Goal: Task Accomplishment & Management: Complete application form

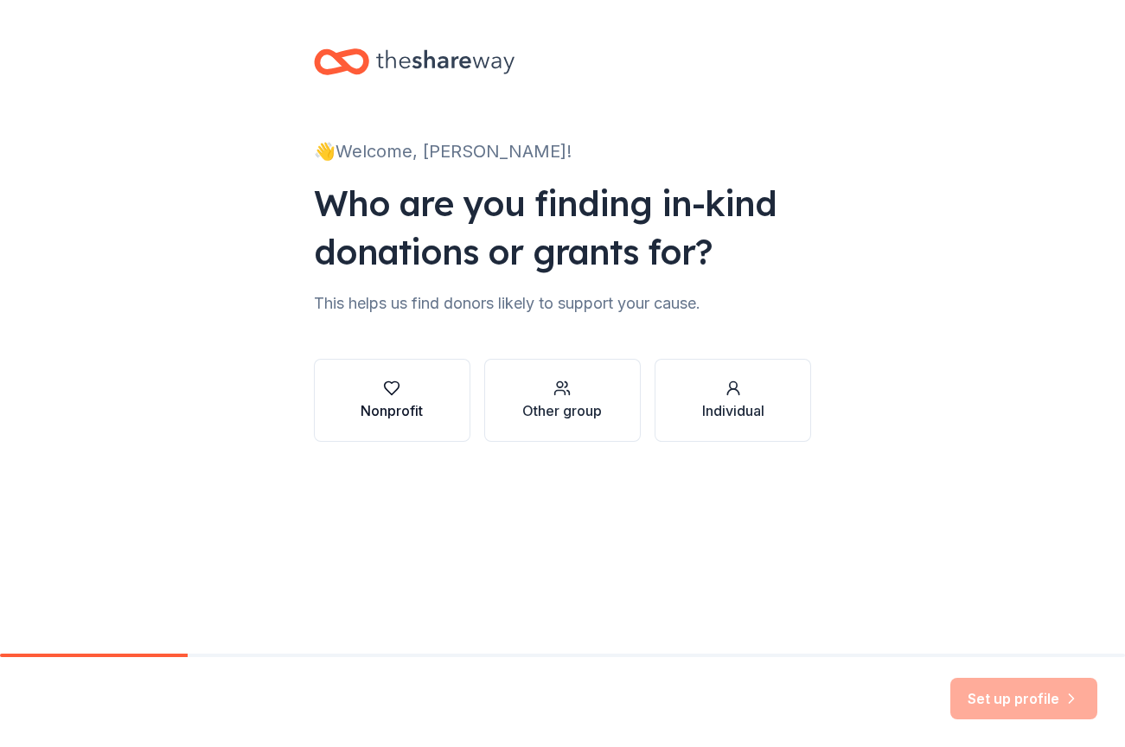
click at [372, 405] on div "Nonprofit" at bounding box center [391, 410] width 62 height 21
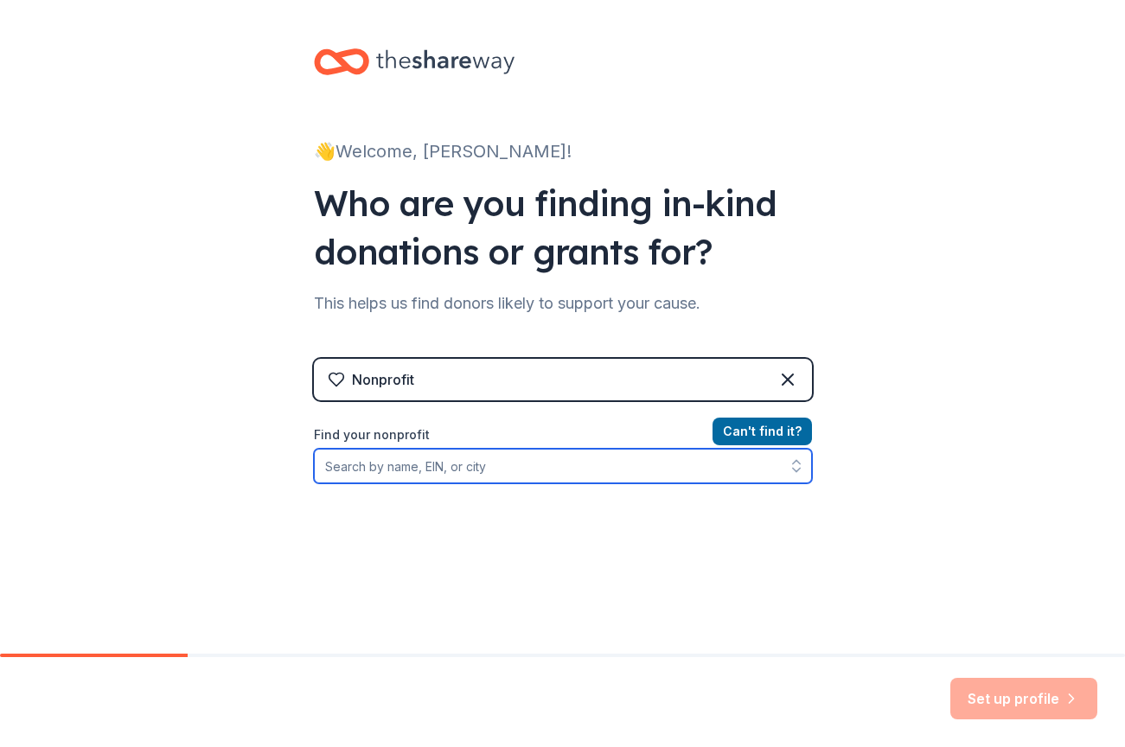
click at [428, 470] on input "Find your nonprofit" at bounding box center [563, 466] width 498 height 35
type input "Girls After"
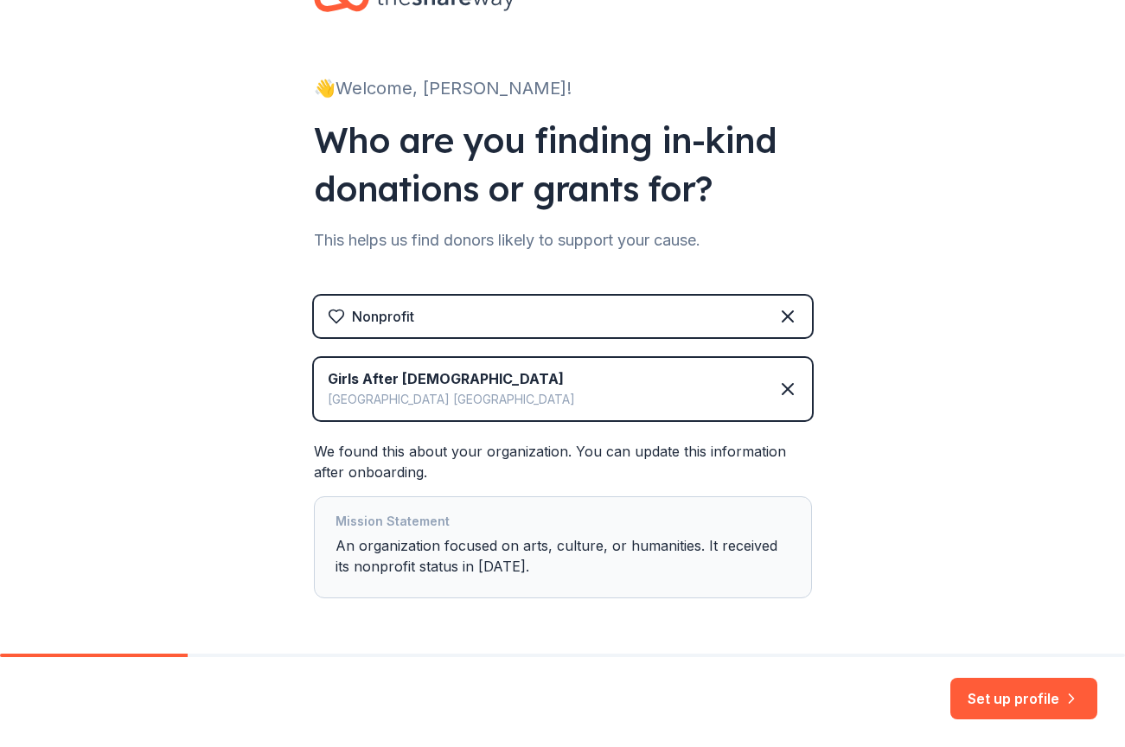
scroll to position [125, 0]
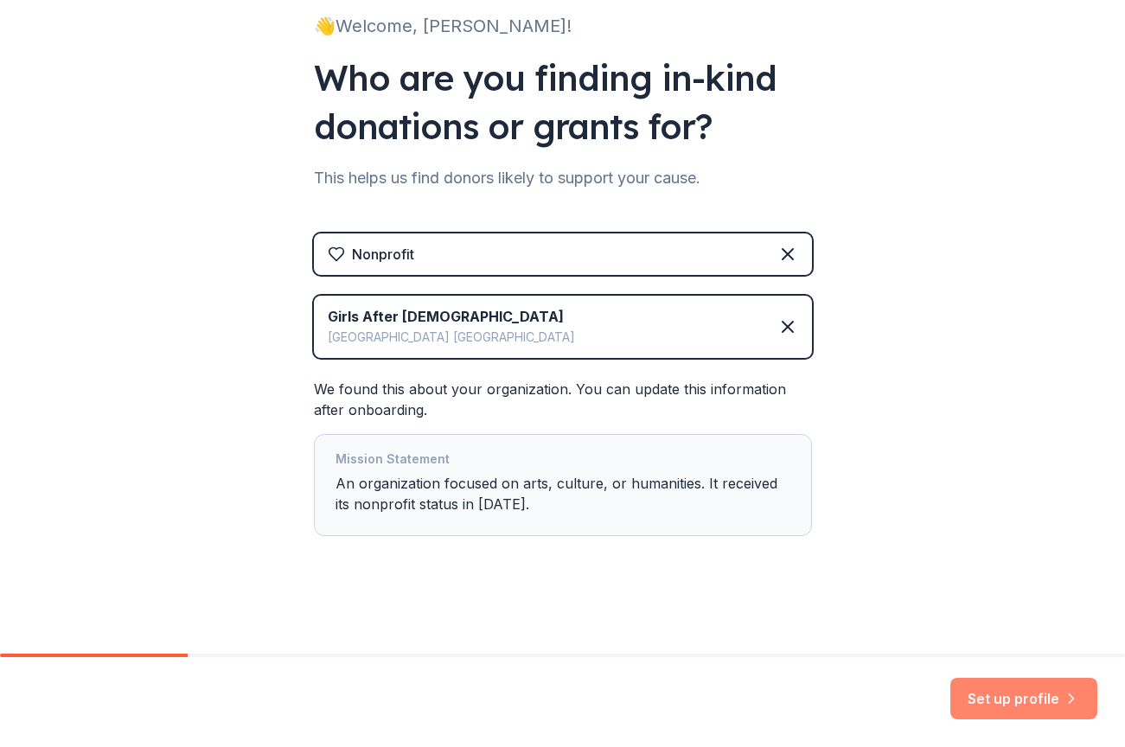
click at [1029, 697] on button "Set up profile" at bounding box center [1023, 698] width 147 height 41
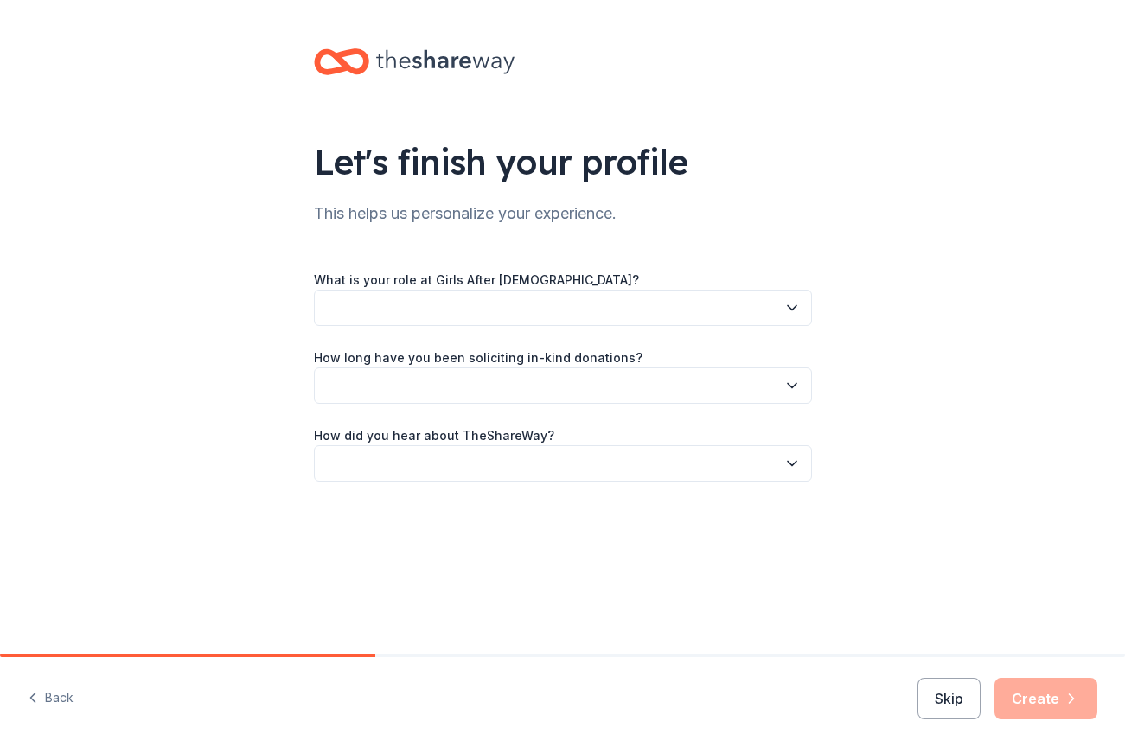
click at [443, 306] on button "button" at bounding box center [563, 308] width 498 height 36
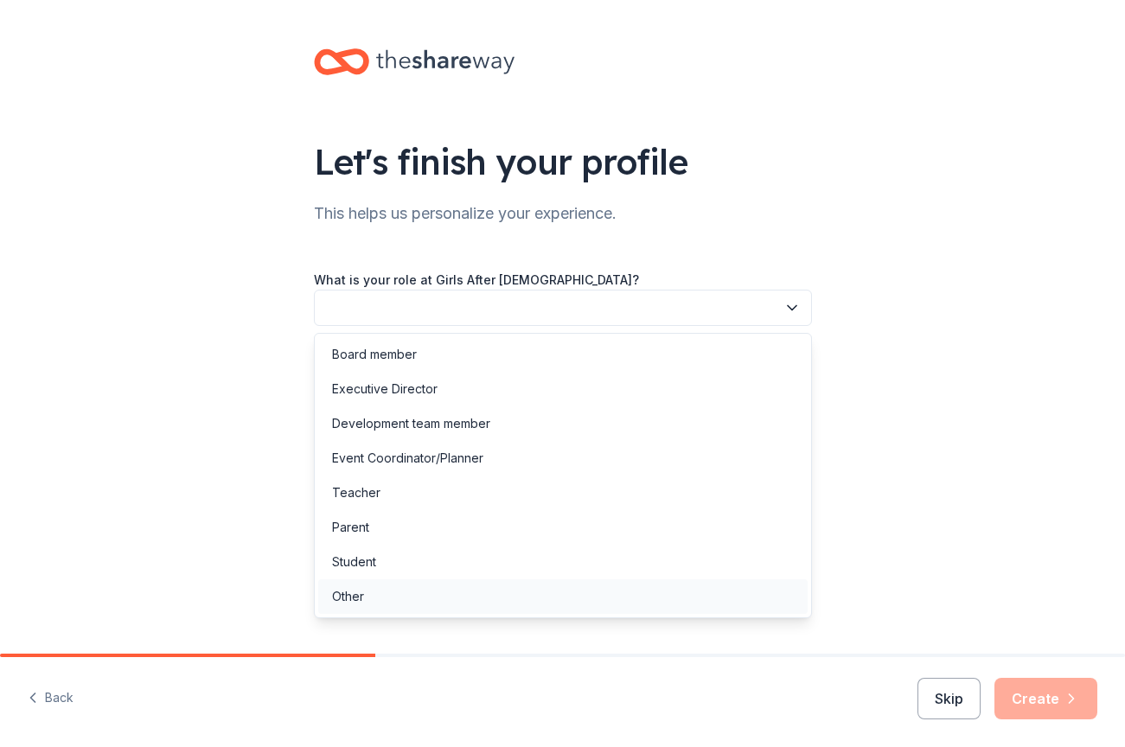
click at [427, 603] on div "Other" at bounding box center [562, 596] width 489 height 35
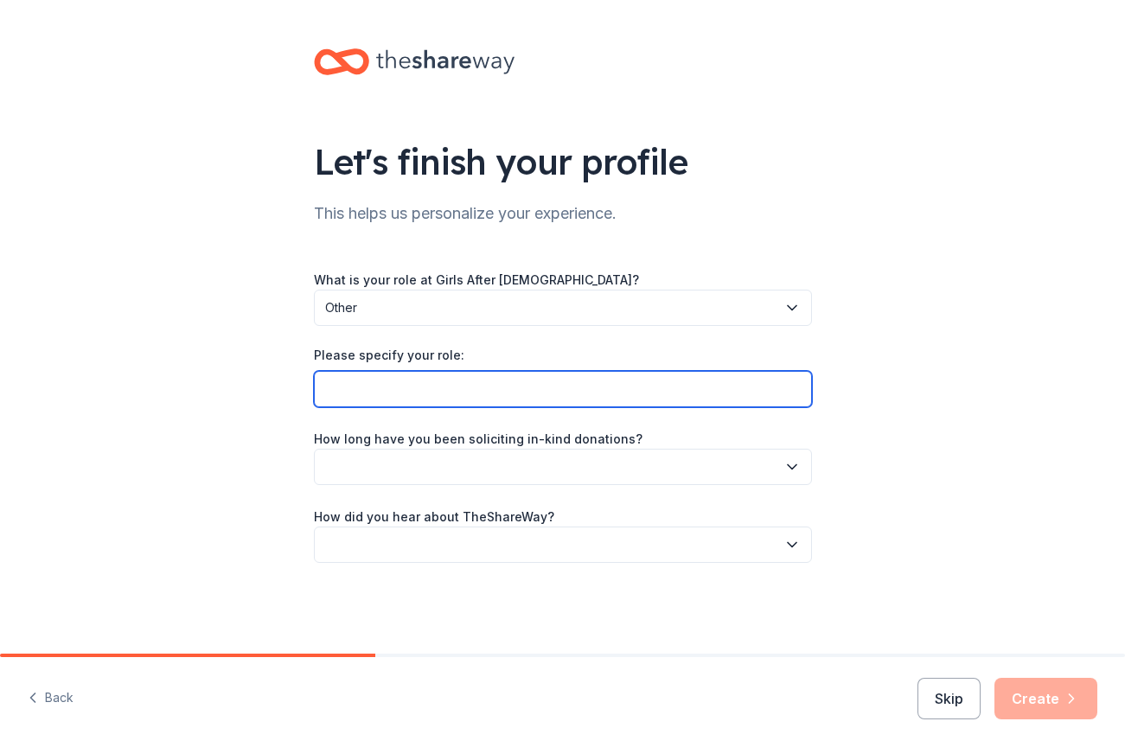
click at [464, 392] on input "Please specify your role:" at bounding box center [563, 389] width 498 height 36
type input "Team Aid"
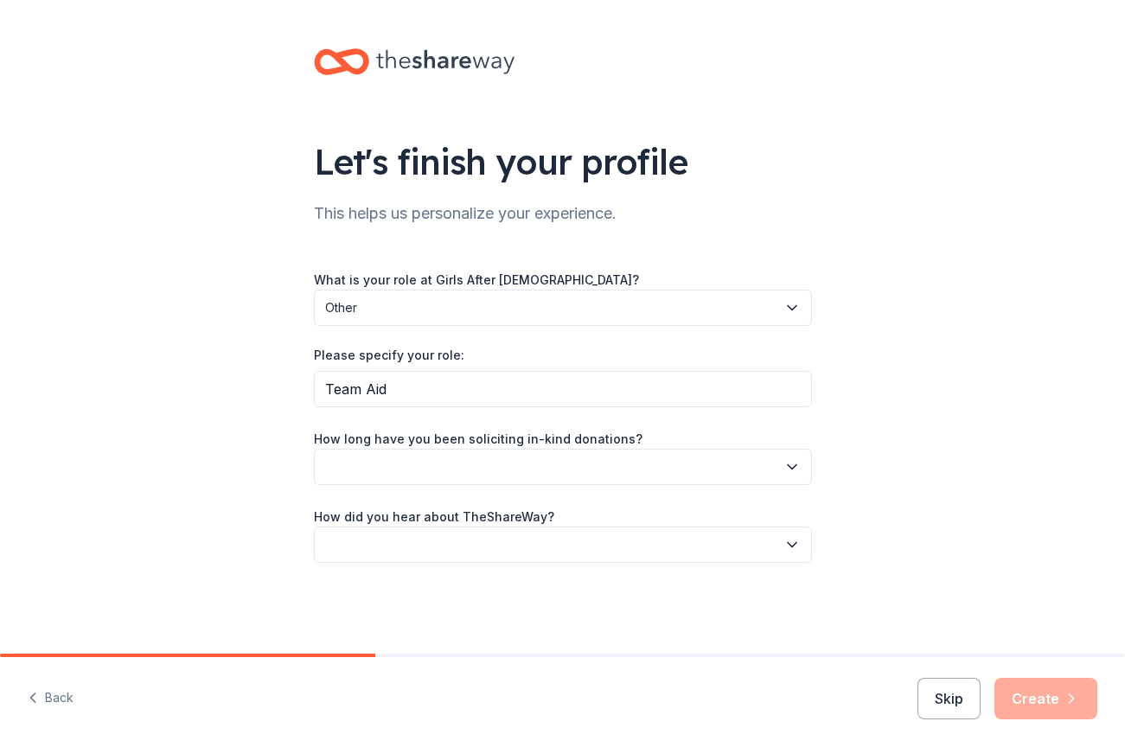
click at [471, 456] on button "button" at bounding box center [563, 467] width 498 height 36
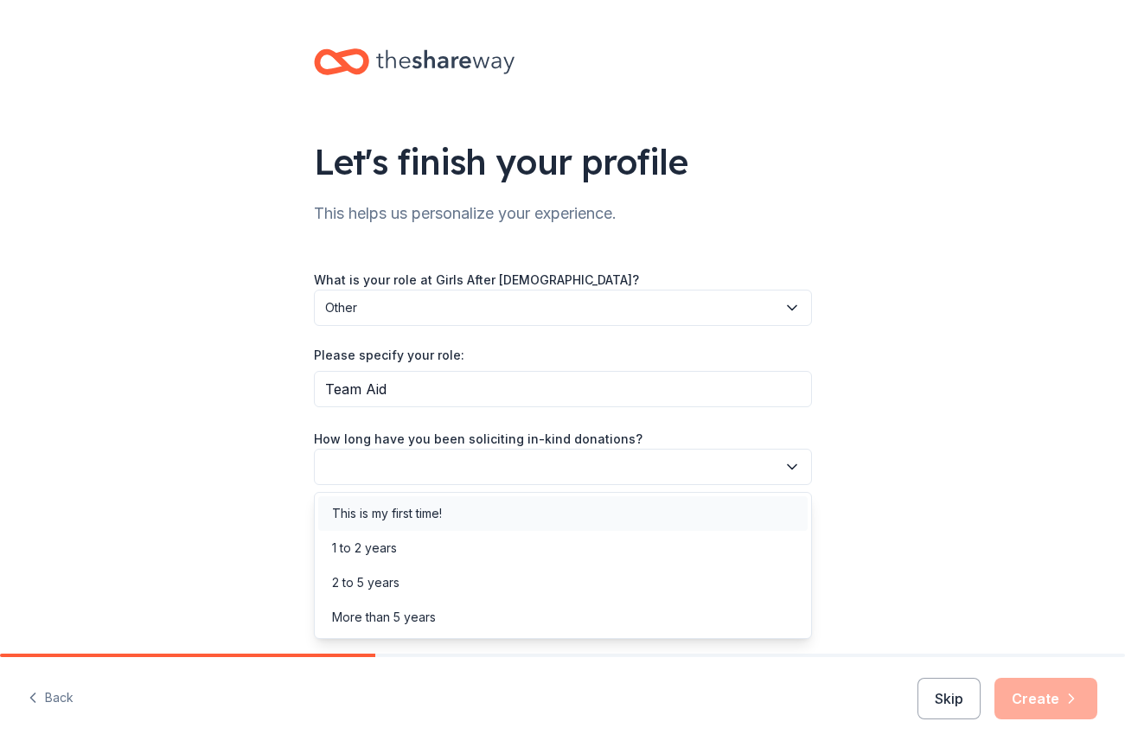
click at [453, 514] on div "This is my first time!" at bounding box center [562, 513] width 489 height 35
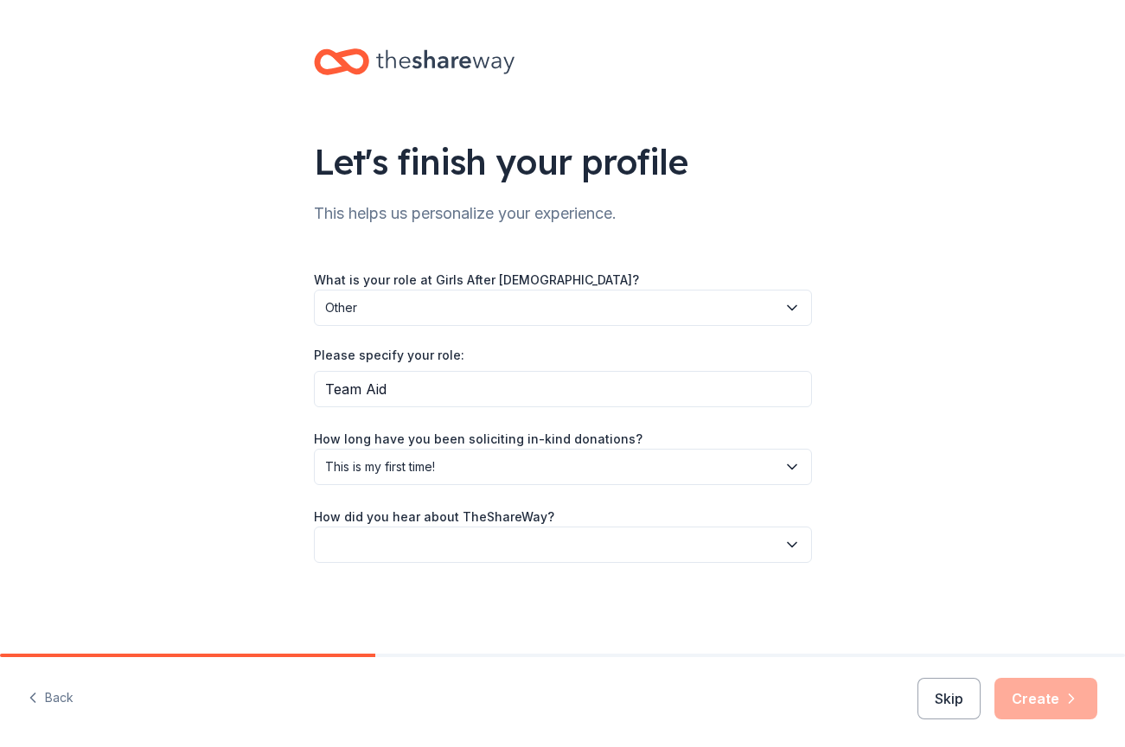
click at [446, 552] on button "button" at bounding box center [563, 544] width 498 height 36
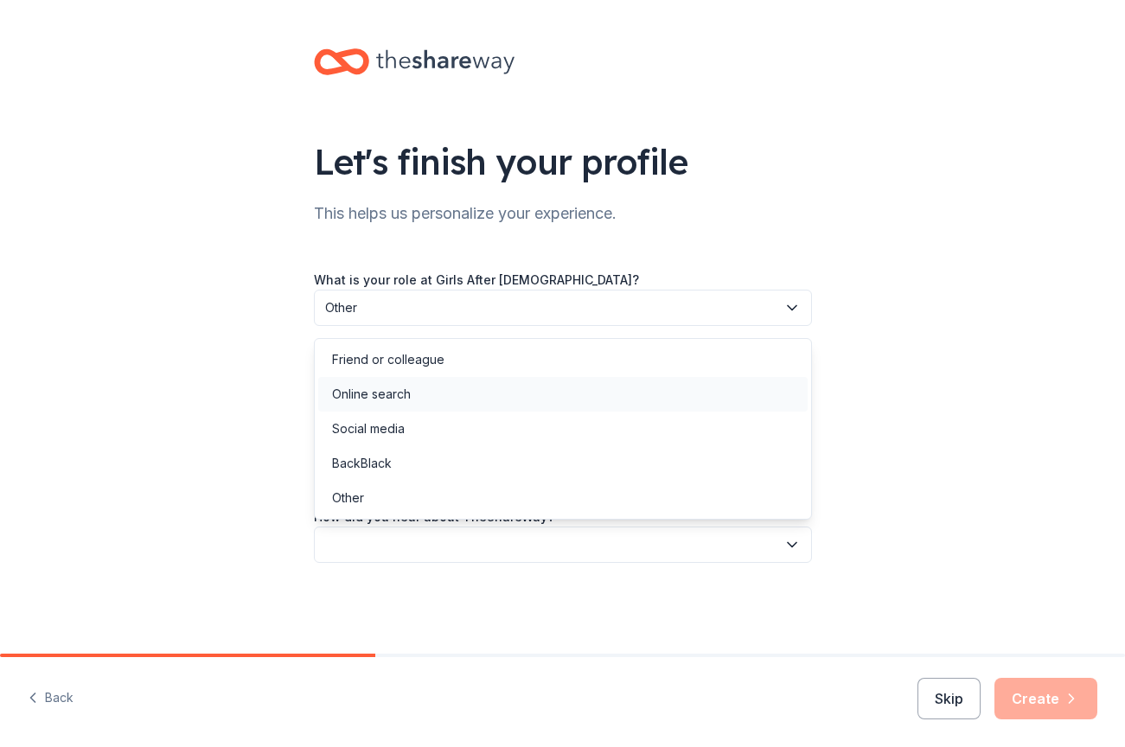
click at [457, 388] on div "Online search" at bounding box center [562, 394] width 489 height 35
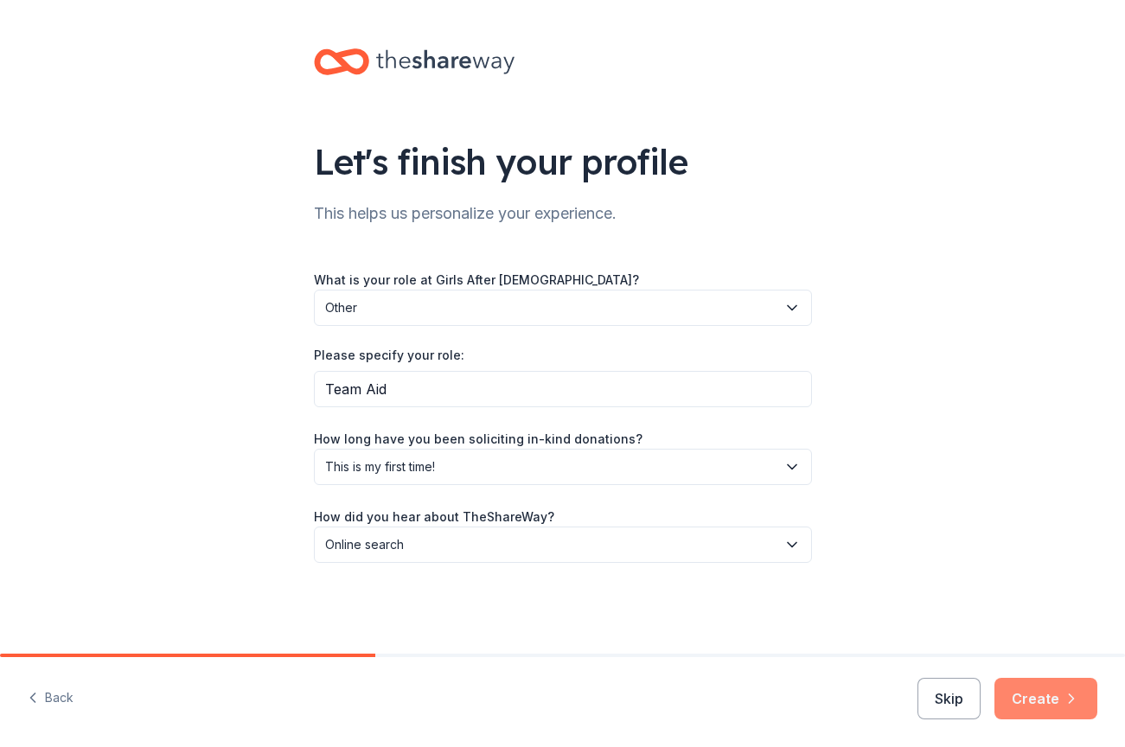
click at [1066, 705] on icon "button" at bounding box center [1070, 698] width 17 height 17
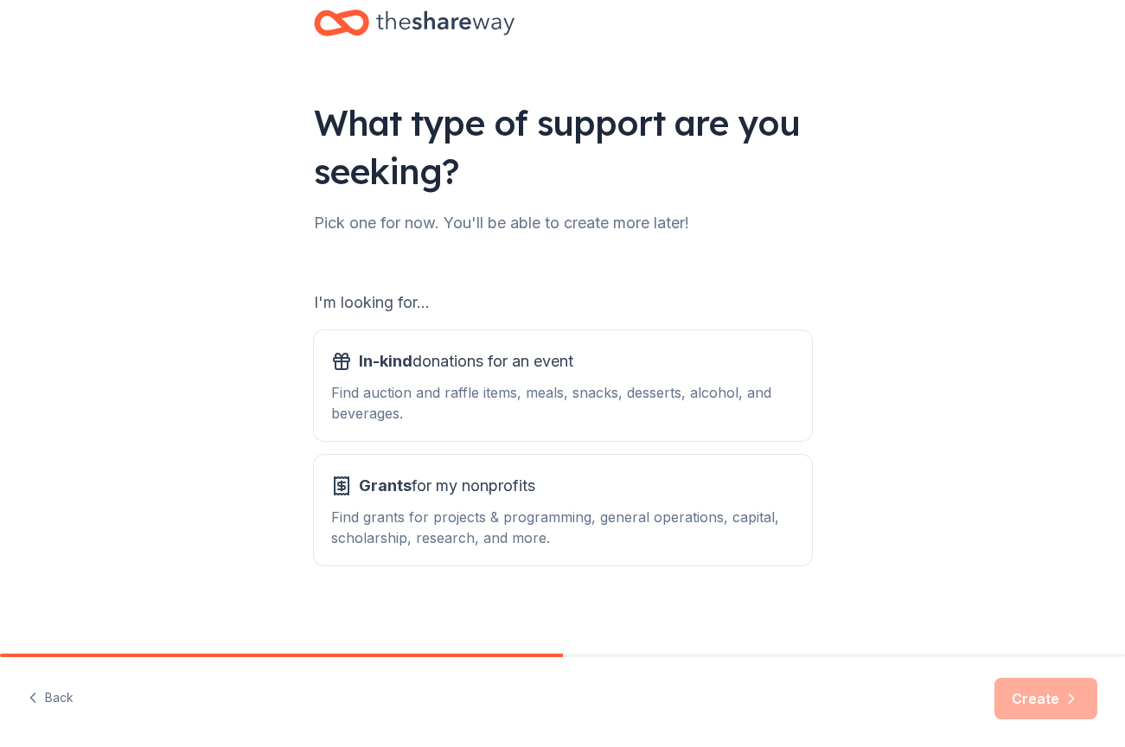
scroll to position [44, 0]
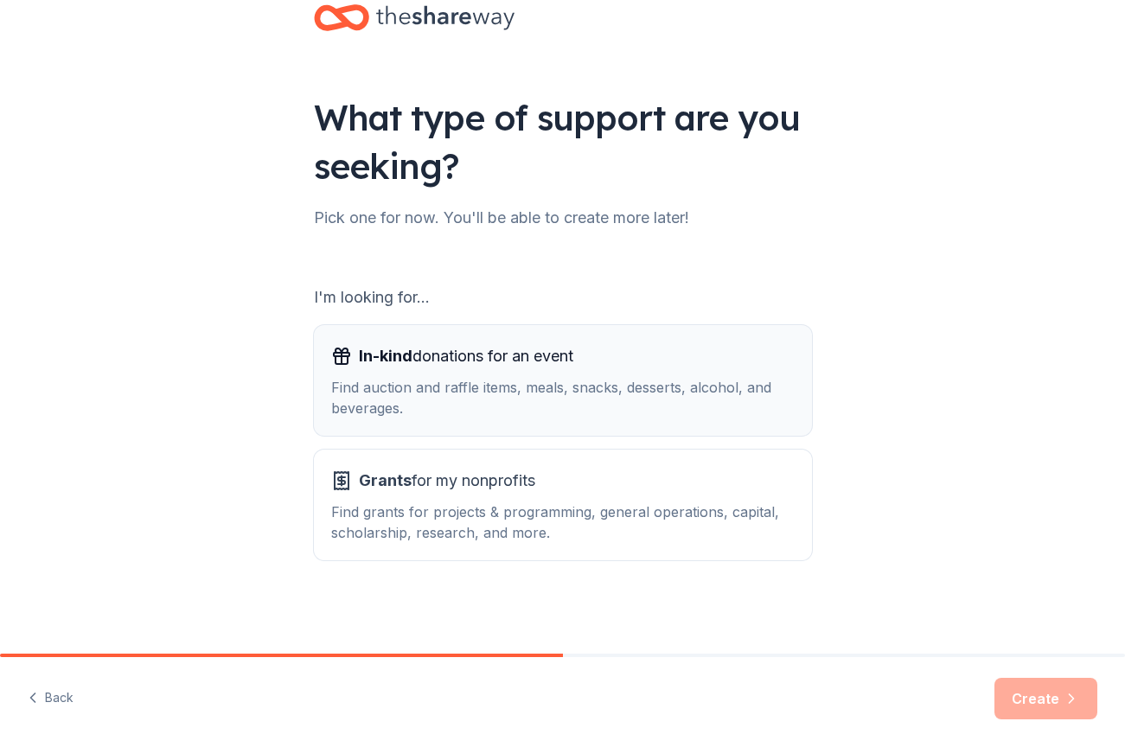
click at [507, 391] on div "Find auction and raffle items, meals, snacks, desserts, alcohol, and beverages." at bounding box center [562, 397] width 463 height 41
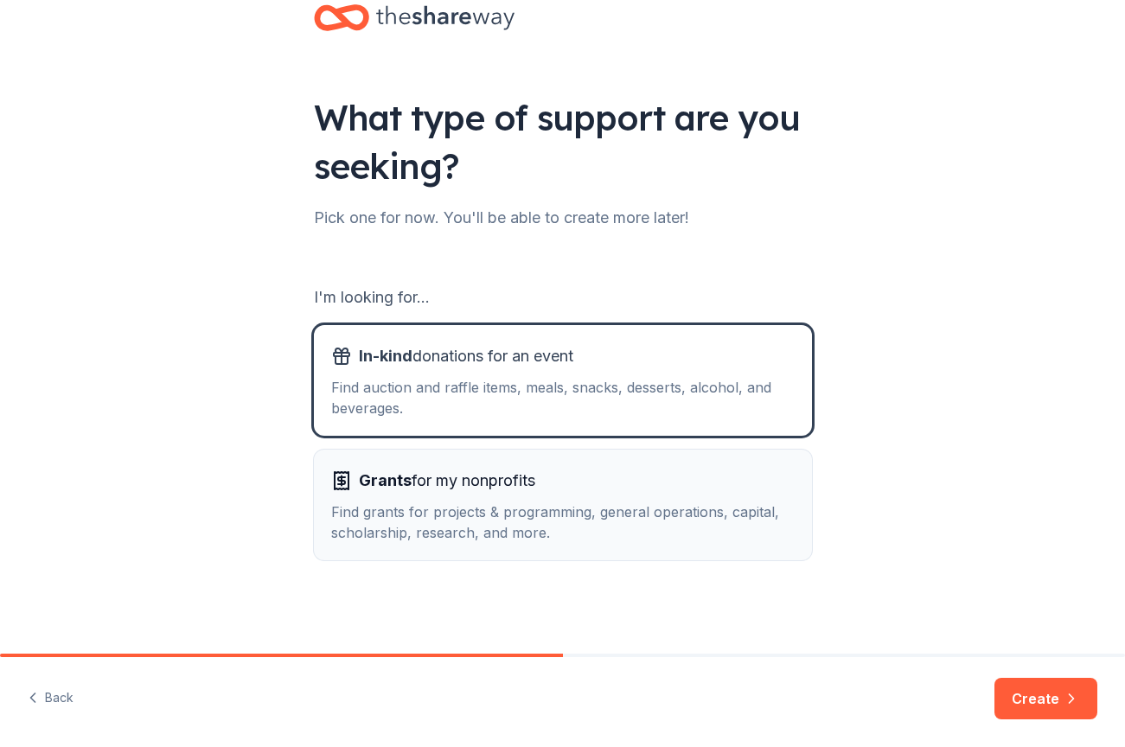
click at [501, 509] on div "Find grants for projects & programming, general operations, capital, scholarshi…" at bounding box center [562, 521] width 463 height 41
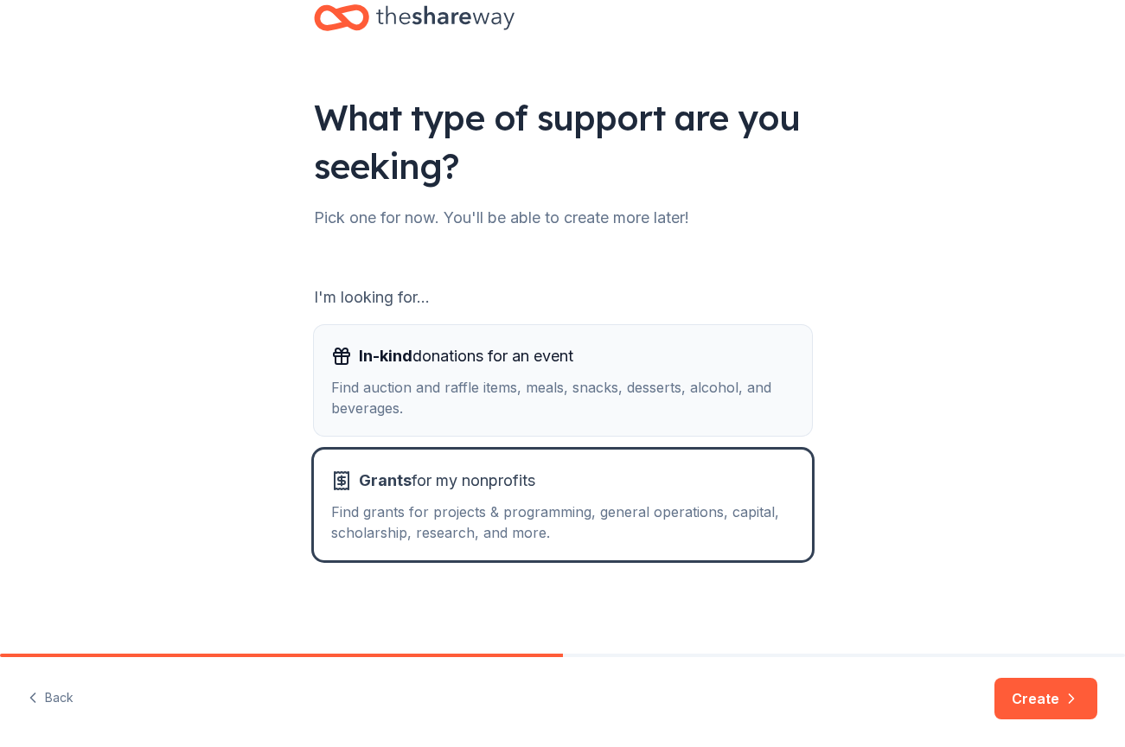
click at [527, 382] on div "Find auction and raffle items, meals, snacks, desserts, alcohol, and beverages." at bounding box center [562, 397] width 463 height 41
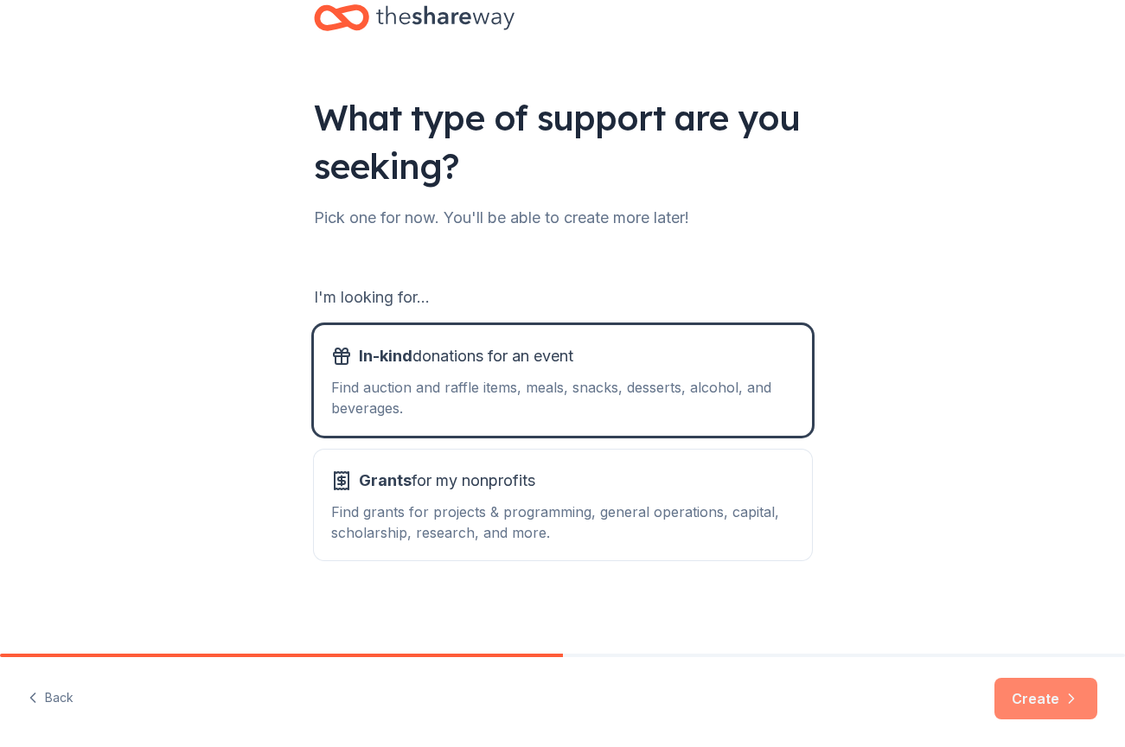
click at [1046, 700] on button "Create" at bounding box center [1045, 698] width 103 height 41
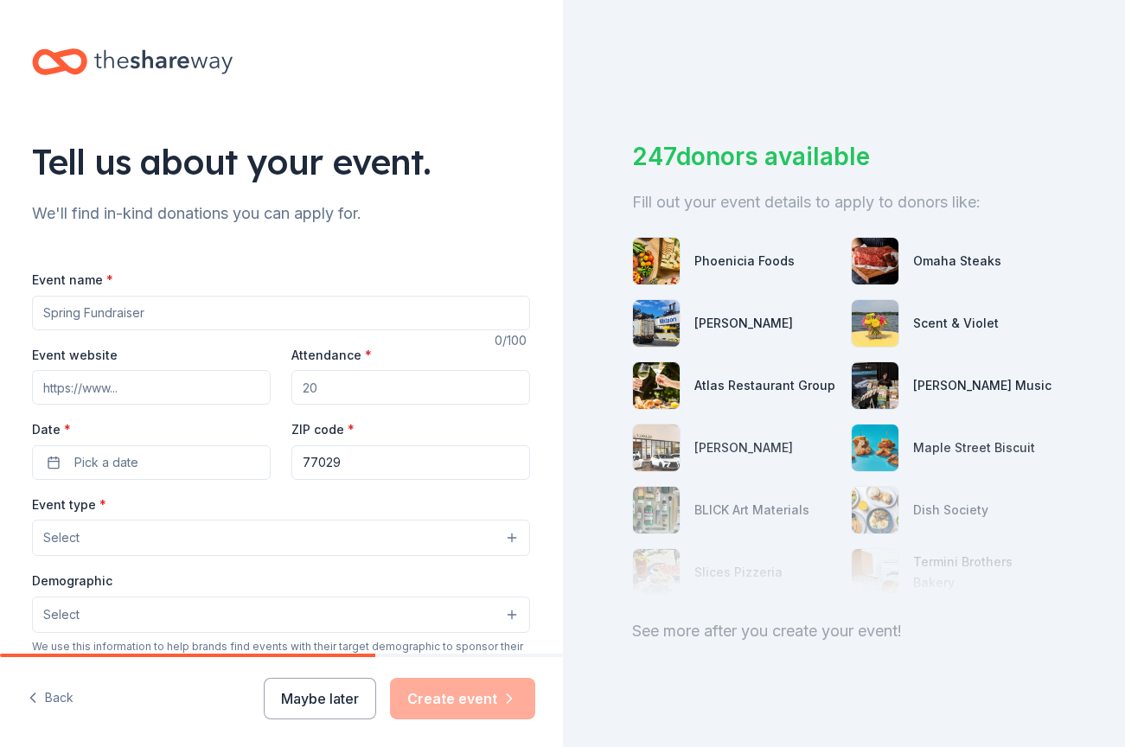
click at [112, 309] on input "Event name *" at bounding box center [281, 313] width 498 height 35
type input "H"
type input "GAG Retreat"
click at [82, 395] on input "Event website" at bounding box center [151, 387] width 239 height 35
type input "https://lnk.bio/GirlsAfterGodInc"
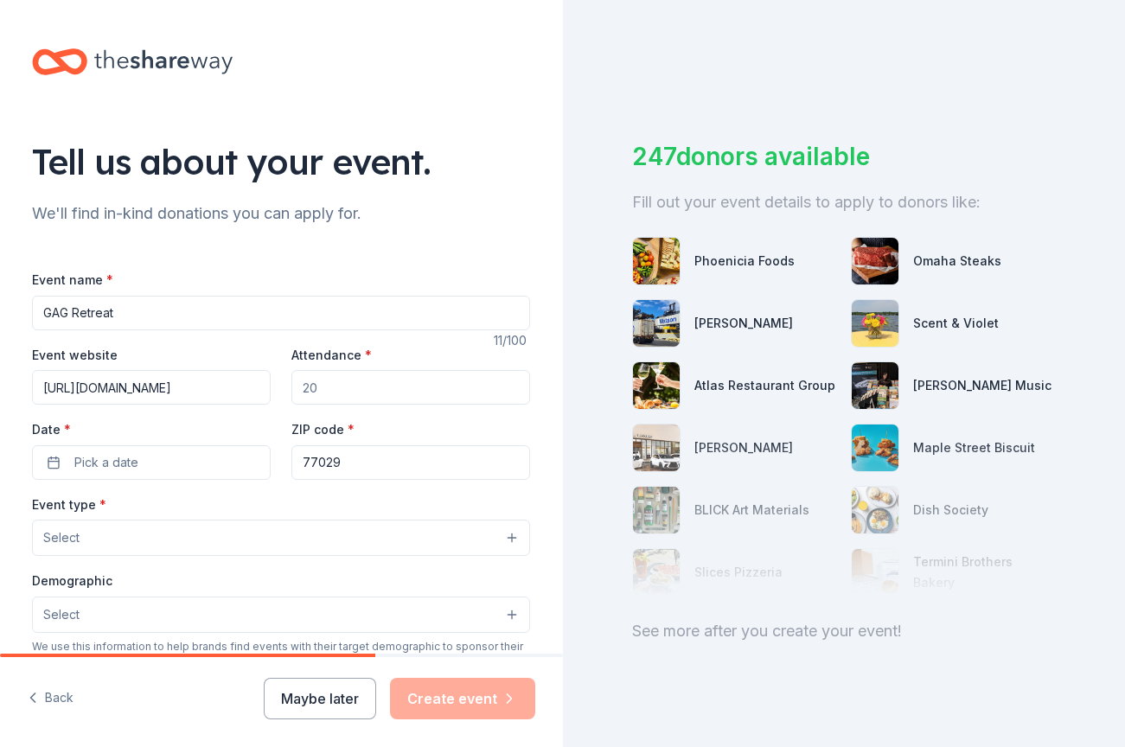
click at [328, 390] on input "Attendance *" at bounding box center [410, 387] width 239 height 35
type input "30"
click at [352, 464] on input "77029" at bounding box center [410, 462] width 239 height 35
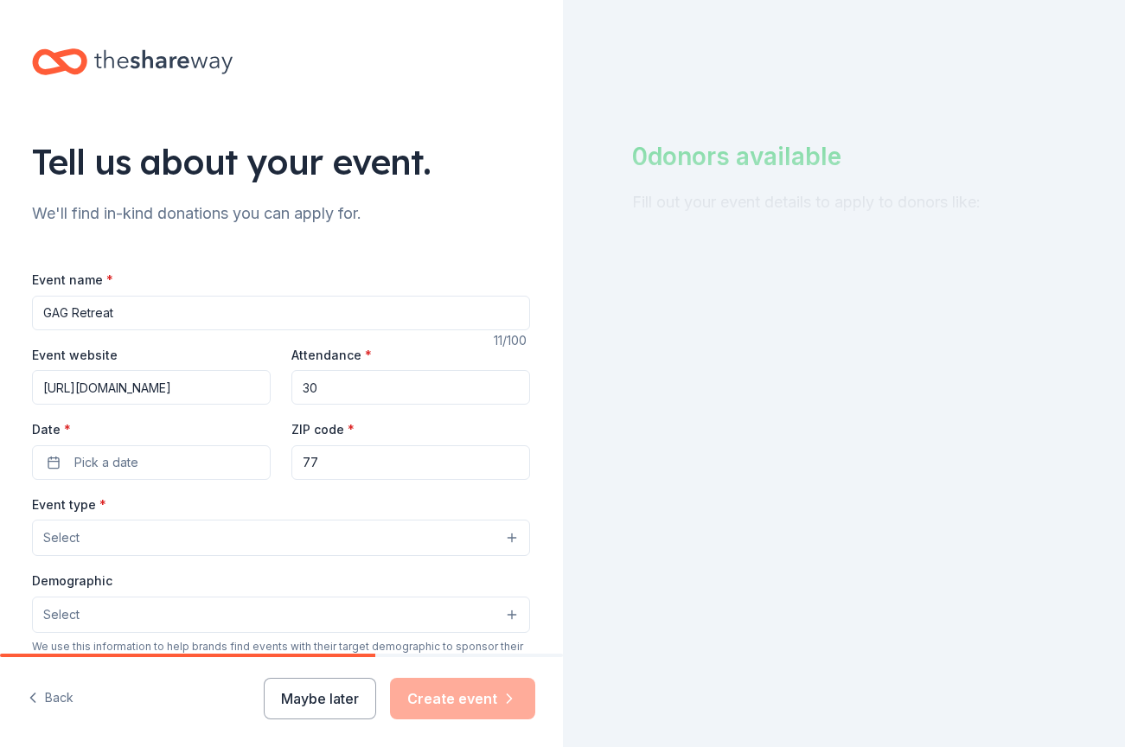
type input "7"
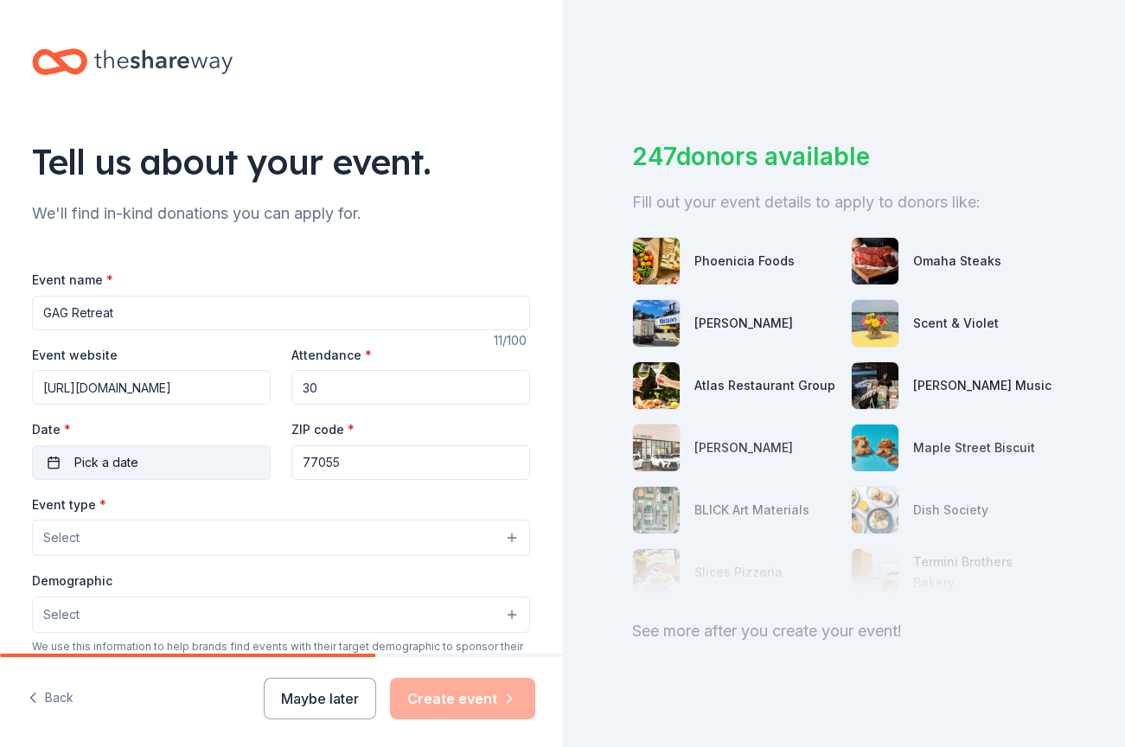
type input "77055"
click at [151, 461] on button "Pick a date" at bounding box center [151, 462] width 239 height 35
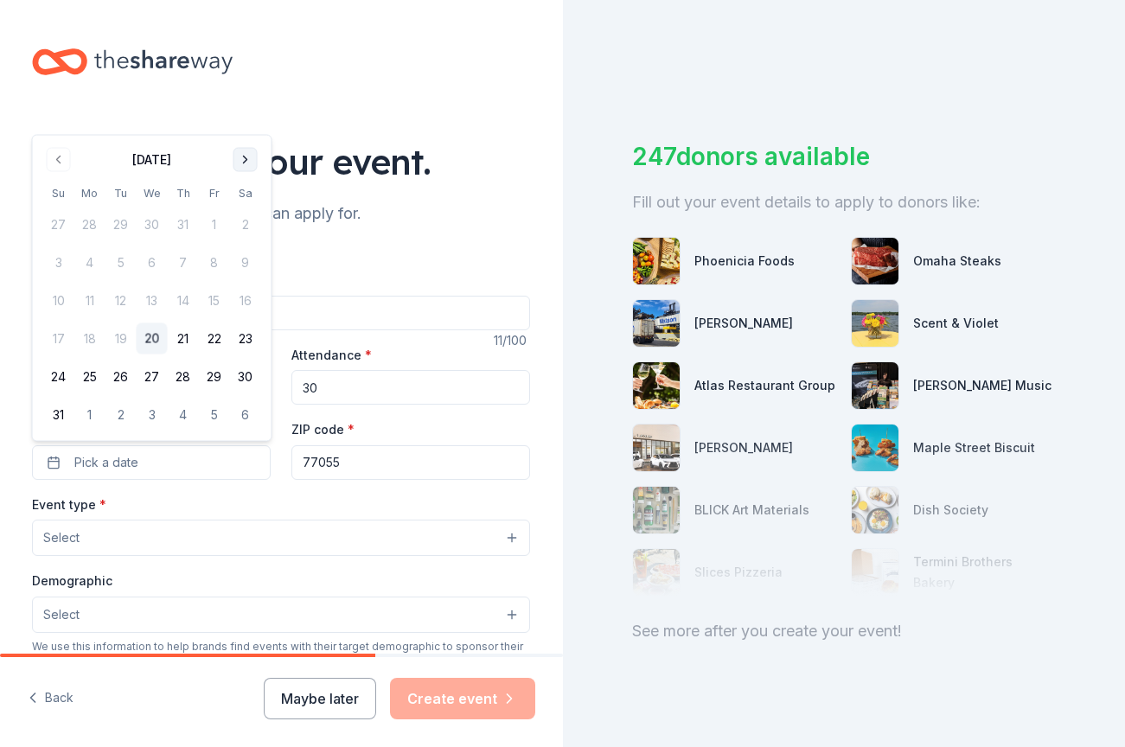
click at [246, 157] on button "Go to next month" at bounding box center [245, 160] width 24 height 24
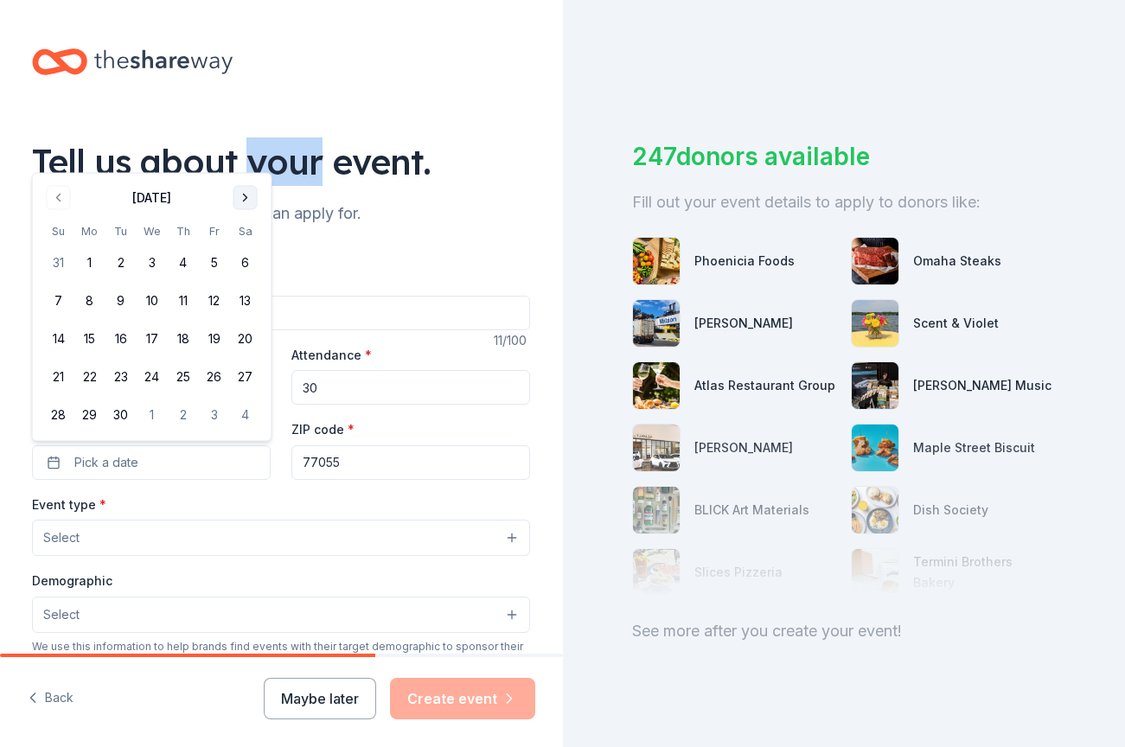
click at [246, 157] on div "Tell us about your event." at bounding box center [281, 161] width 498 height 48
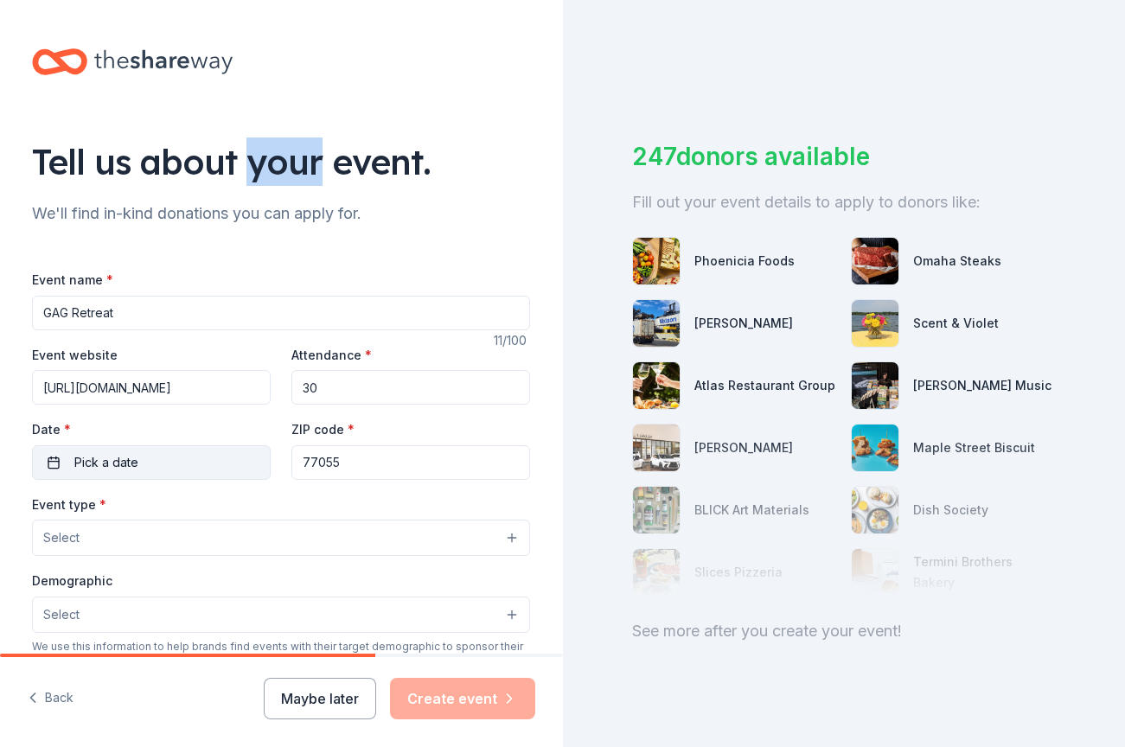
click at [186, 459] on button "Pick a date" at bounding box center [151, 462] width 239 height 35
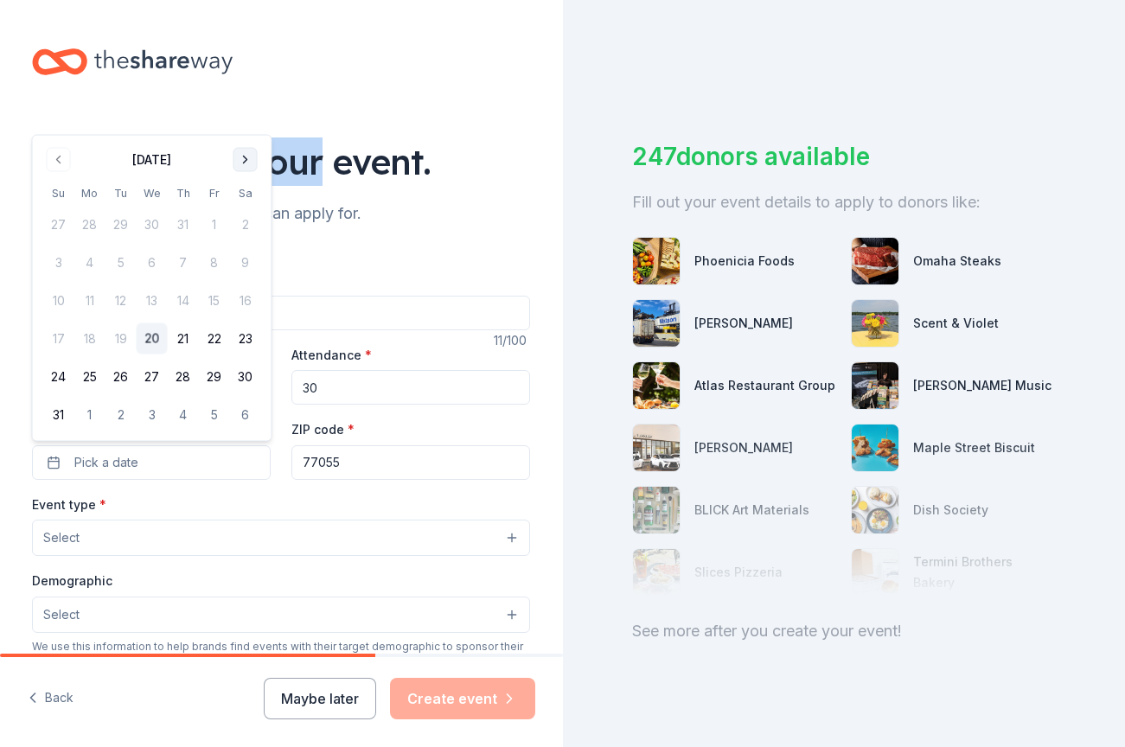
click at [244, 161] on button "Go to next month" at bounding box center [245, 160] width 24 height 24
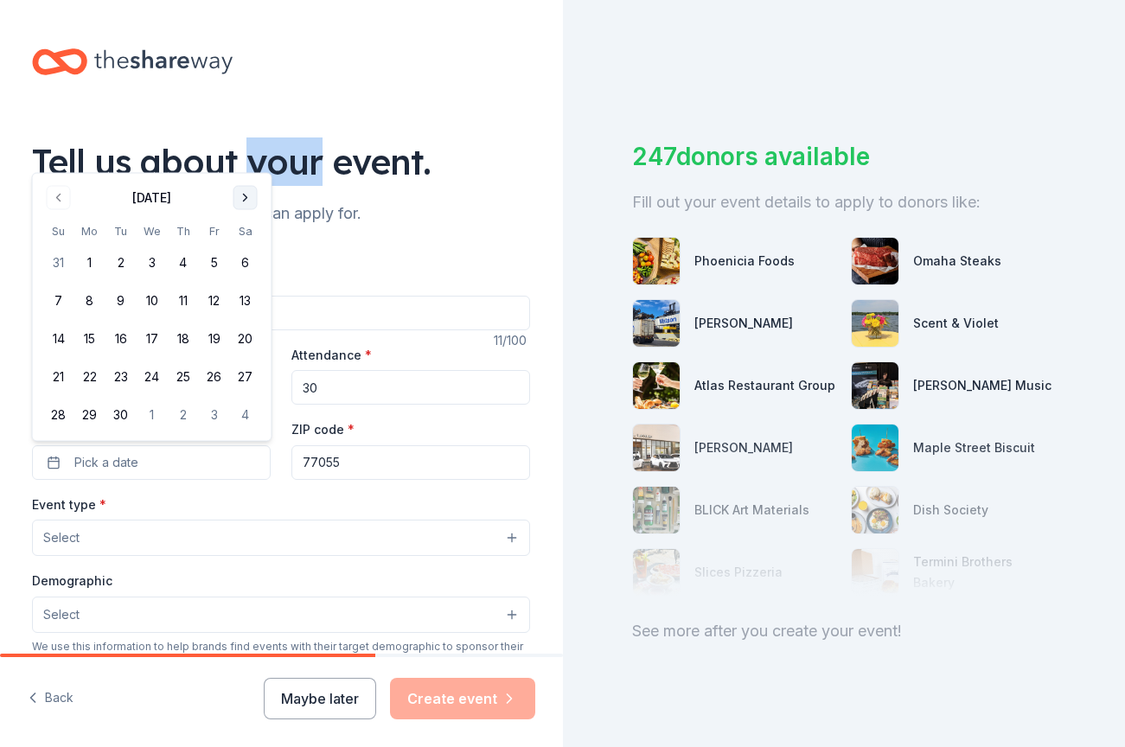
click at [240, 201] on button "Go to next month" at bounding box center [245, 198] width 24 height 24
click at [245, 160] on button "Go to next month" at bounding box center [245, 160] width 24 height 24
click at [248, 188] on button "Go to next month" at bounding box center [245, 198] width 24 height 24
click at [248, 191] on button "Go to next month" at bounding box center [245, 198] width 24 height 24
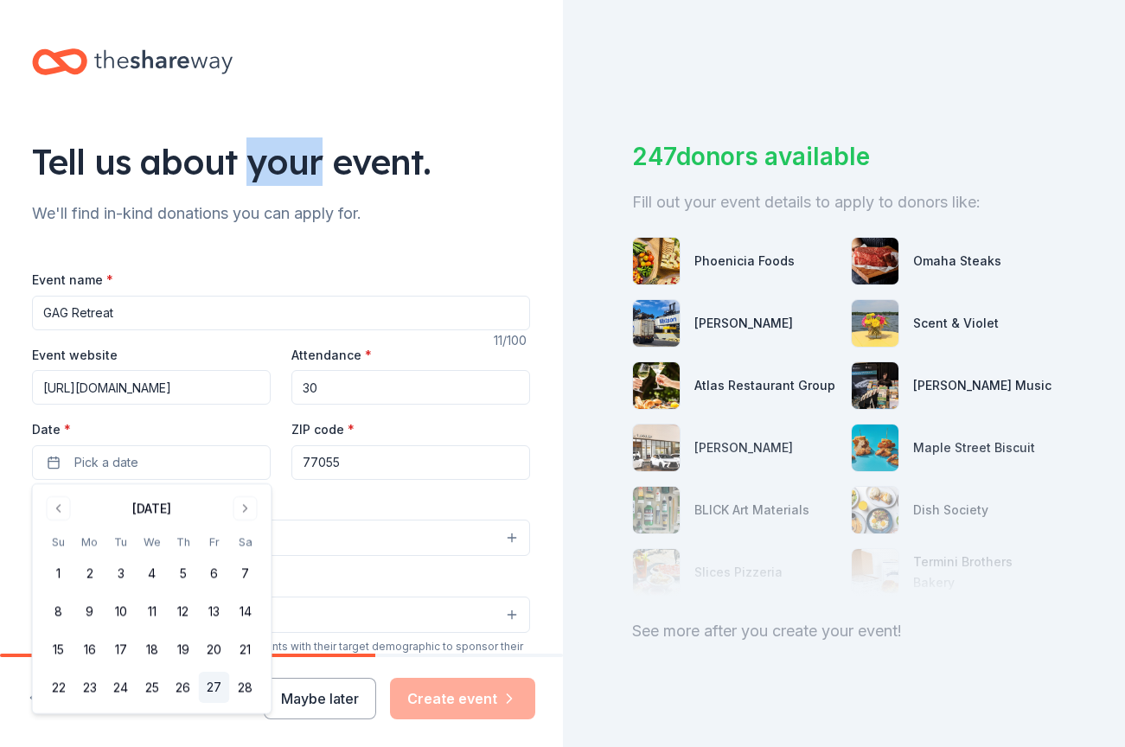
click at [216, 691] on button "27" at bounding box center [214, 687] width 31 height 31
click at [233, 422] on label "Date *" at bounding box center [151, 429] width 239 height 17
click at [233, 445] on button "02/27/2026" at bounding box center [151, 462] width 239 height 35
click at [233, 422] on label "Date *" at bounding box center [151, 429] width 239 height 17
click at [233, 445] on button "02/27/2026" at bounding box center [151, 462] width 239 height 35
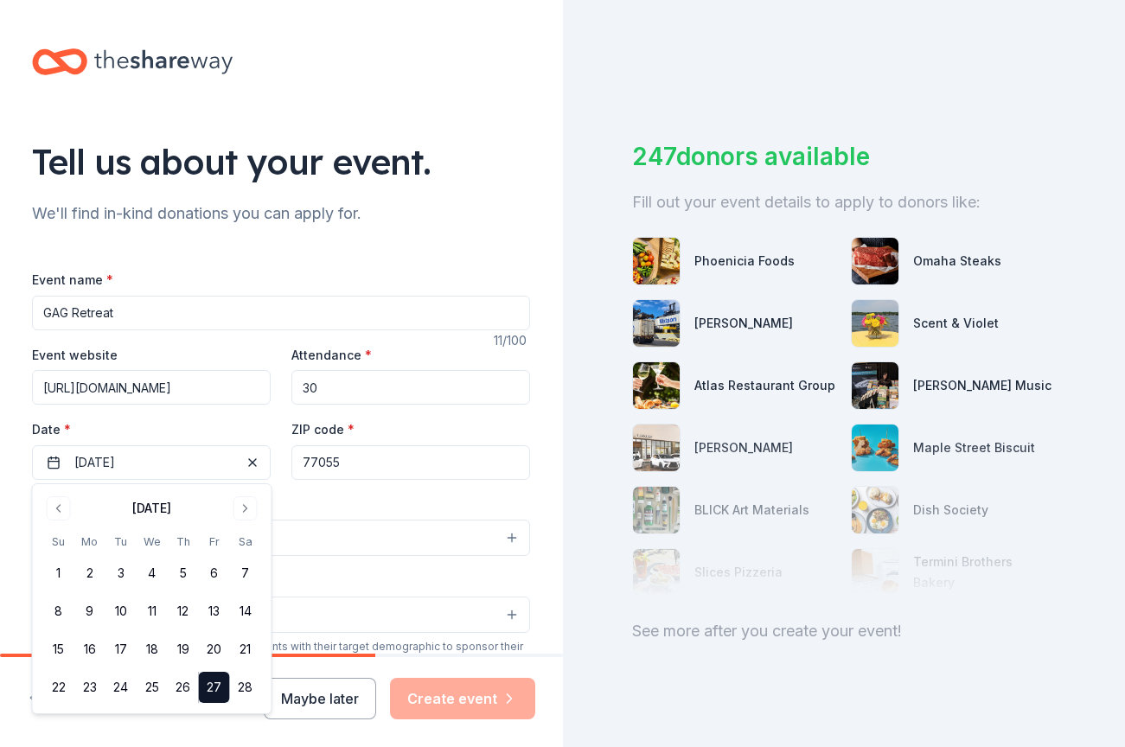
click at [390, 501] on div "Event type * Select" at bounding box center [281, 525] width 498 height 63
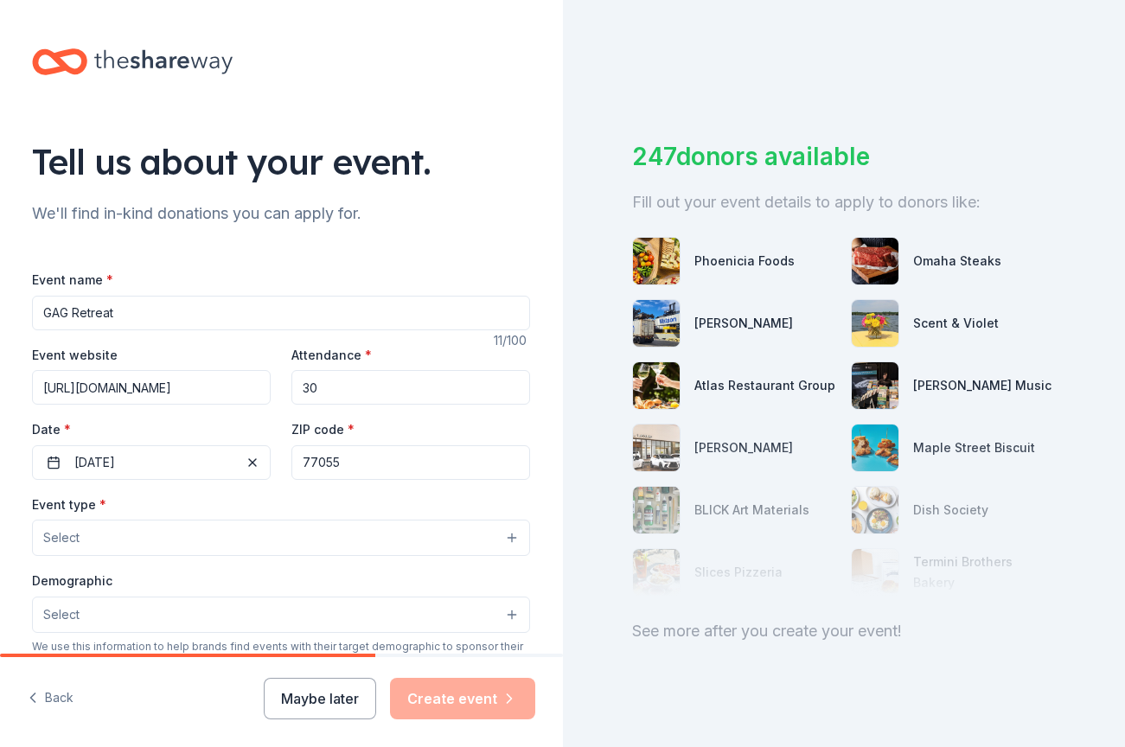
scroll to position [120, 0]
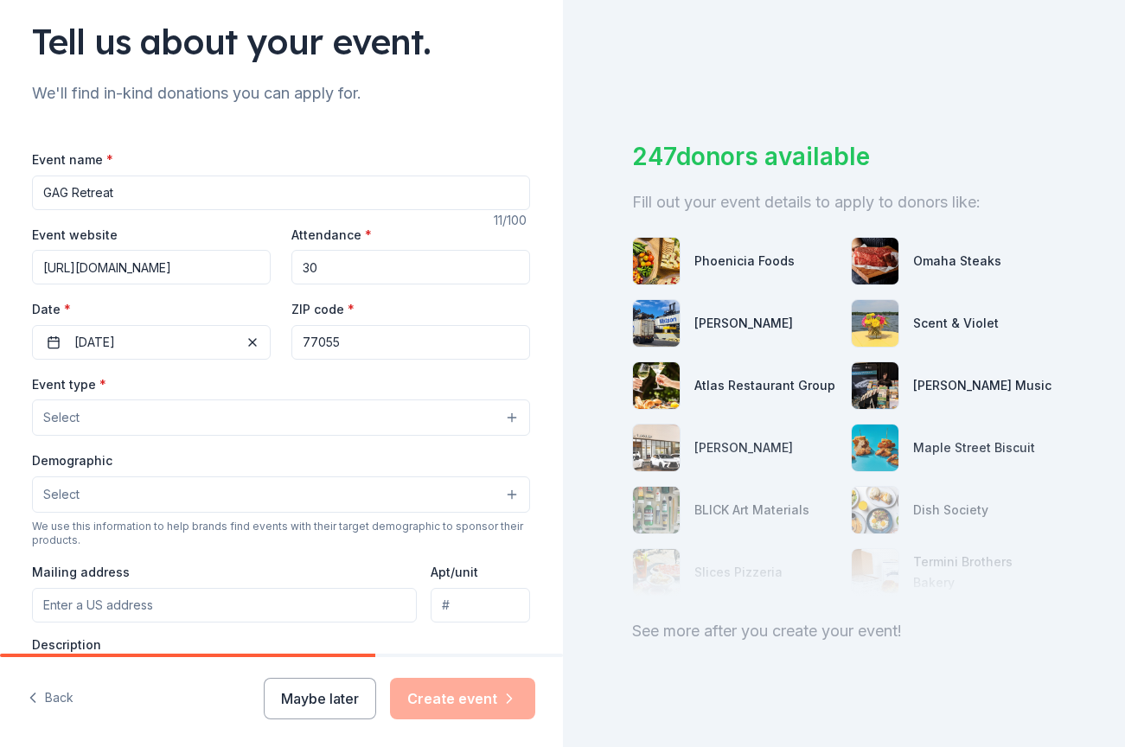
click at [250, 397] on div "Event type * Select" at bounding box center [281, 404] width 498 height 63
click at [250, 409] on button "Select" at bounding box center [281, 417] width 498 height 36
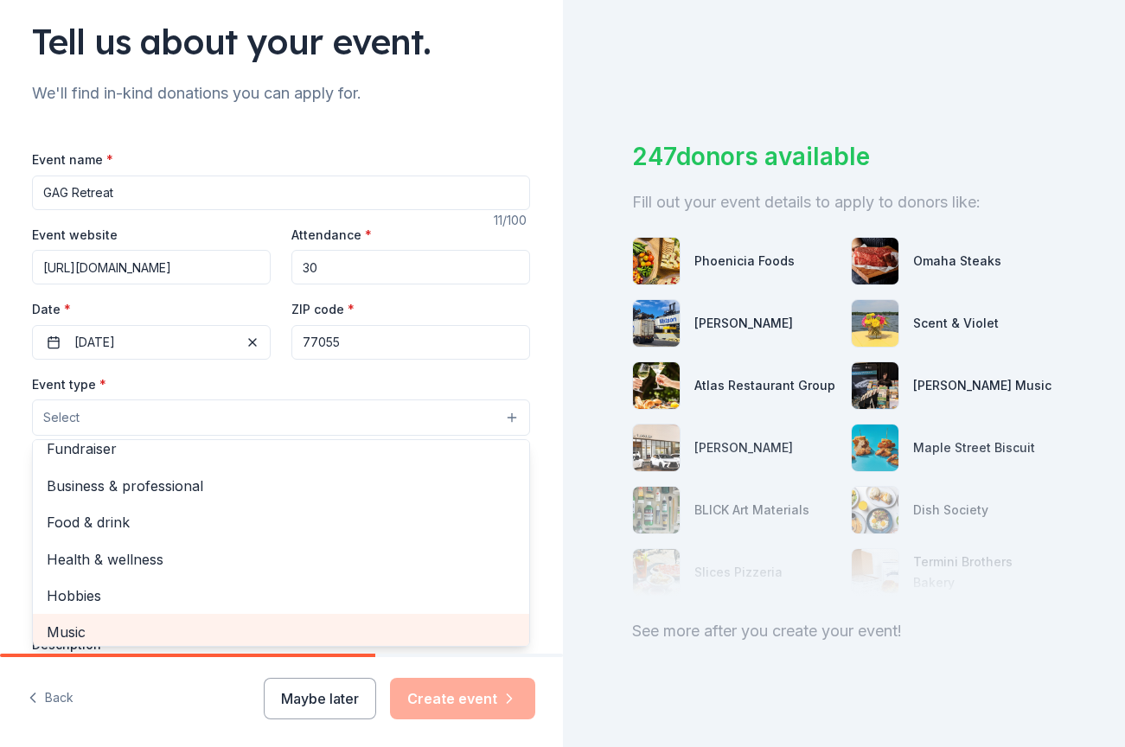
scroll to position [0, 0]
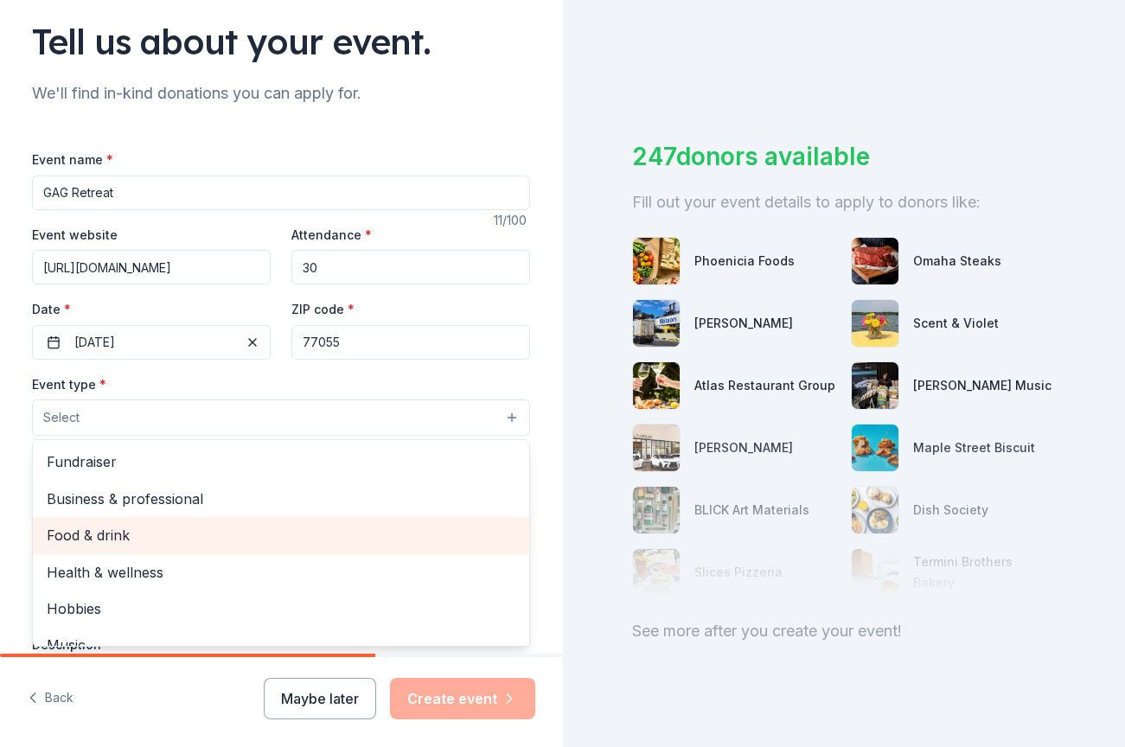
click at [187, 541] on span "Food & drink" at bounding box center [281, 535] width 469 height 22
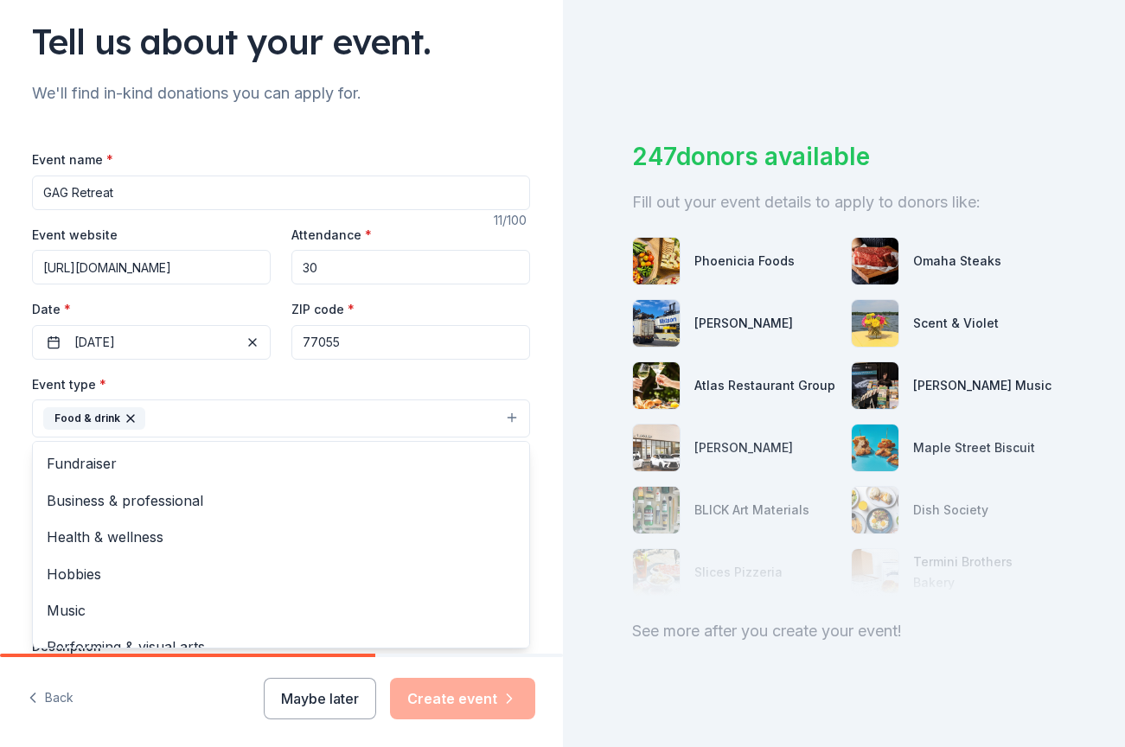
click at [243, 367] on div "Event name * GAG Retreat 11 /100 Event website https://lnk.bio/GirlsAfterGodInc…" at bounding box center [281, 549] width 498 height 800
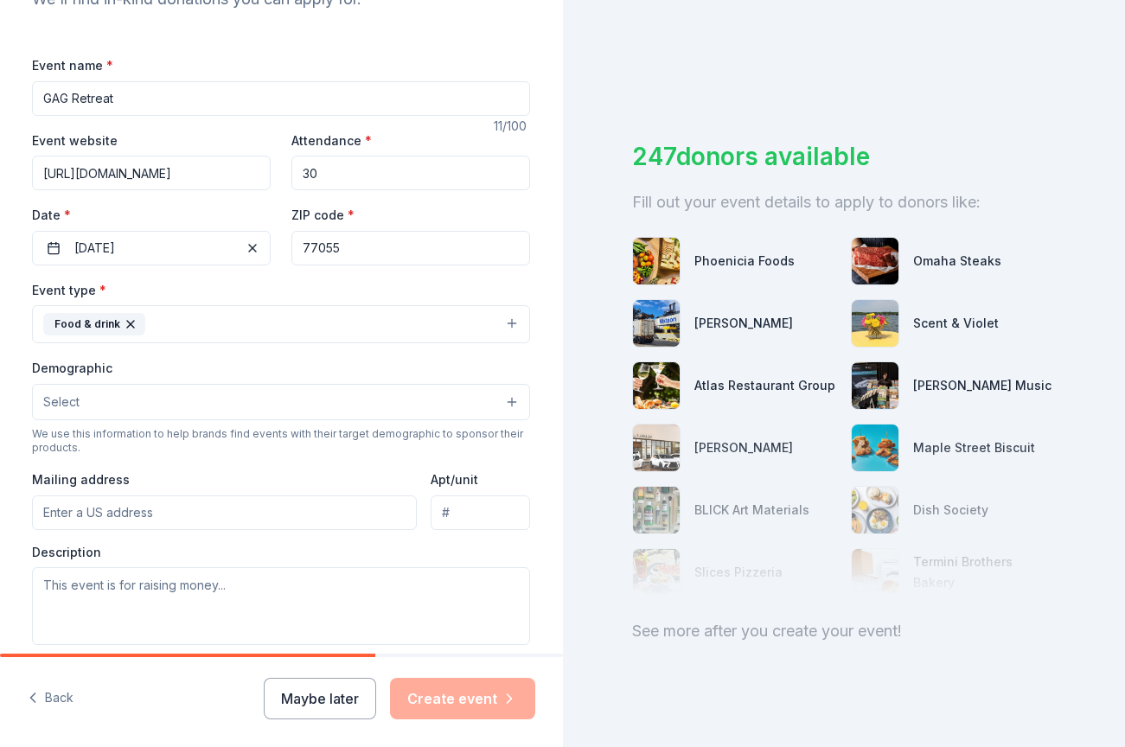
scroll to position [245, 0]
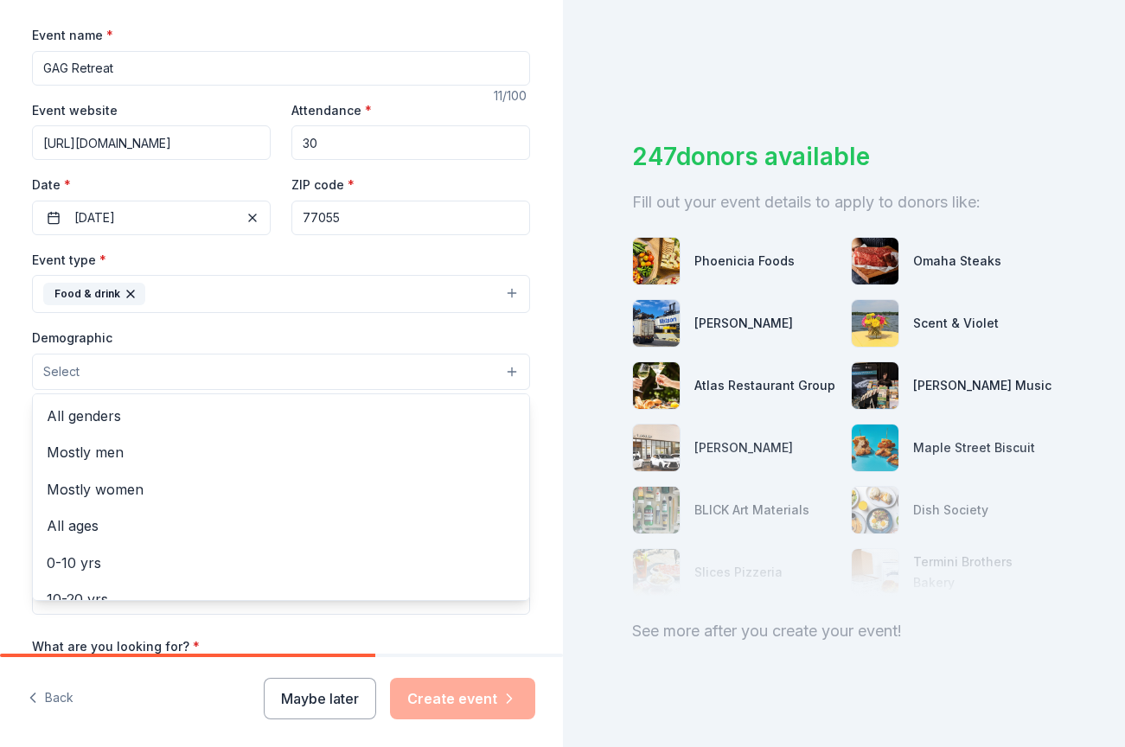
click at [233, 373] on button "Select" at bounding box center [281, 372] width 498 height 36
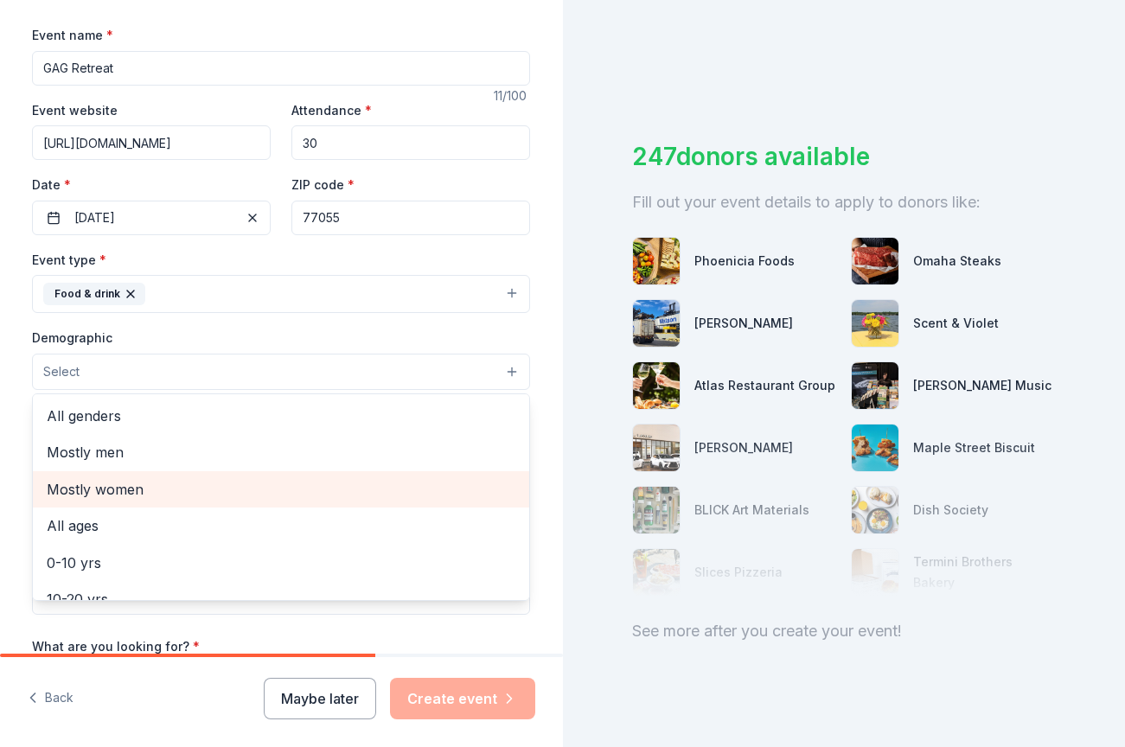
click at [170, 493] on span "Mostly women" at bounding box center [281, 489] width 469 height 22
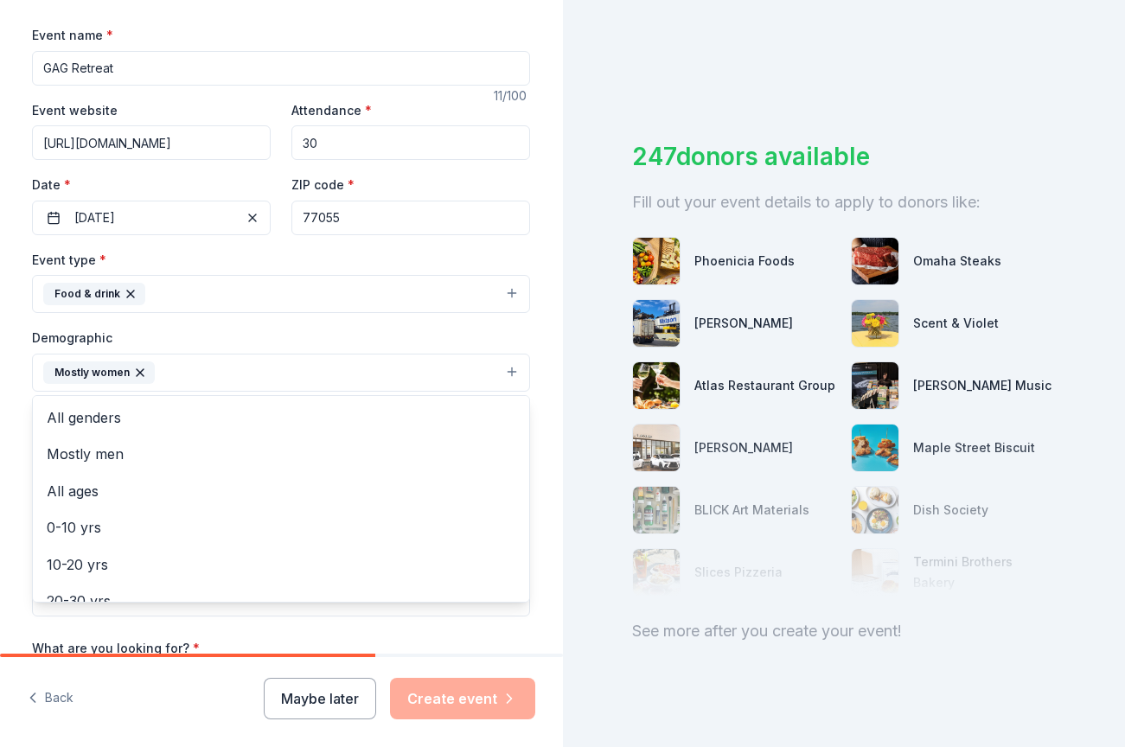
click at [231, 321] on div "Event type * Food & drink Demographic Mostly women All genders Mostly men All a…" at bounding box center [281, 432] width 498 height 367
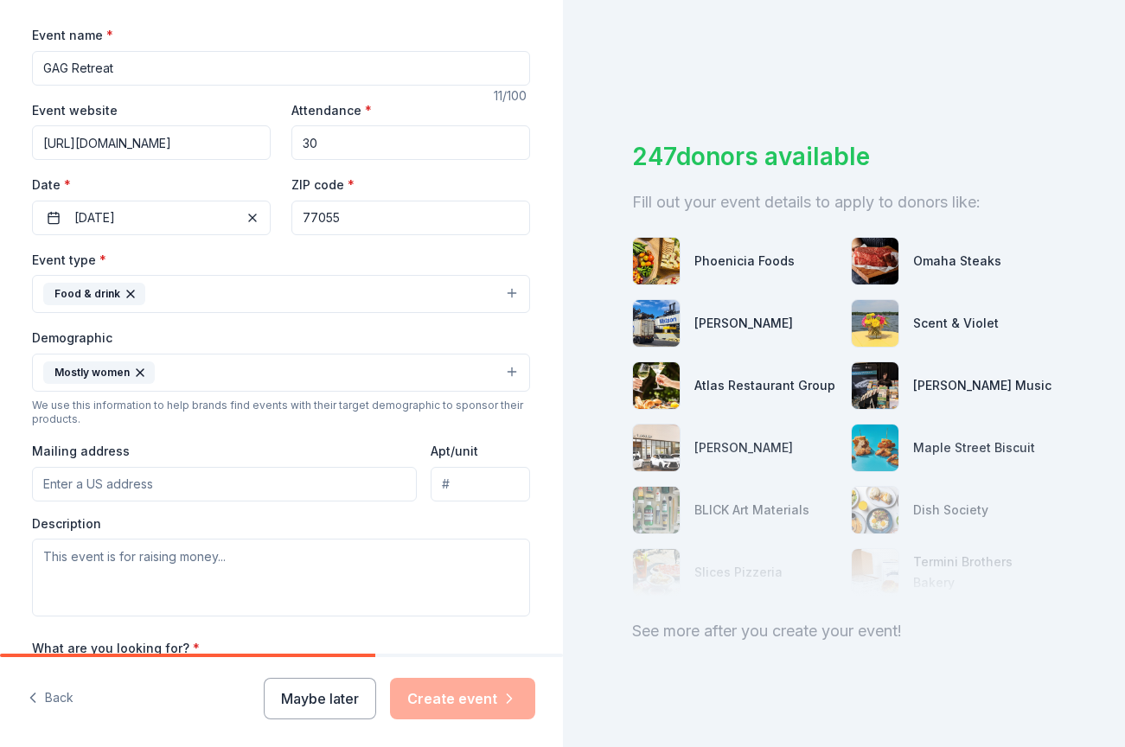
click at [205, 386] on button "Mostly women" at bounding box center [281, 373] width 498 height 38
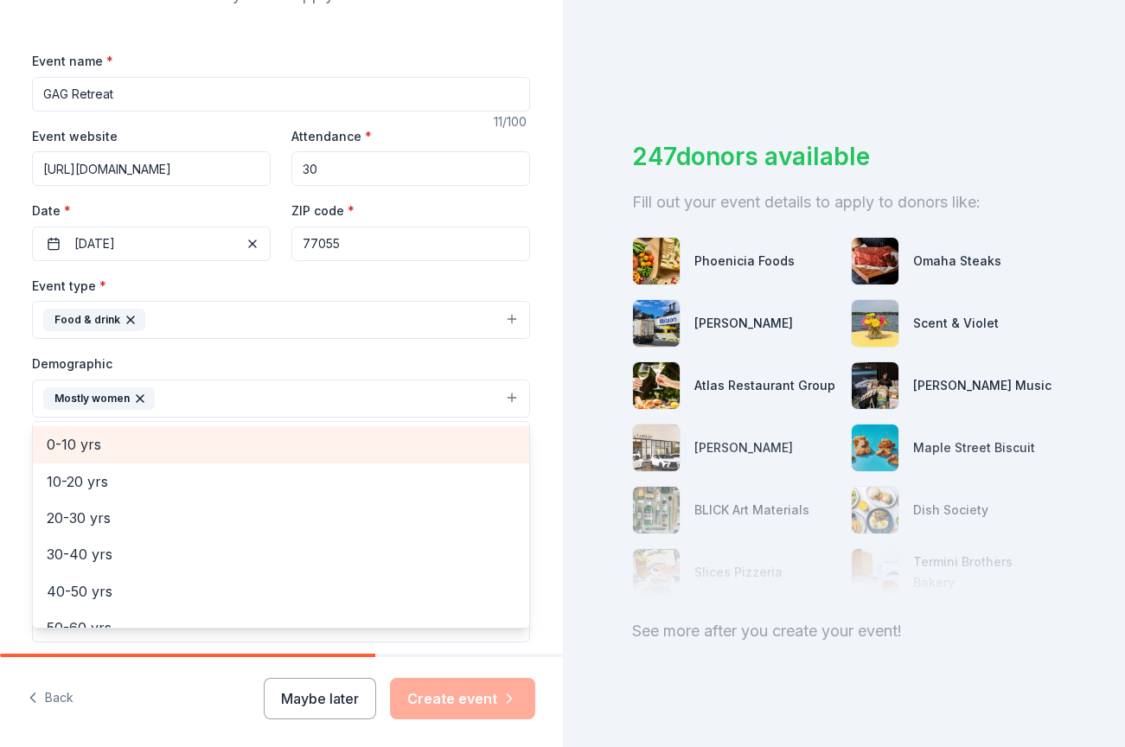
scroll to position [112, 0]
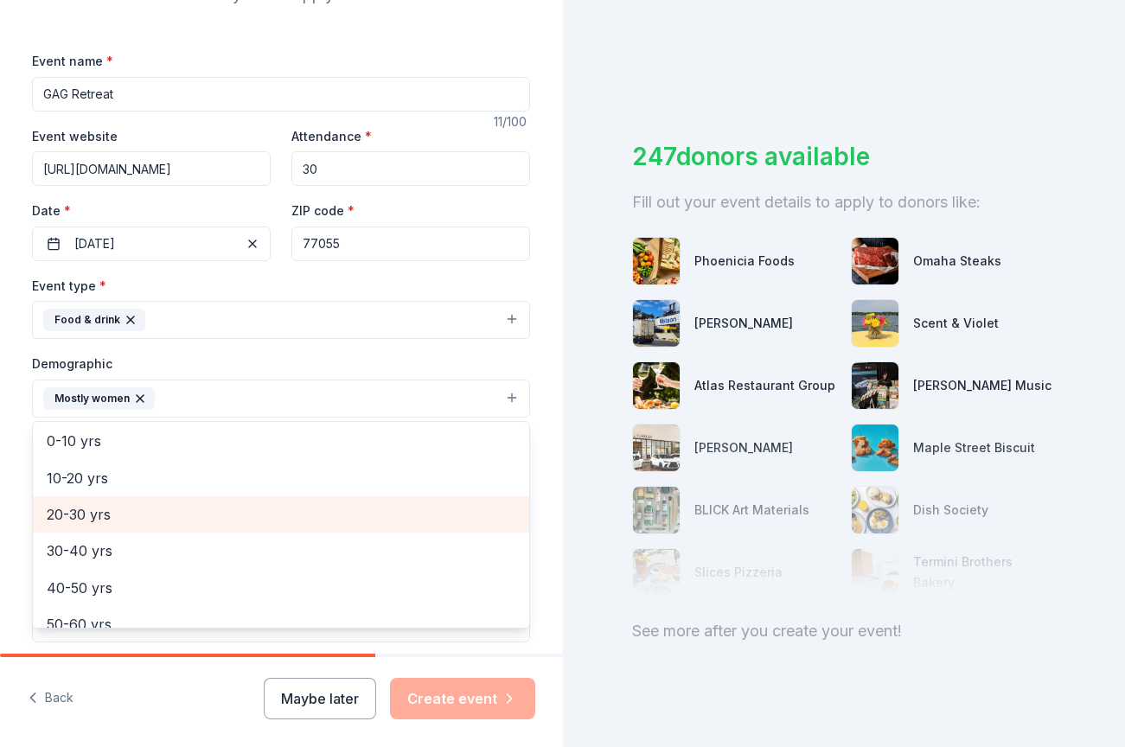
click at [175, 515] on span "20-30 yrs" at bounding box center [281, 514] width 469 height 22
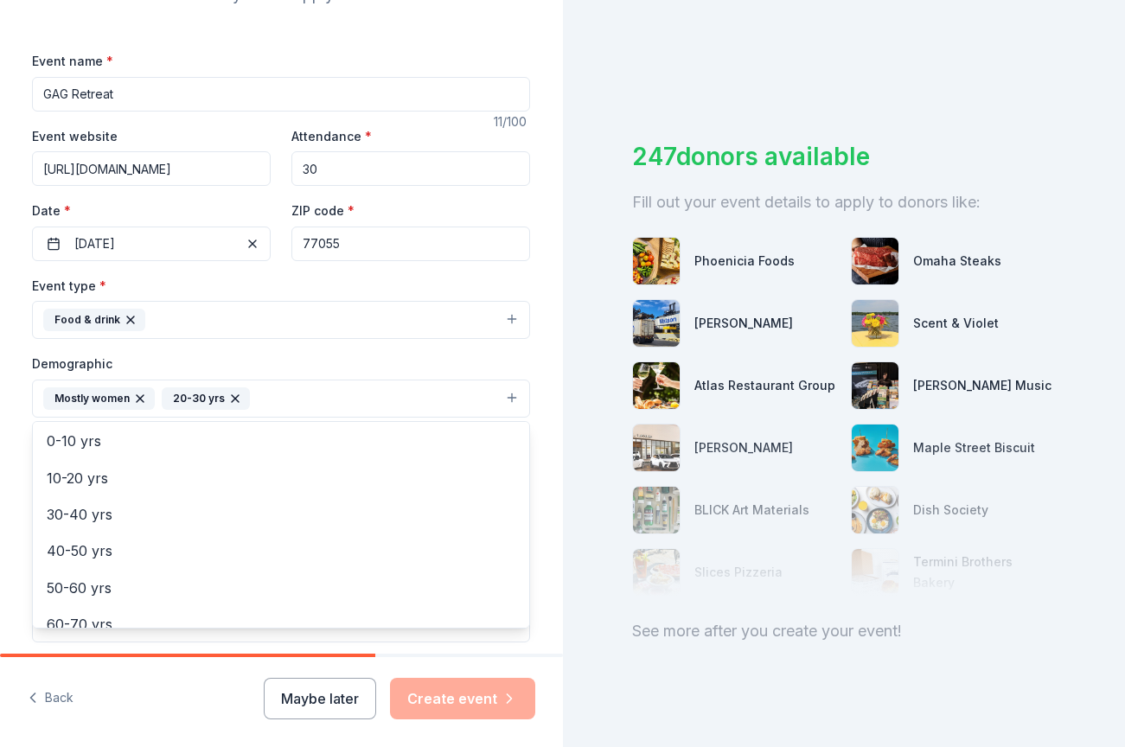
click at [246, 354] on div "Demographic Mostly women 20-30 yrs All genders Mostly men All ages 0-10 yrs 10-…" at bounding box center [281, 385] width 498 height 65
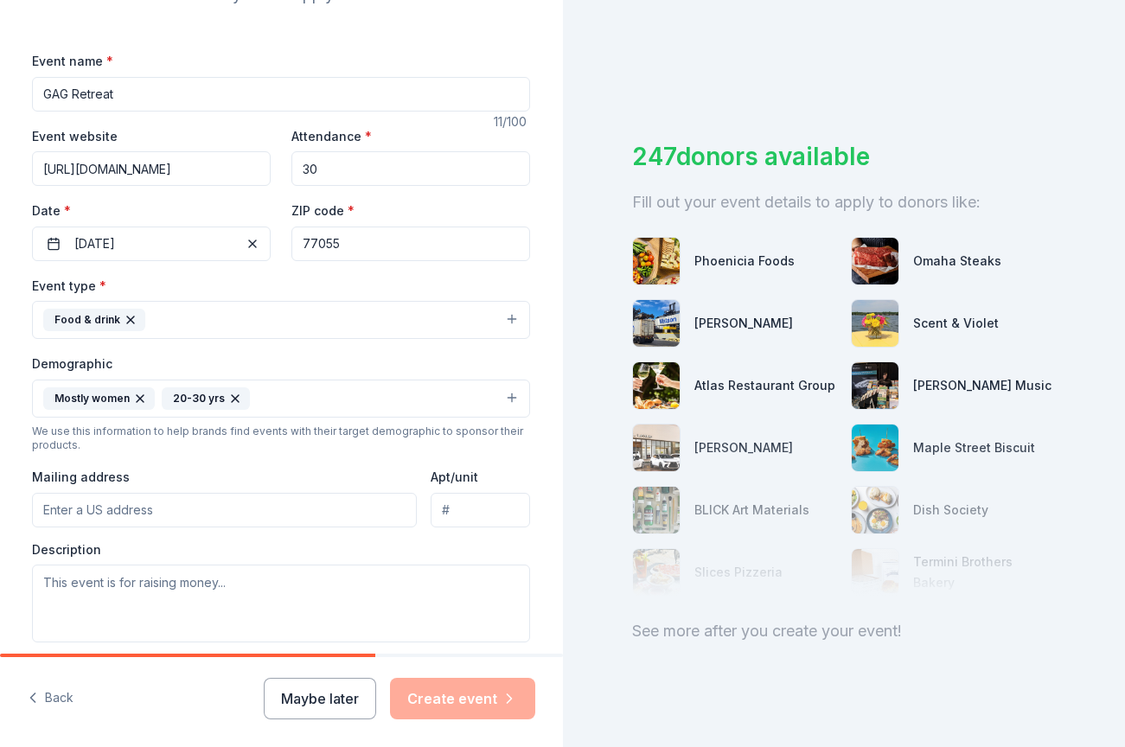
click at [191, 513] on input "Mailing address" at bounding box center [224, 510] width 385 height 35
type input "8647 Othello Street"
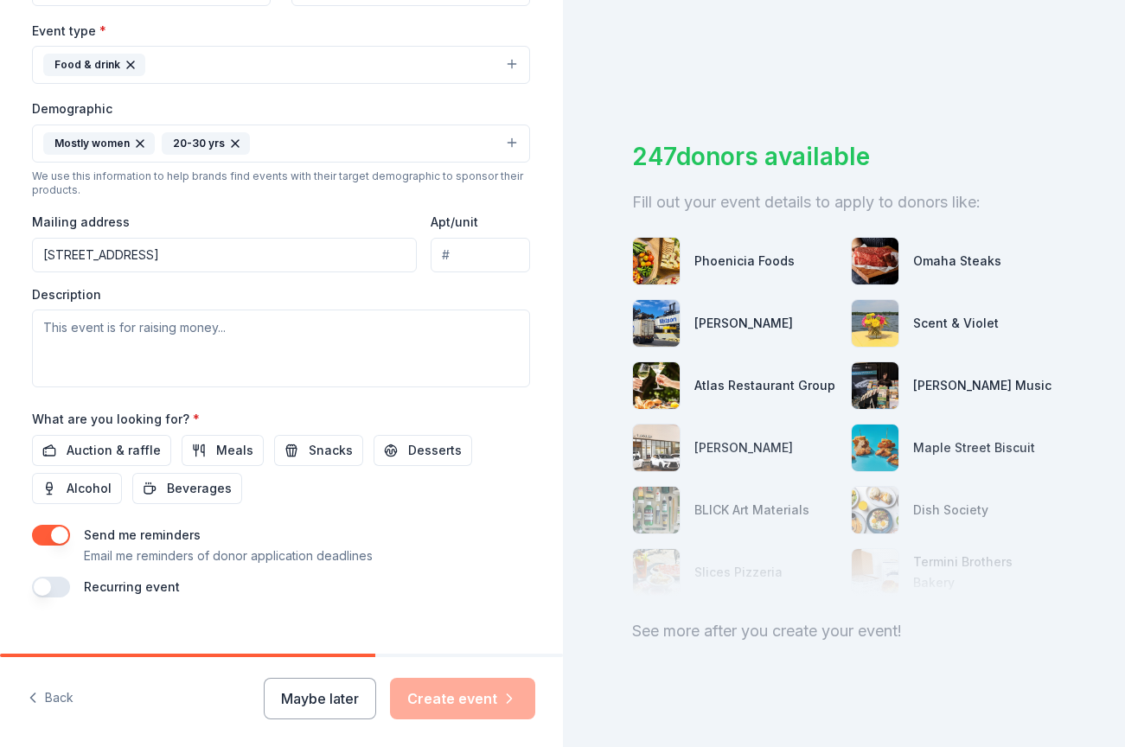
scroll to position [488, 0]
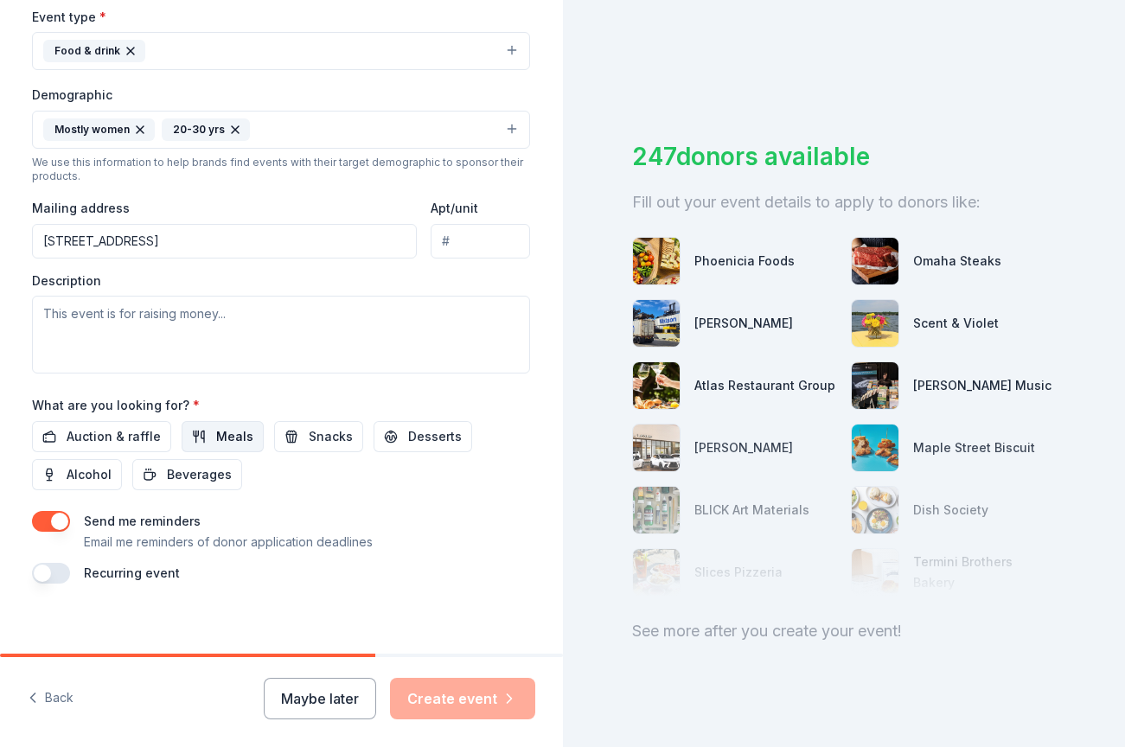
click at [216, 438] on span "Meals" at bounding box center [234, 436] width 37 height 21
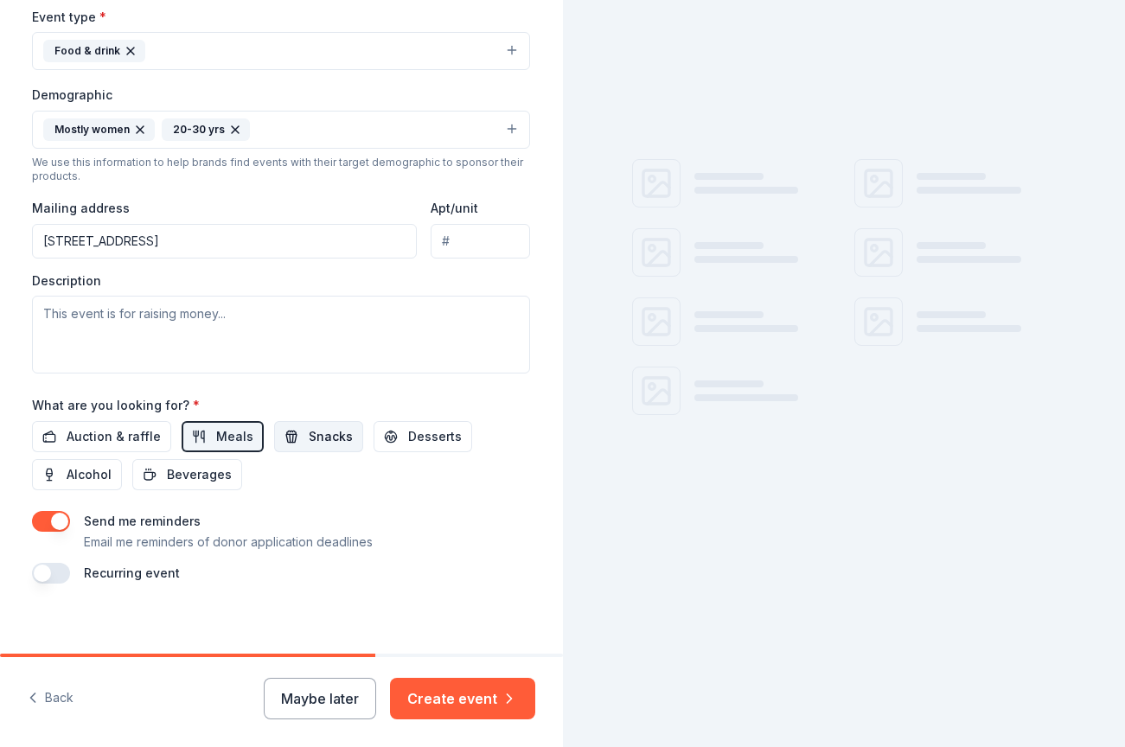
click at [312, 435] on span "Snacks" at bounding box center [331, 436] width 44 height 21
click at [433, 454] on div "Auction & raffle Meals Snacks Desserts Alcohol Beverages" at bounding box center [281, 455] width 498 height 69
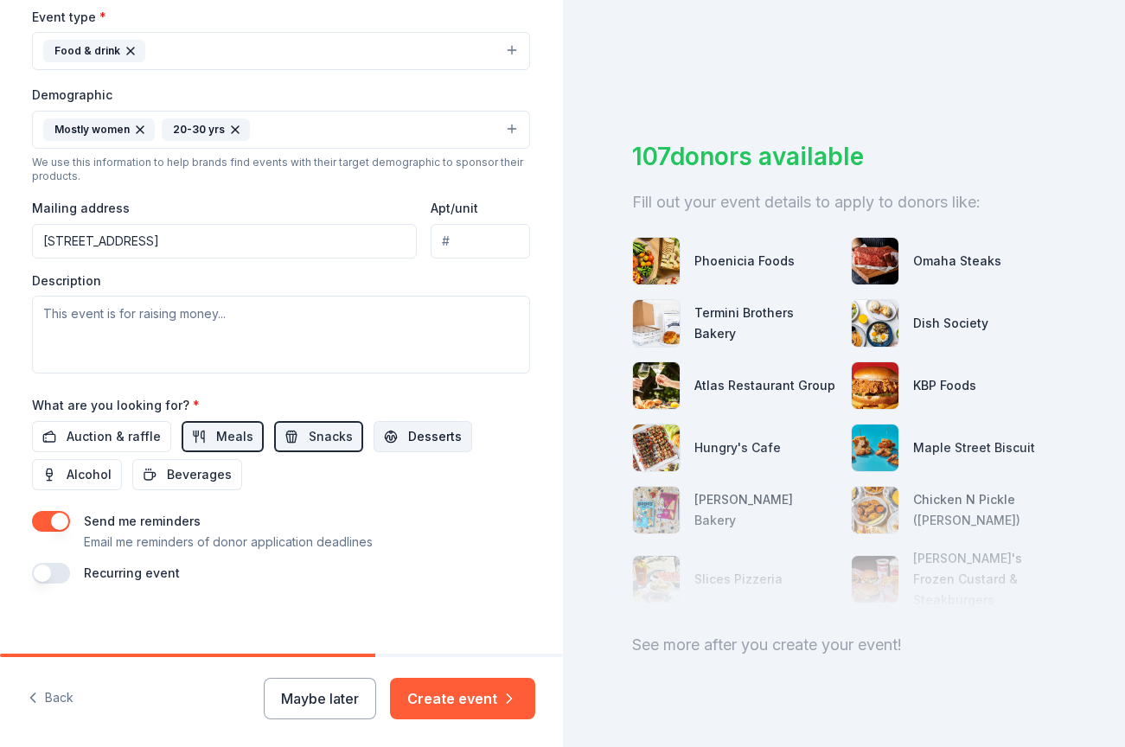
click at [408, 437] on span "Desserts" at bounding box center [435, 436] width 54 height 21
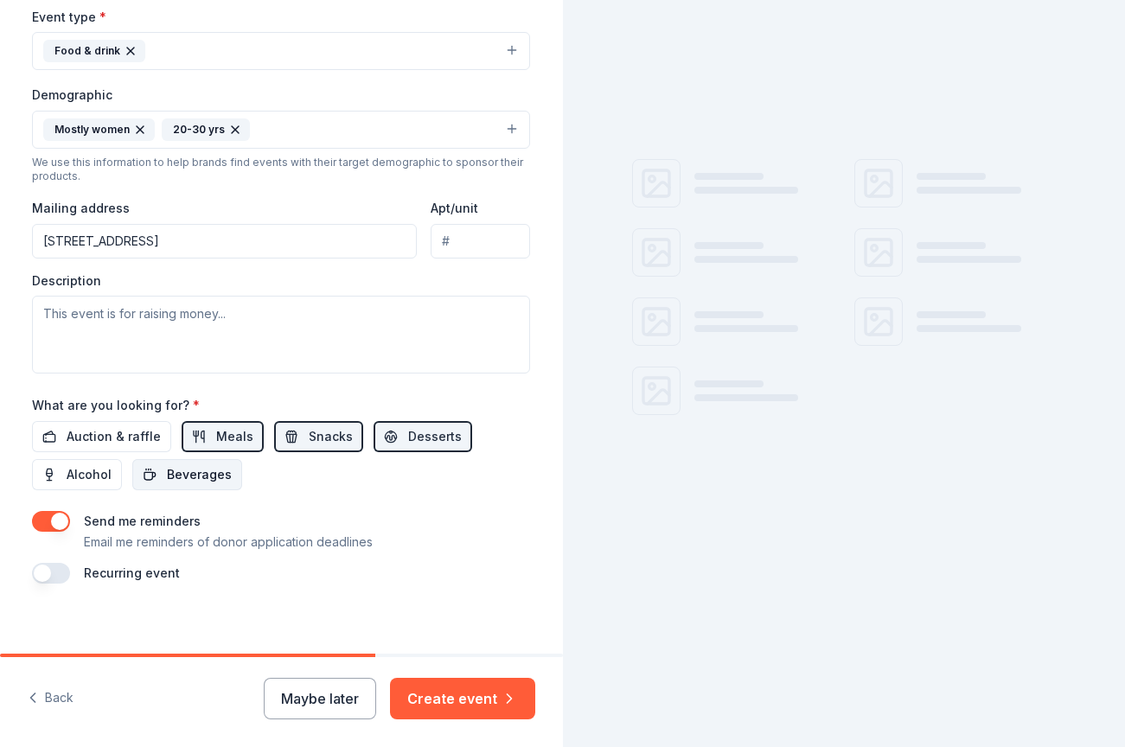
click at [185, 470] on span "Beverages" at bounding box center [199, 474] width 65 height 21
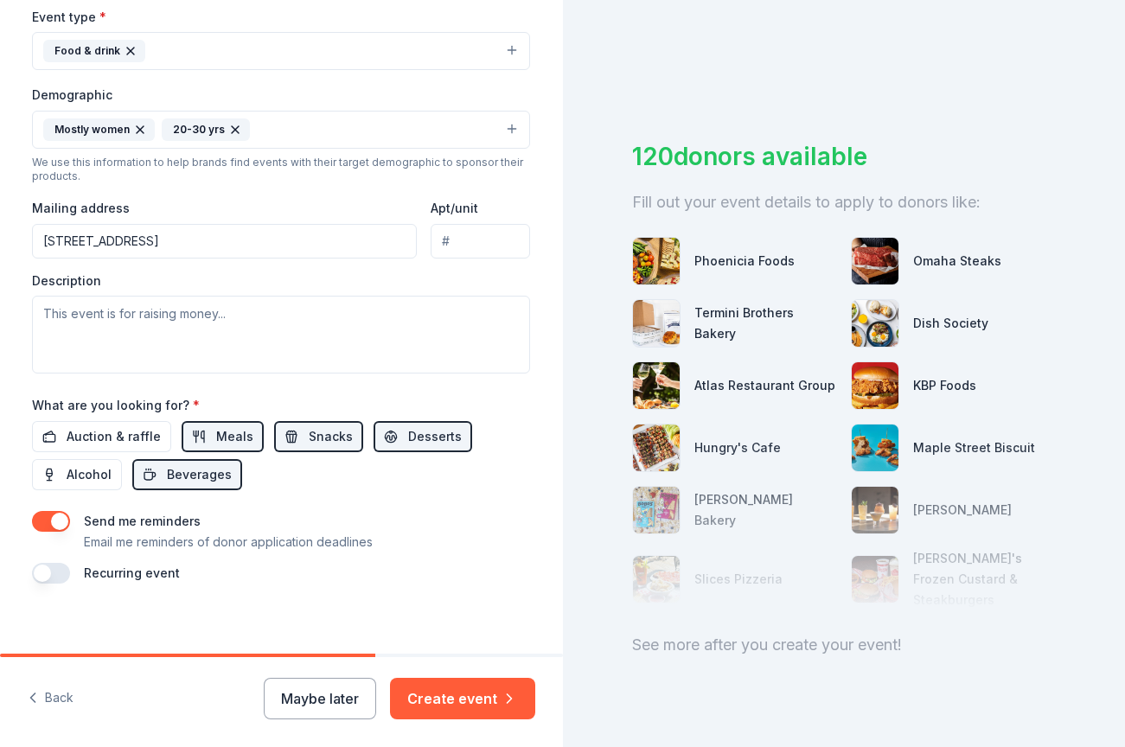
click at [58, 523] on button "button" at bounding box center [51, 521] width 38 height 21
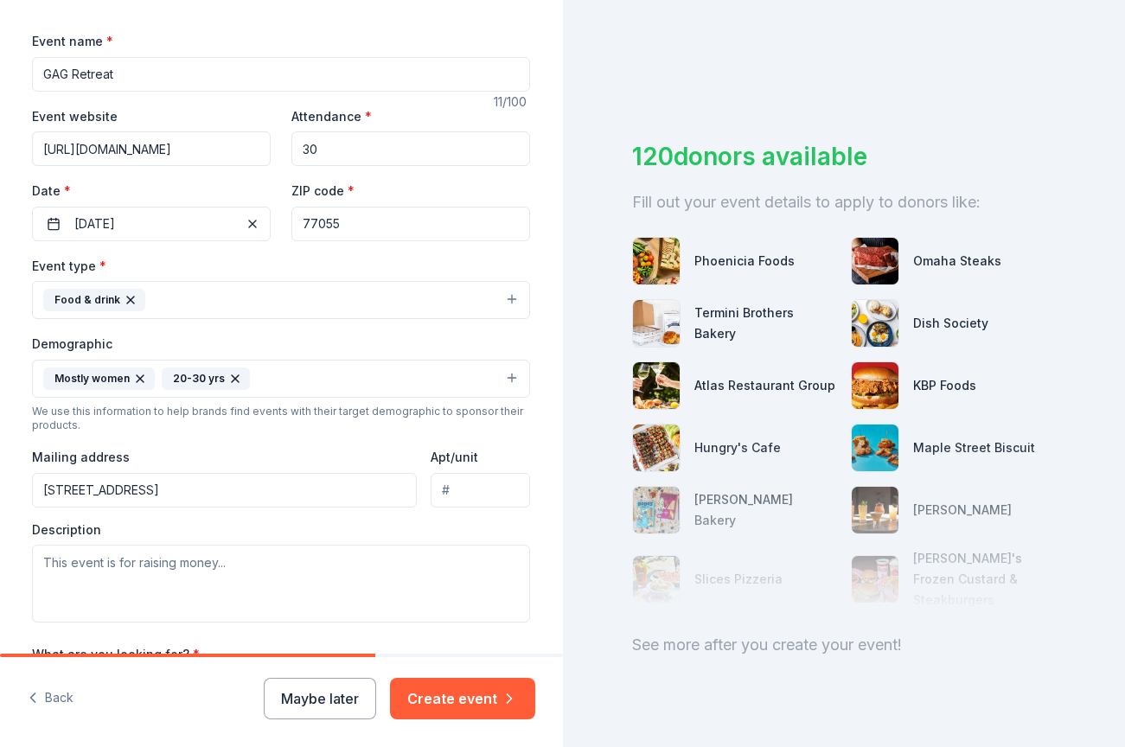
scroll to position [158, 0]
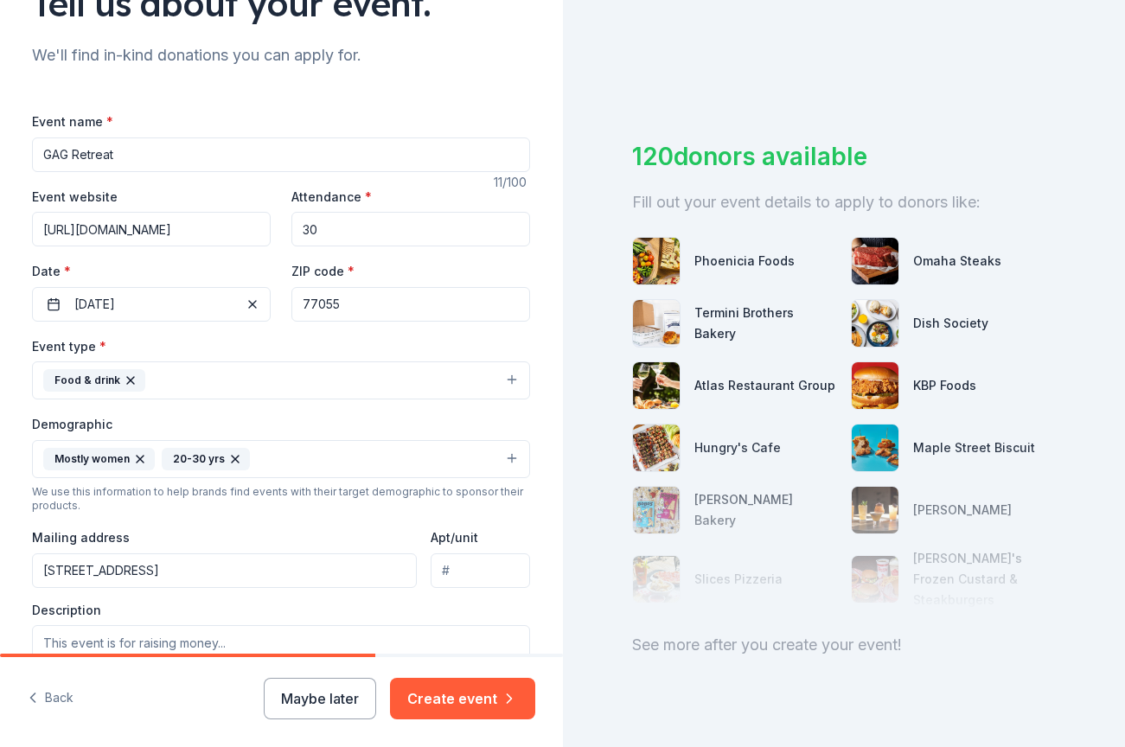
drag, startPoint x: 120, startPoint y: 154, endPoint x: 22, endPoint y: 146, distance: 98.9
click at [22, 146] on div "Tell us about your event. We'll find in-kind donations you can apply for. Event…" at bounding box center [280, 419] width 553 height 1154
type input "HolyWeen [DEMOGRAPHIC_DATA] Study"
click at [252, 299] on span "button" at bounding box center [252, 304] width 21 height 21
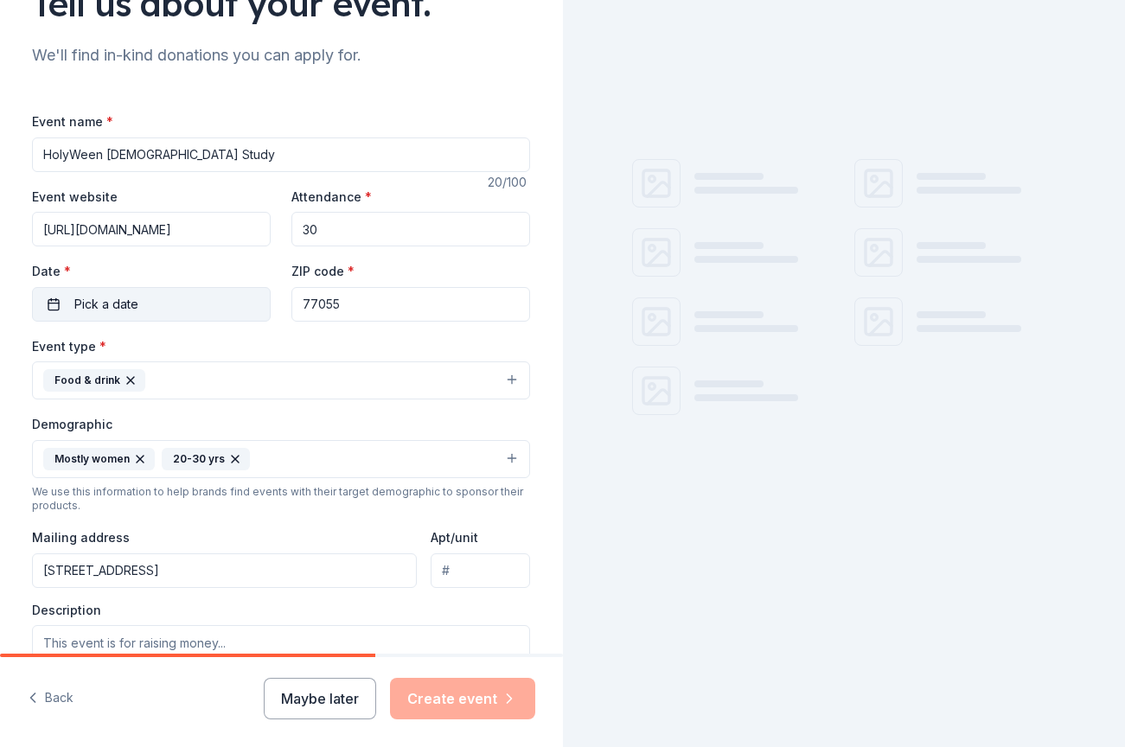
click at [170, 304] on button "Pick a date" at bounding box center [151, 304] width 239 height 35
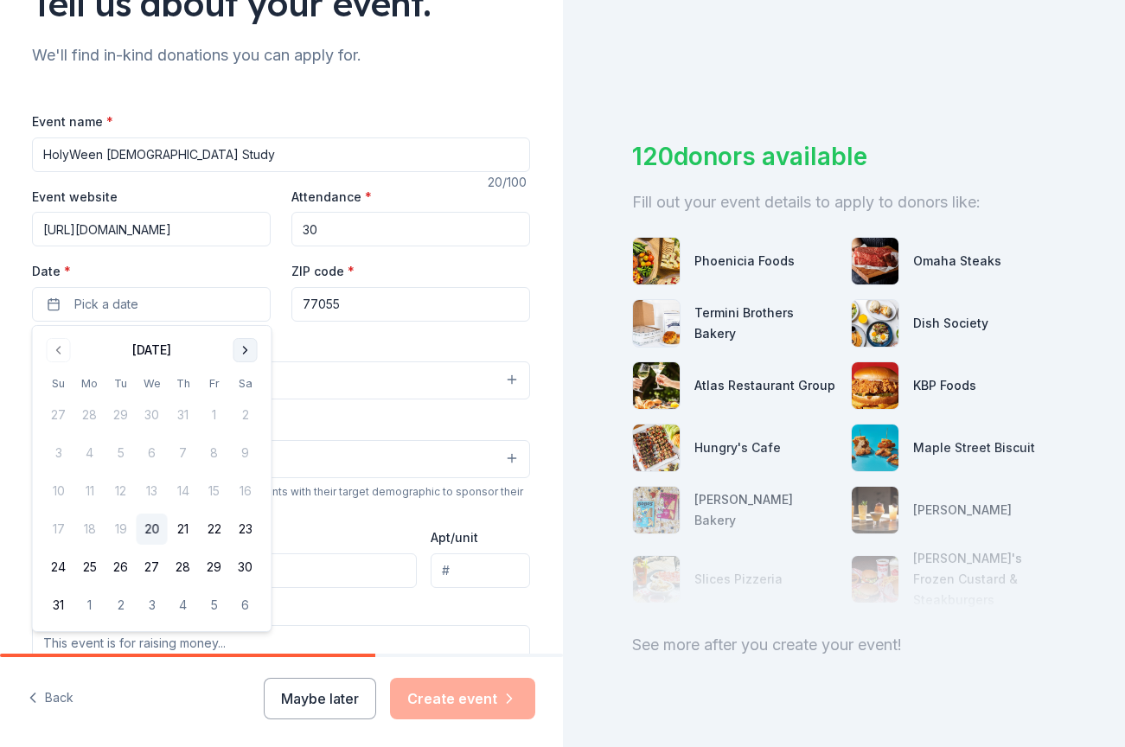
click at [243, 350] on button "Go to next month" at bounding box center [245, 350] width 24 height 24
click at [247, 421] on button "4" at bounding box center [245, 414] width 31 height 31
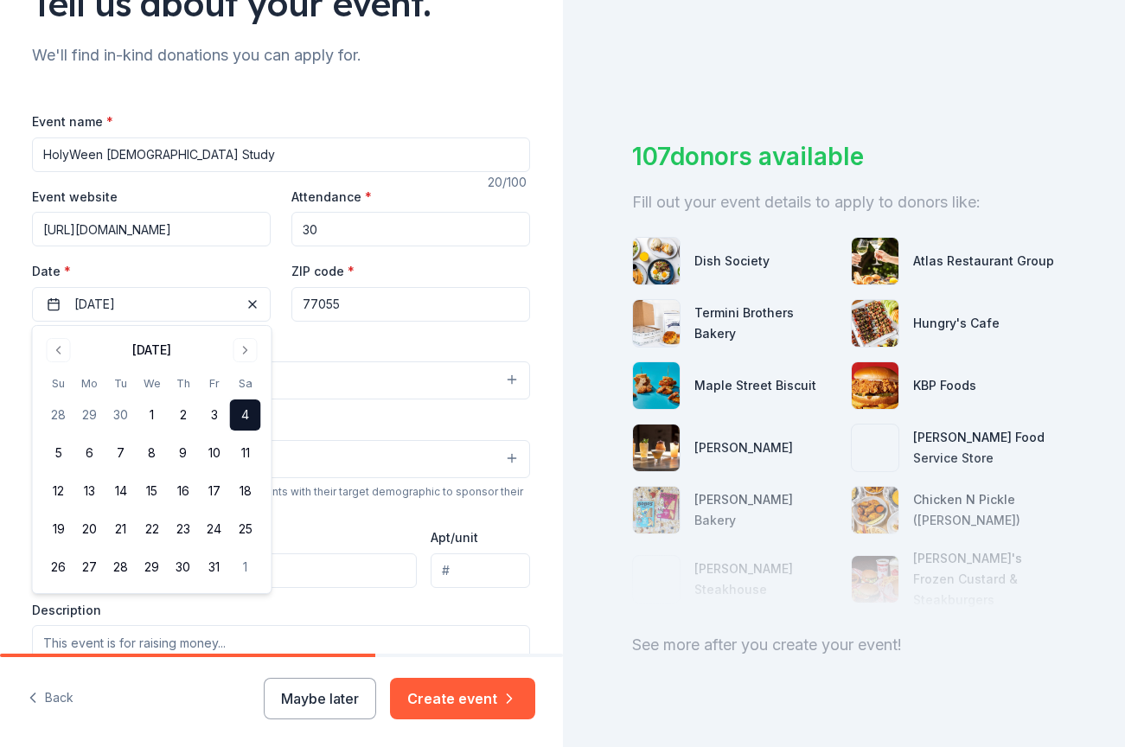
click at [316, 342] on div "Event type * Food & drink" at bounding box center [281, 367] width 498 height 65
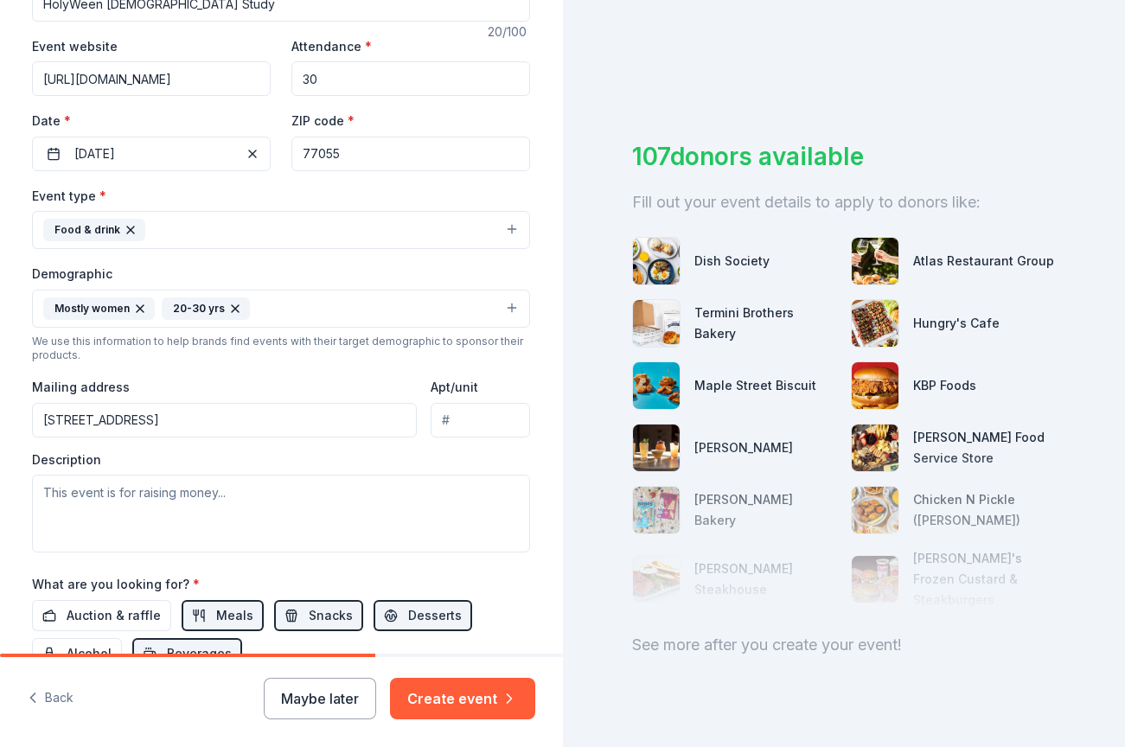
scroll to position [313, 0]
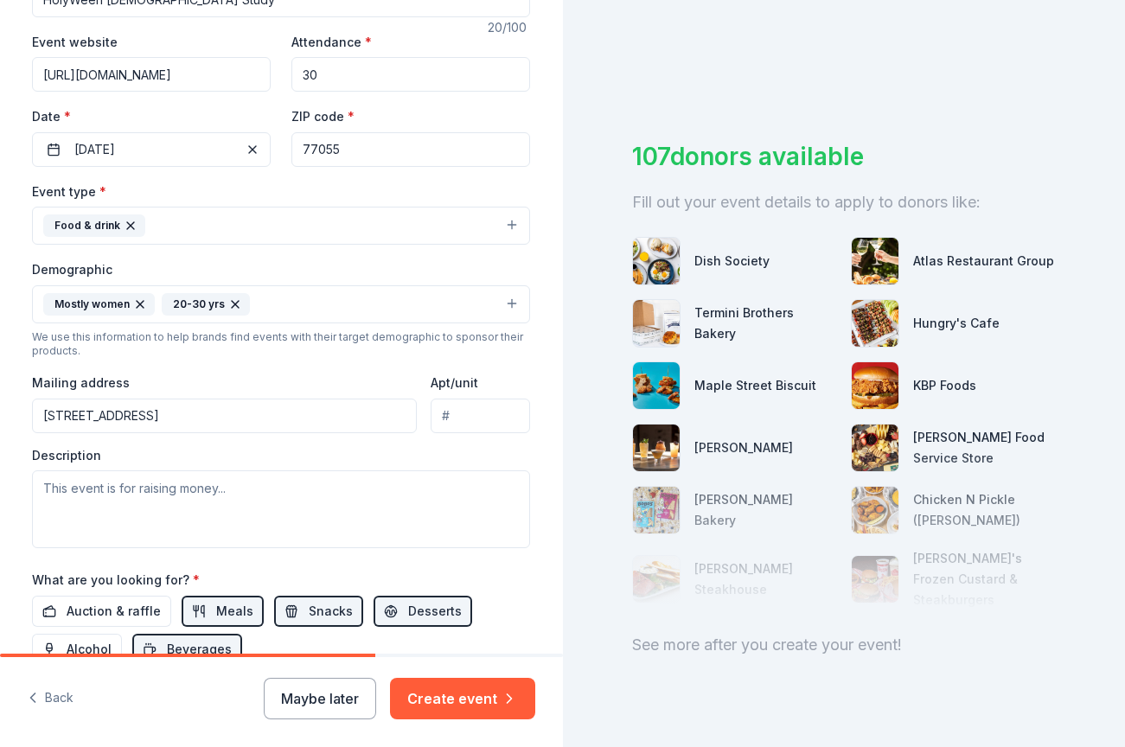
drag, startPoint x: 162, startPoint y: 421, endPoint x: 0, endPoint y: 406, distance: 162.3
click at [0, 406] on div "Tell us about your event. We'll find in-kind donations you can apply for. Event…" at bounding box center [281, 264] width 563 height 1154
type input "1148 Silber Road"
click at [260, 371] on div "Event type * Food & drink Demographic Mostly women 20-30 yrs We use this inform…" at bounding box center [281, 364] width 498 height 367
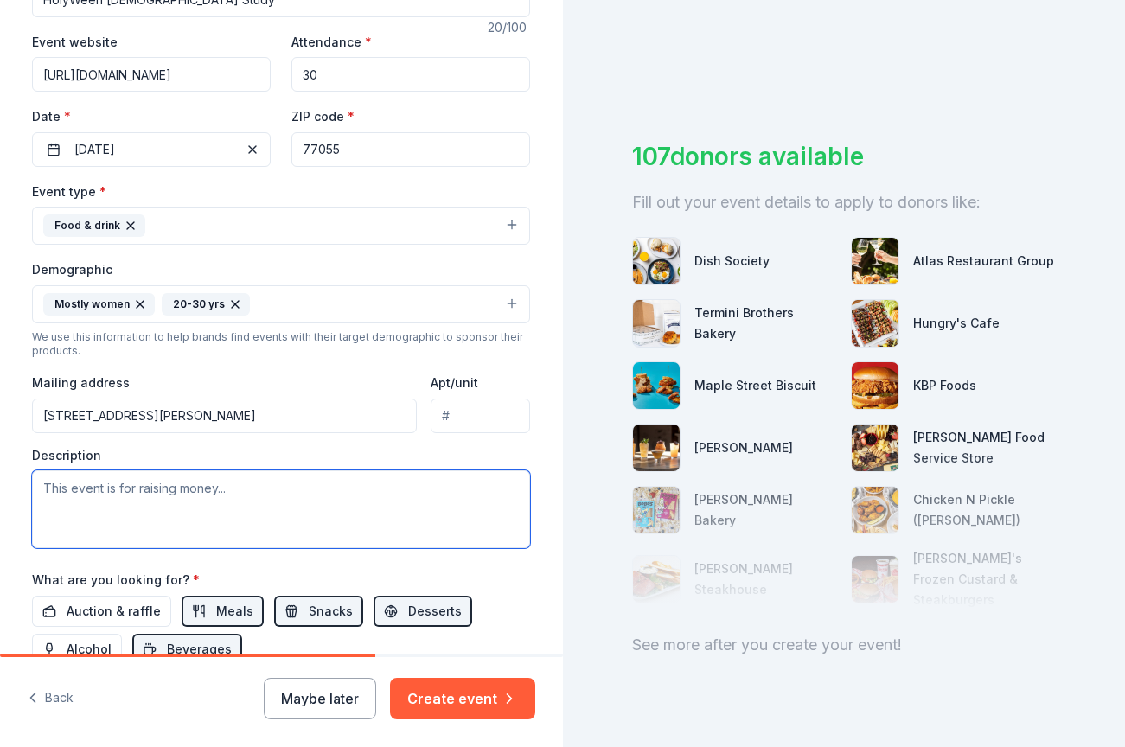
click at [175, 484] on textarea at bounding box center [281, 509] width 498 height 78
paste textarea "8/19: contact form"
type textarea "8"
paste textarea "This fall, we are thrilled to host the Girls After God “HolyWeen” Event in Hous…"
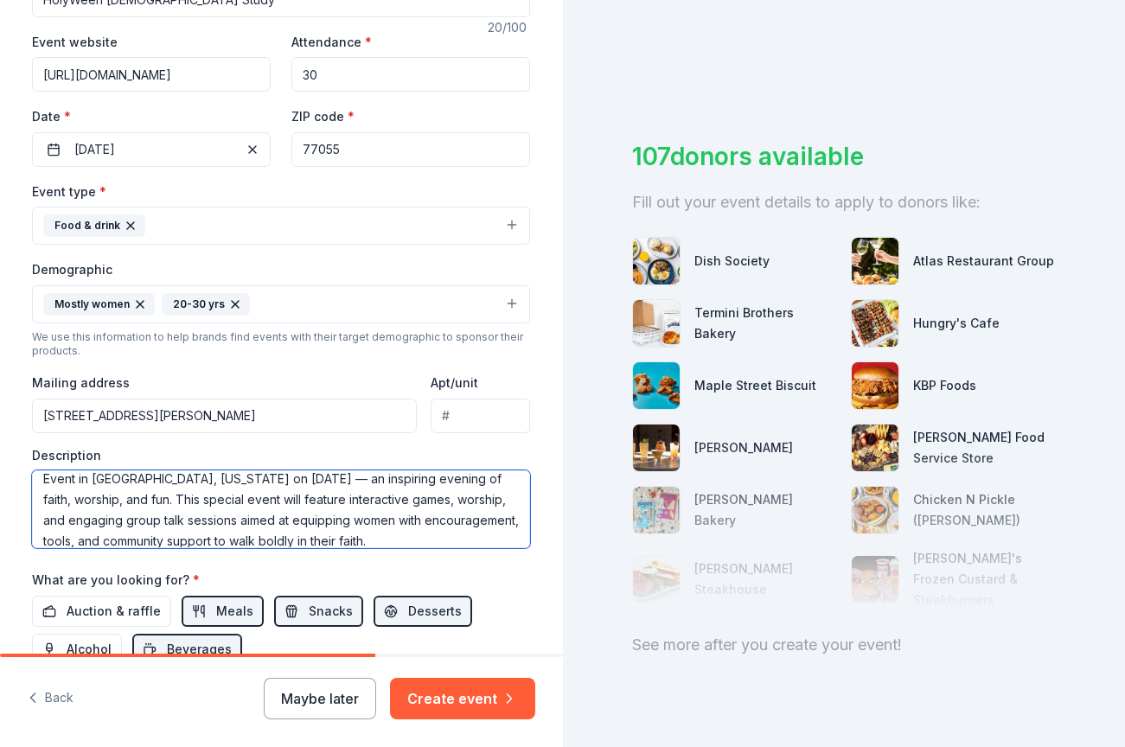
scroll to position [41, 0]
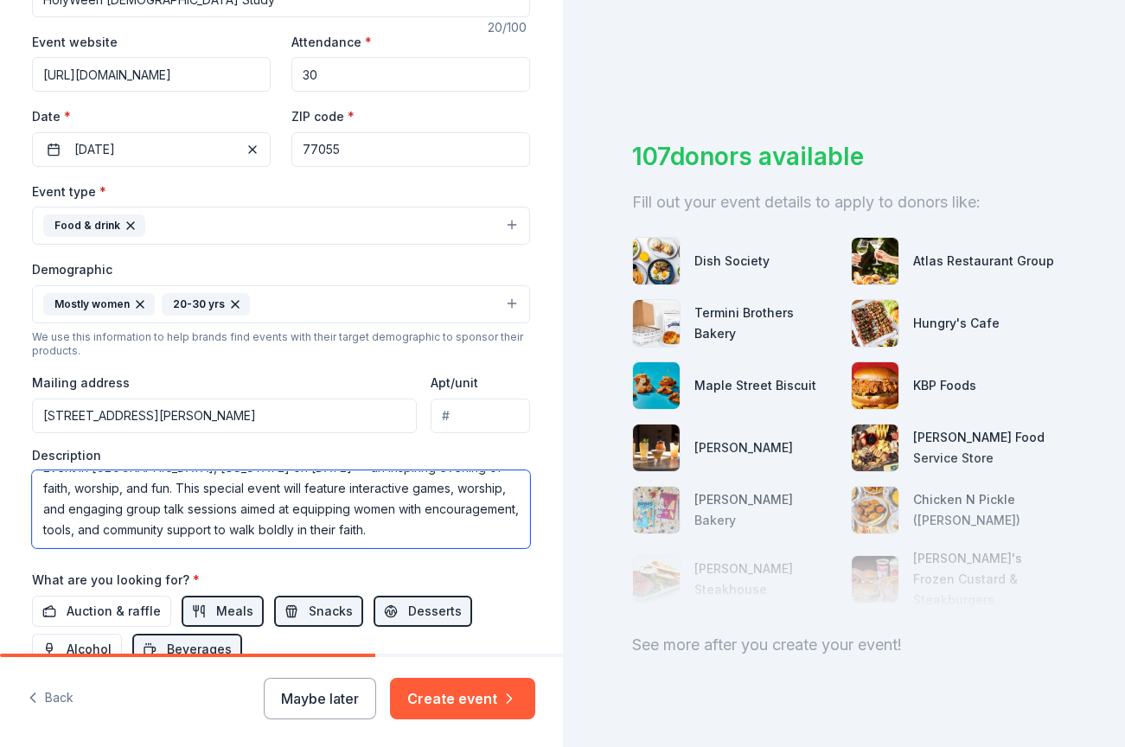
type textarea "This fall, we are thrilled to host the Girls After God “HolyWeen” Event in Hous…"
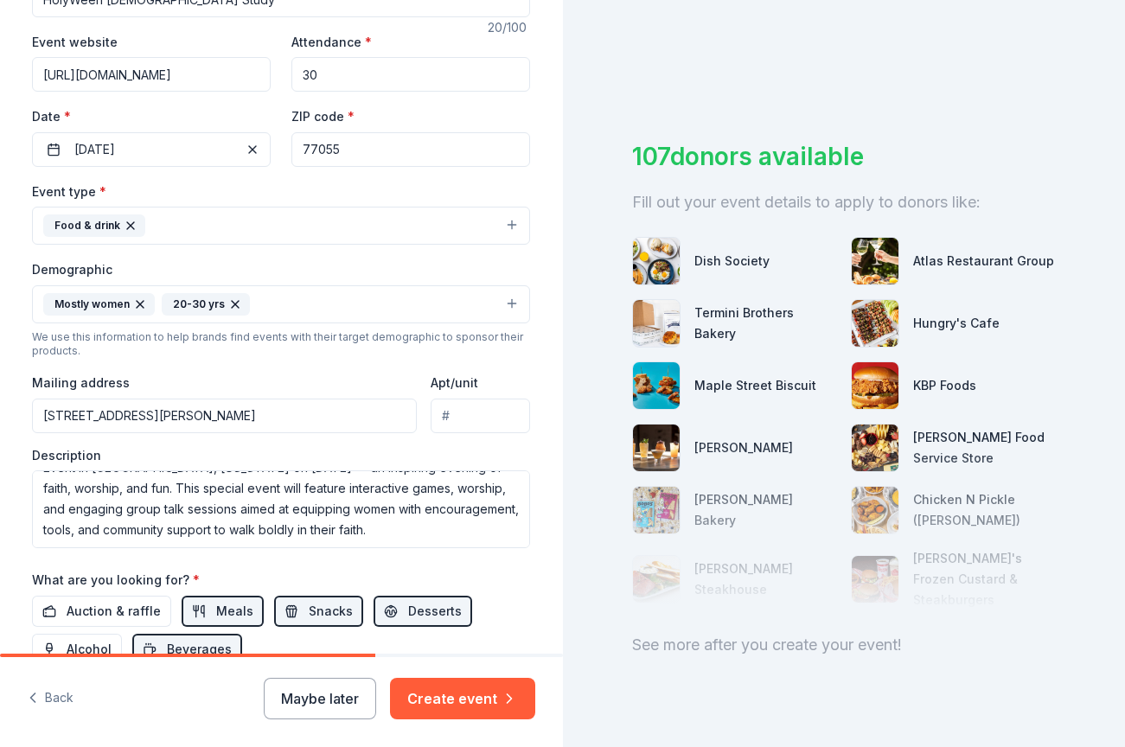
click at [290, 577] on div "What are you looking for? * Auction & raffle Meals Snacks Desserts Alcohol Beve…" at bounding box center [281, 617] width 498 height 96
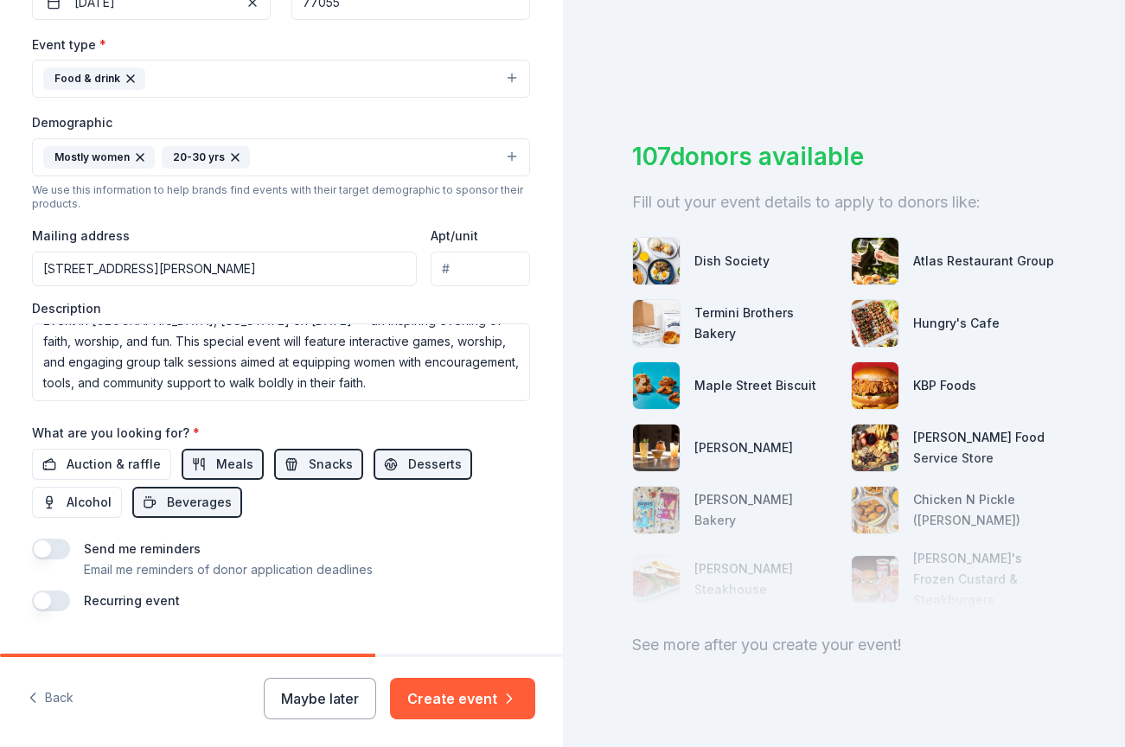
scroll to position [501, 0]
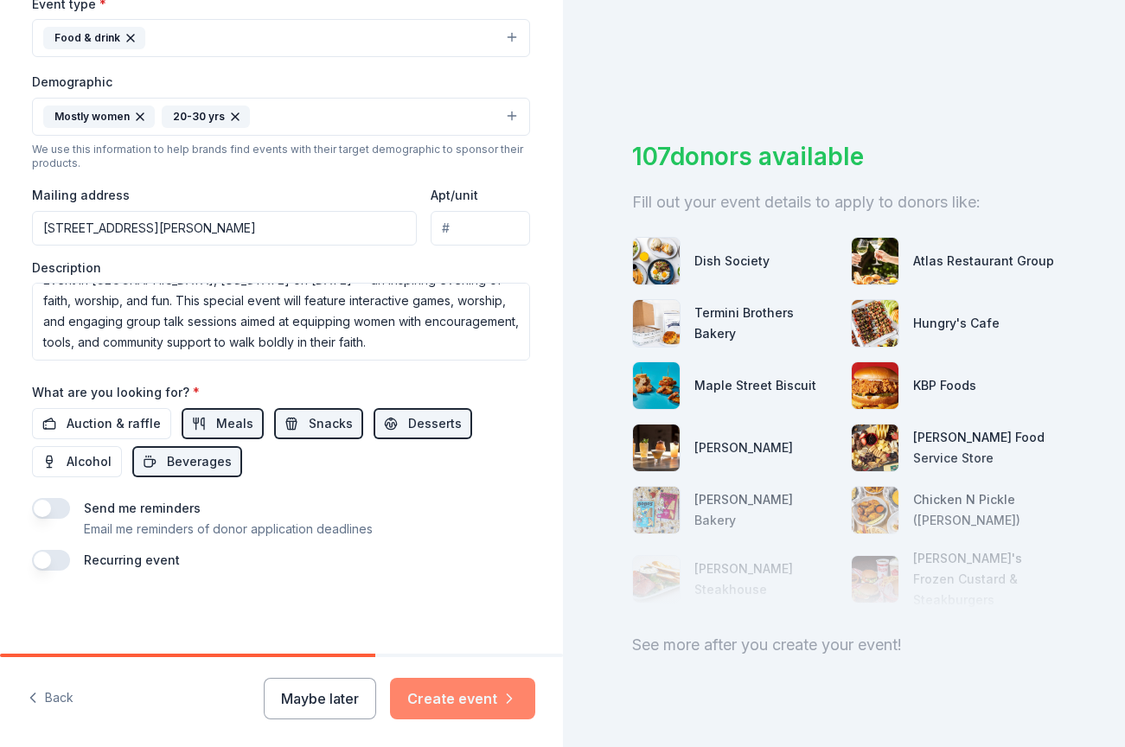
click at [459, 698] on button "Create event" at bounding box center [462, 698] width 145 height 41
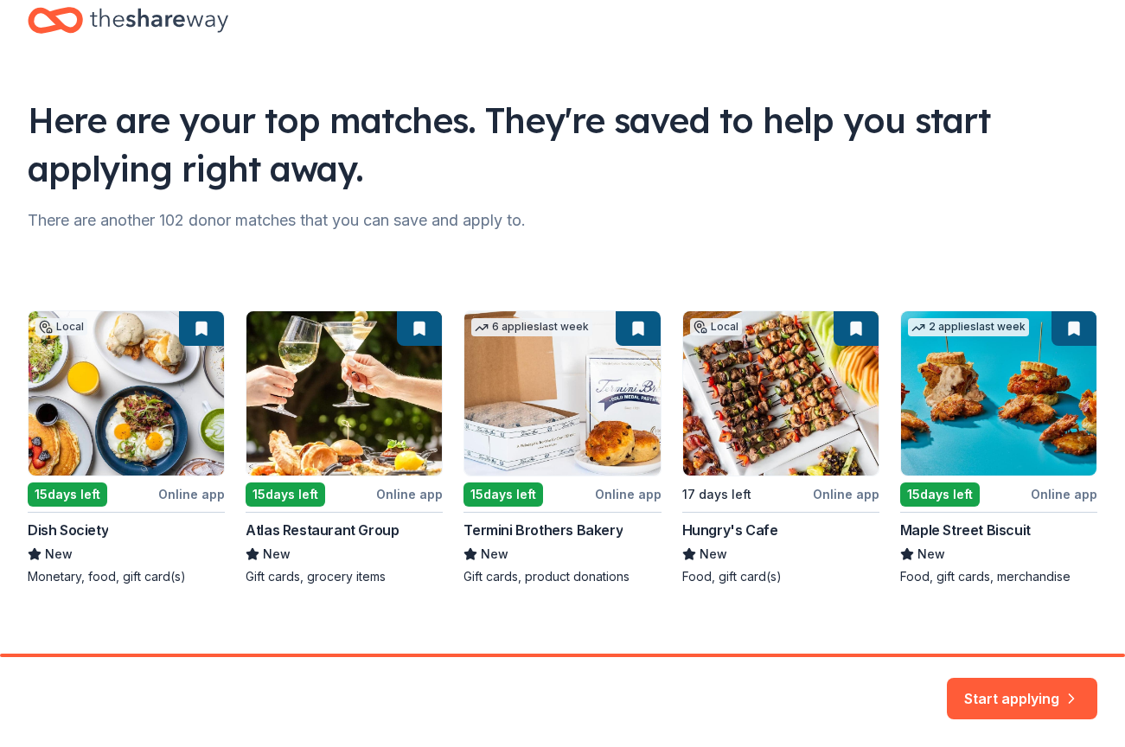
scroll to position [56, 0]
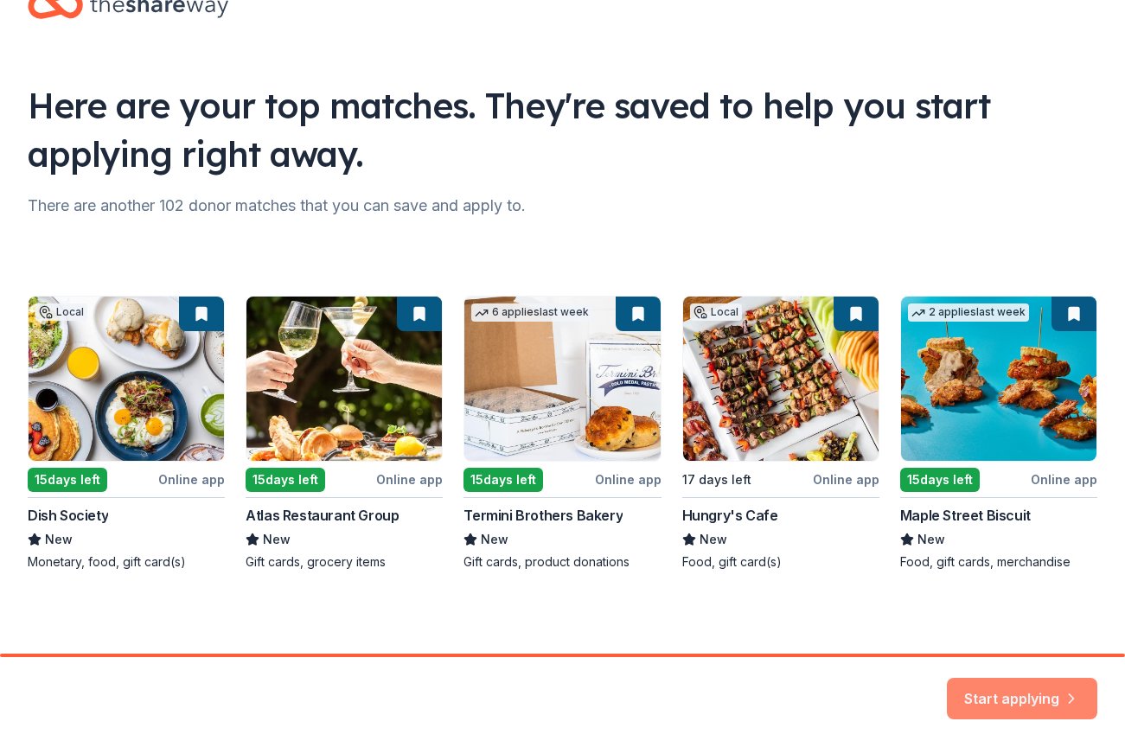
click at [1050, 688] on button "Start applying" at bounding box center [1022, 687] width 150 height 41
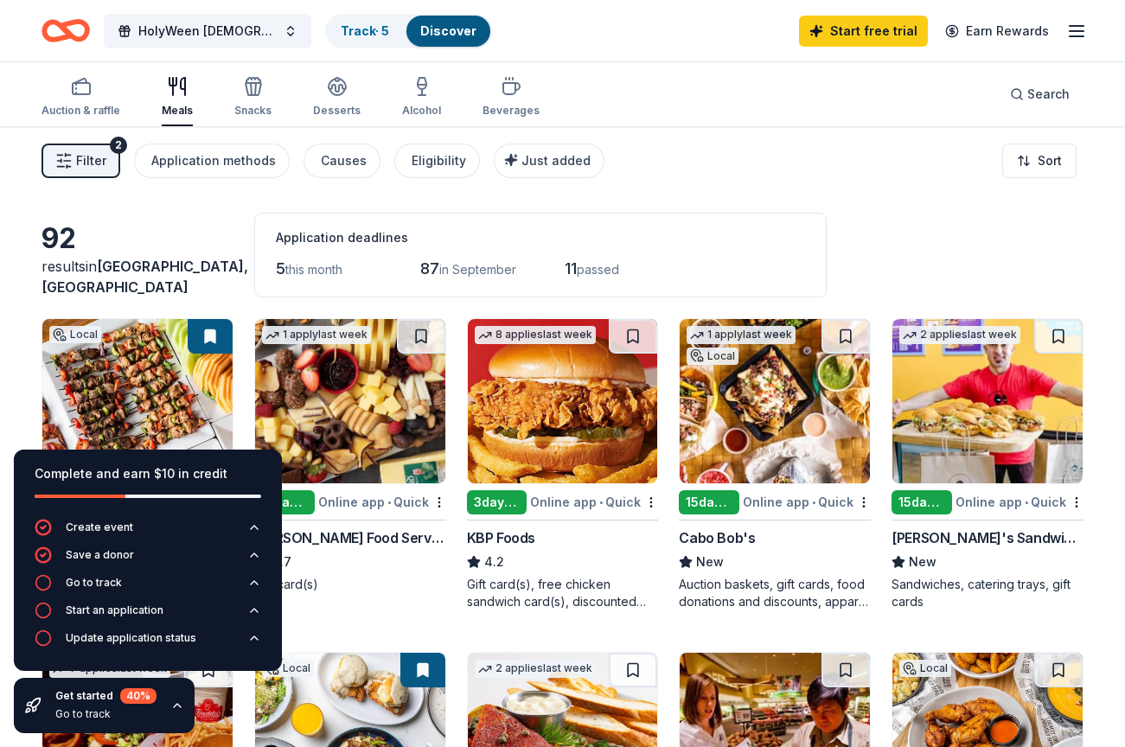
click at [62, 167] on line "button" at bounding box center [61, 167] width 7 height 0
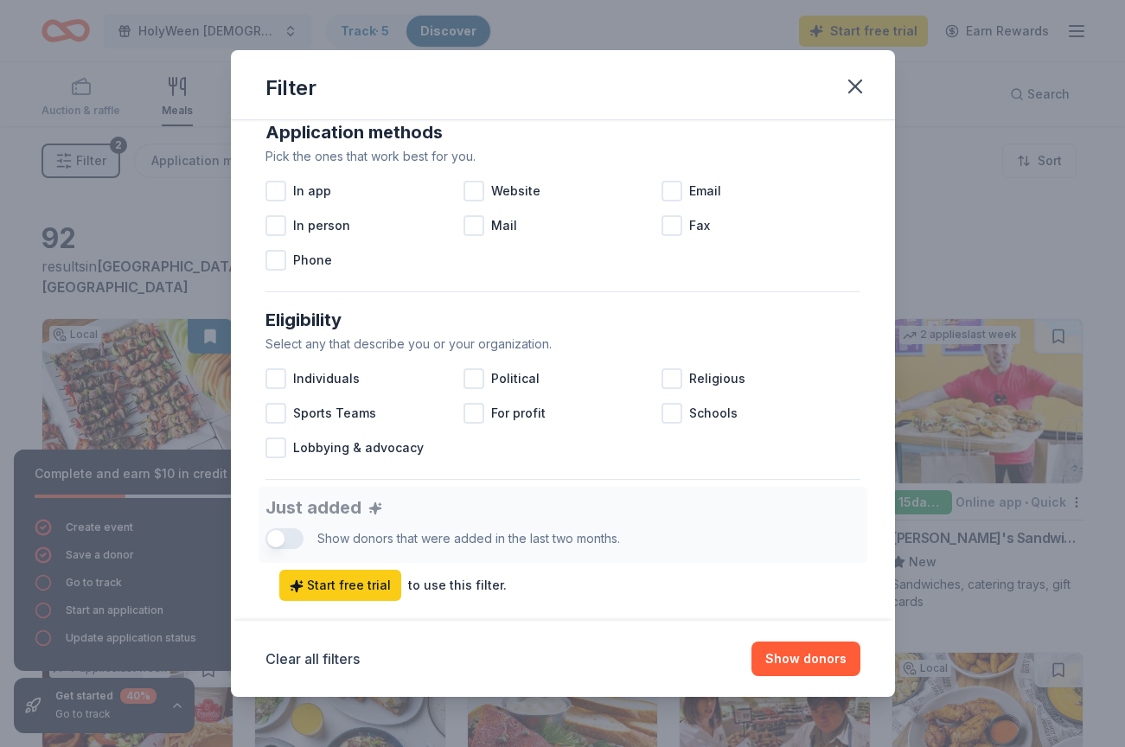
scroll to position [306, 0]
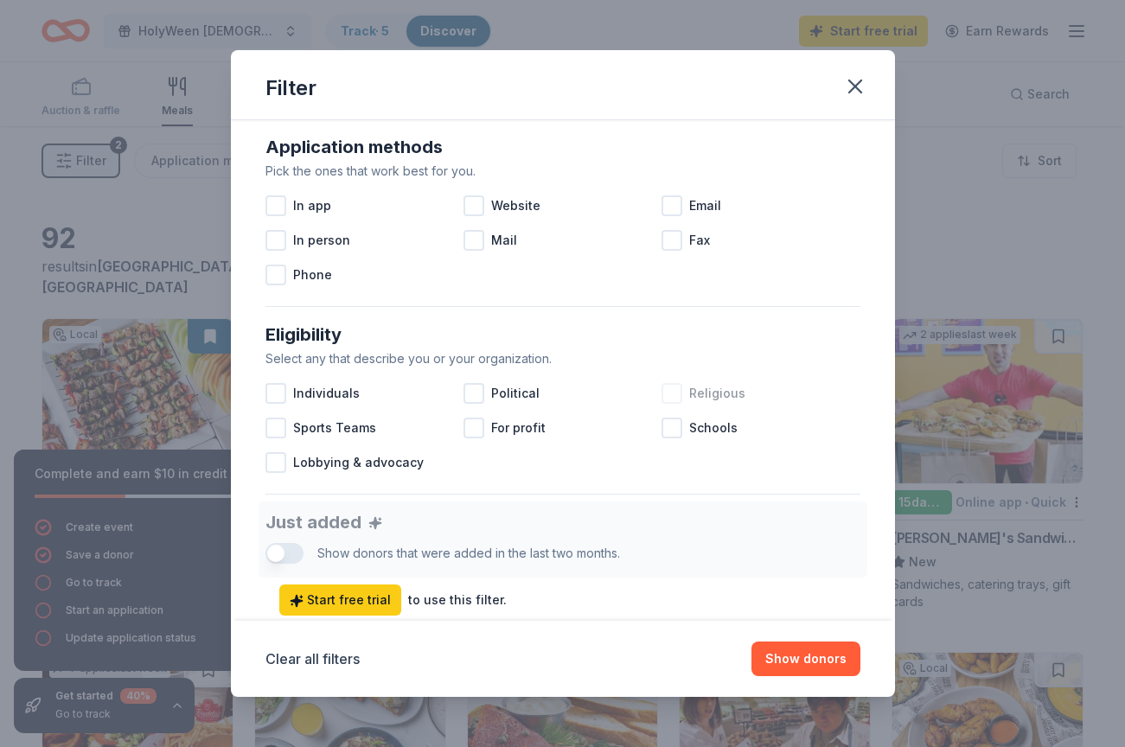
click at [673, 398] on div at bounding box center [671, 393] width 21 height 21
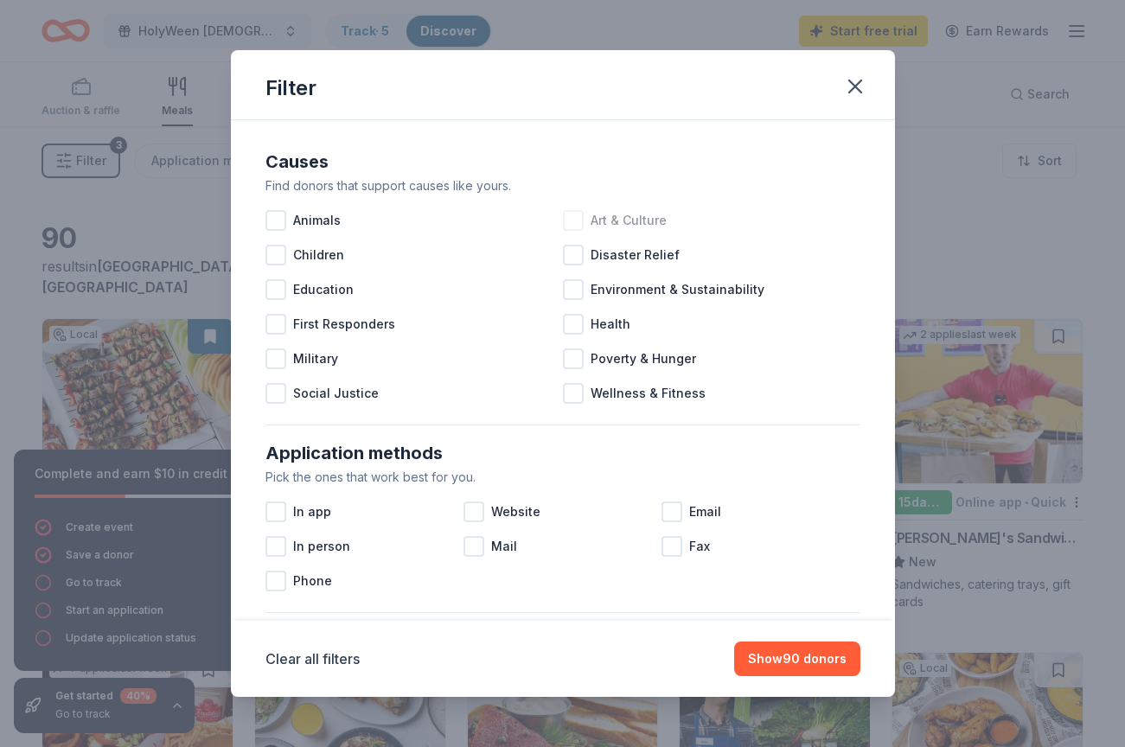
click at [574, 220] on div at bounding box center [573, 220] width 21 height 21
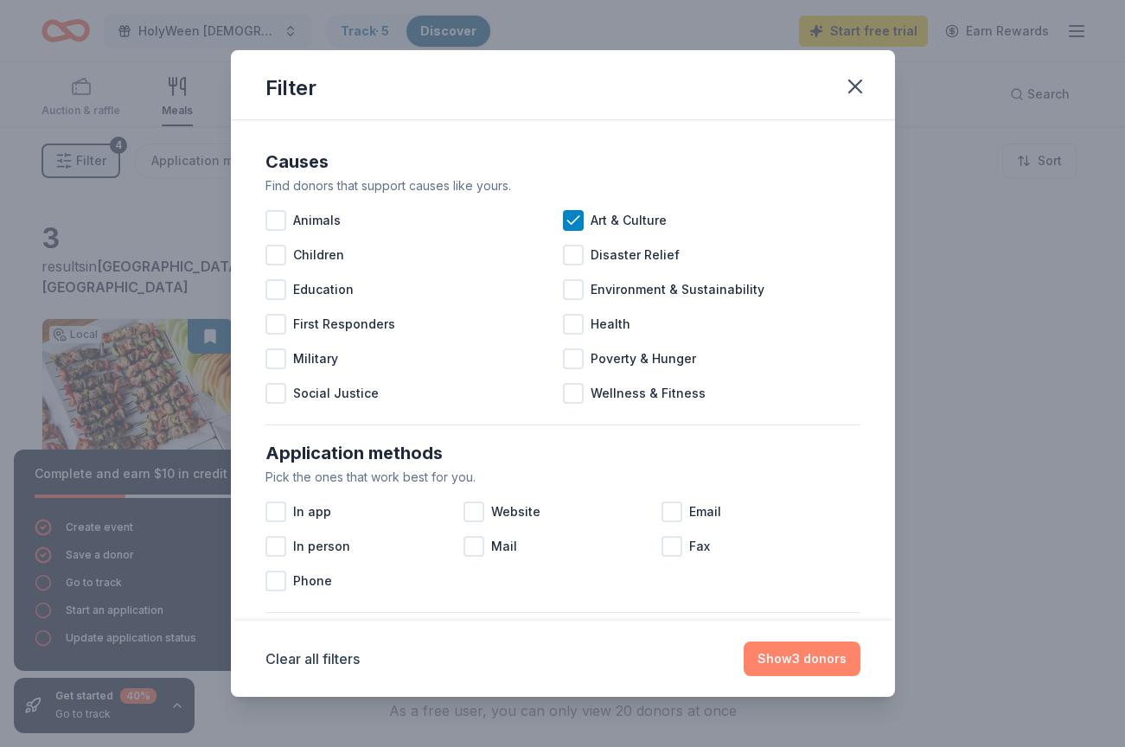
click at [814, 662] on button "Show 3 donors" at bounding box center [801, 658] width 117 height 35
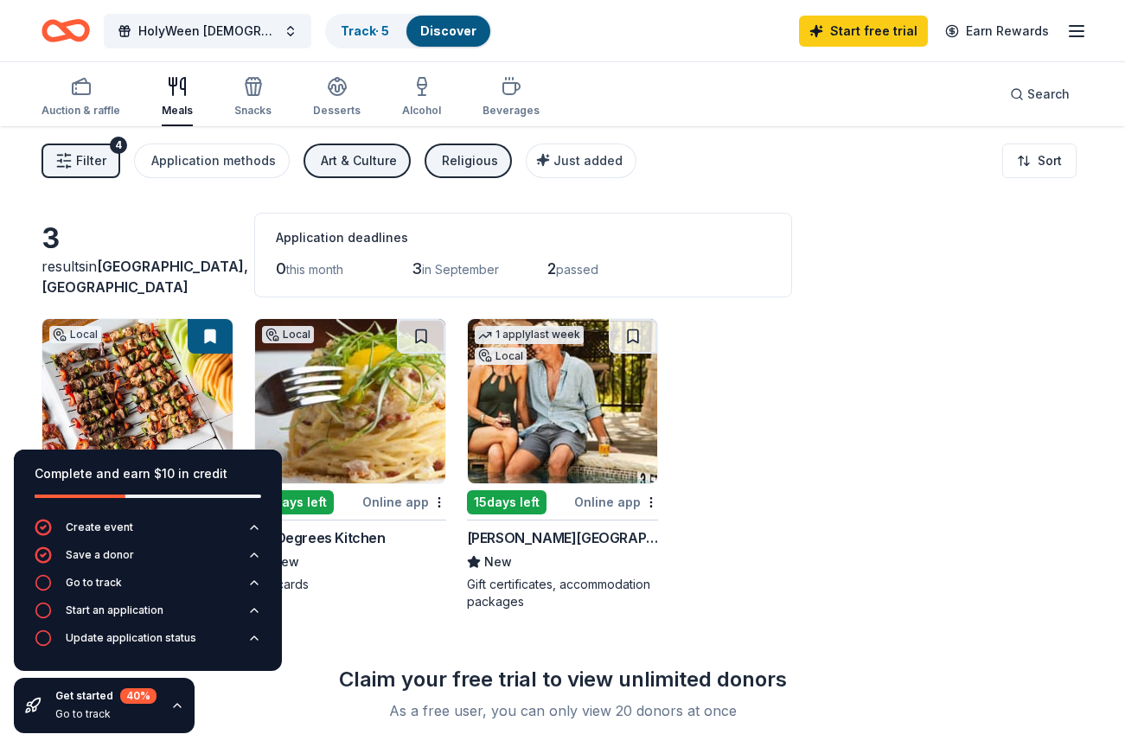
click at [461, 158] on div "Religious" at bounding box center [470, 160] width 56 height 21
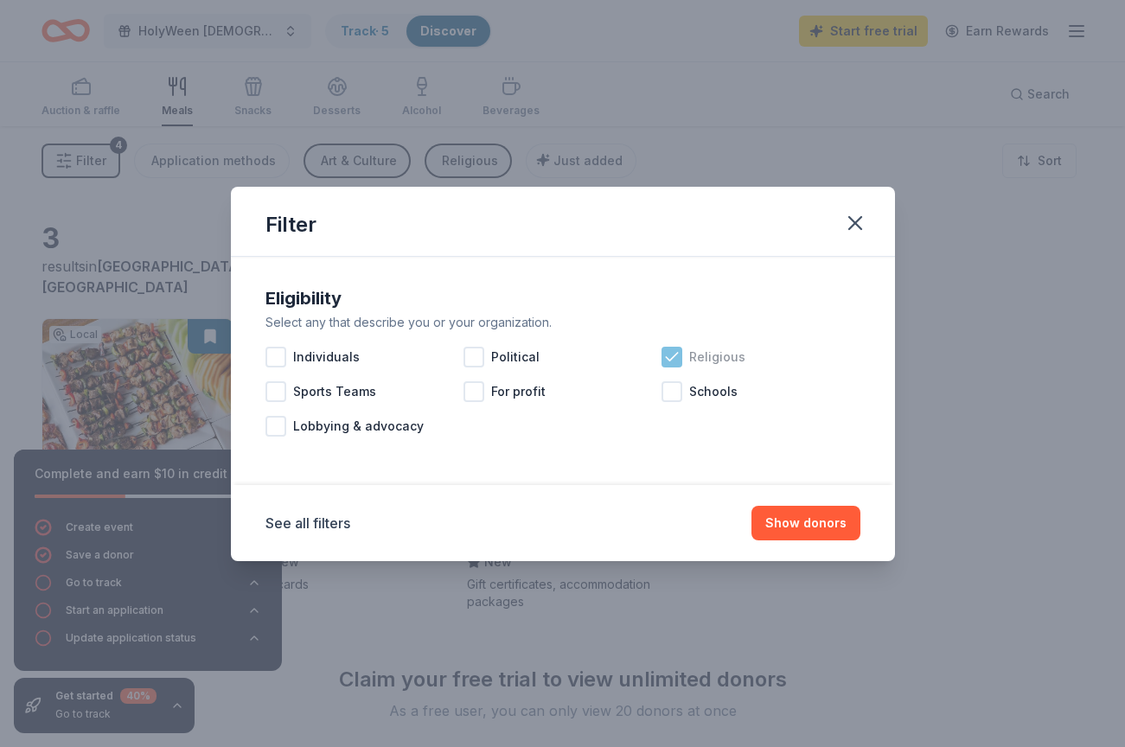
click at [674, 354] on icon at bounding box center [671, 357] width 11 height 8
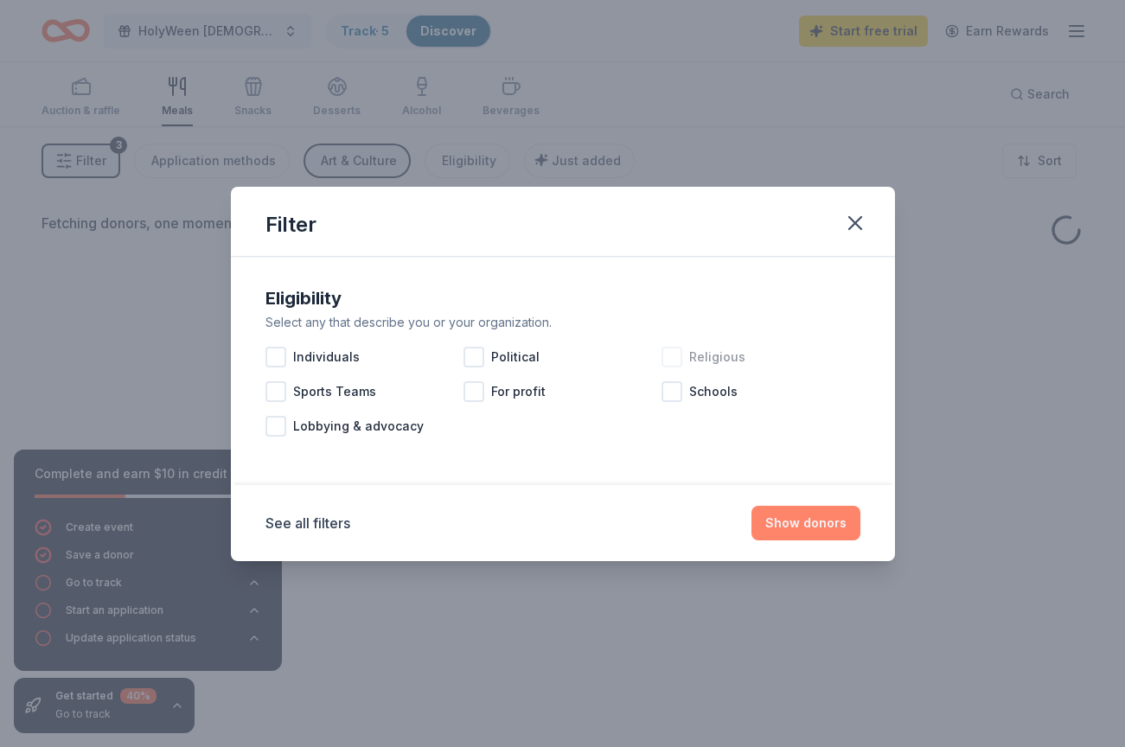
click at [800, 520] on button "Show donors" at bounding box center [805, 523] width 109 height 35
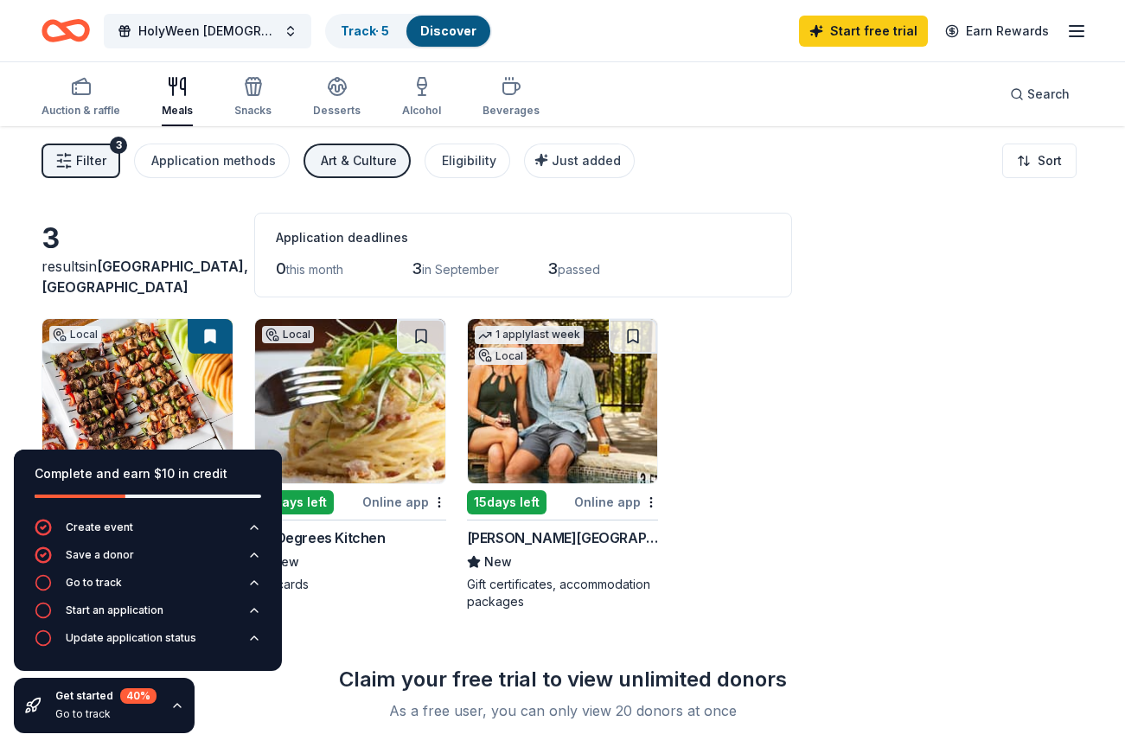
click at [354, 164] on div "Art & Culture" at bounding box center [359, 160] width 76 height 21
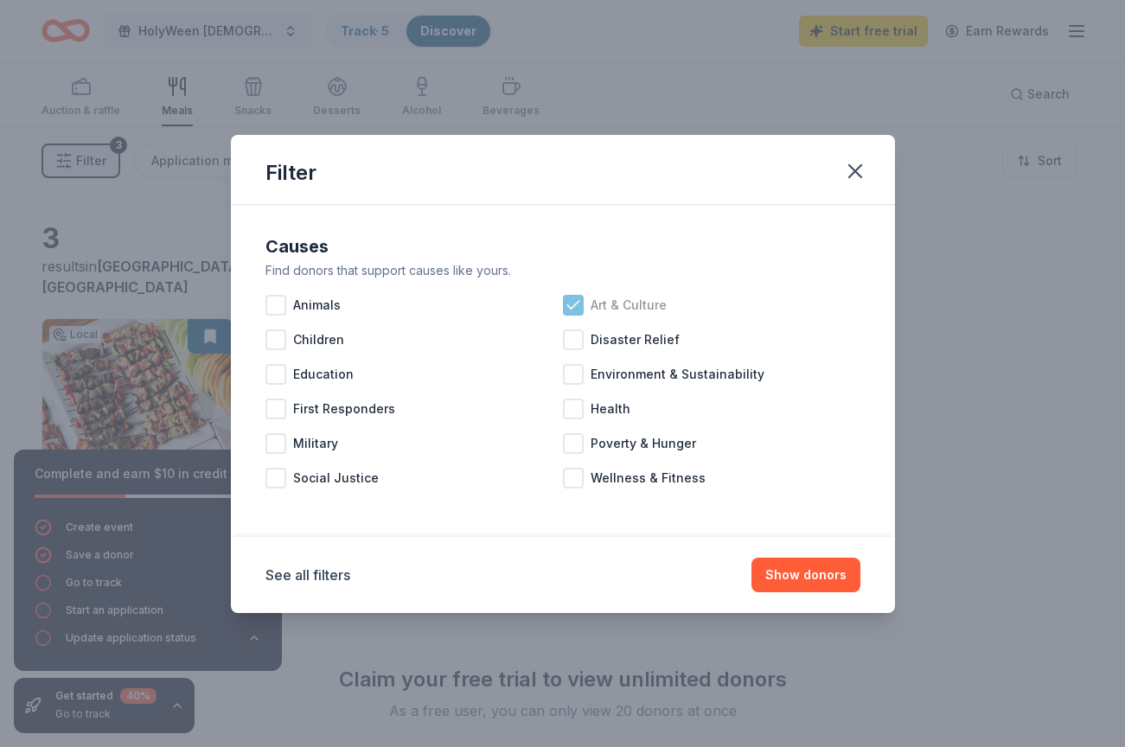
click at [580, 305] on icon at bounding box center [572, 305] width 17 height 17
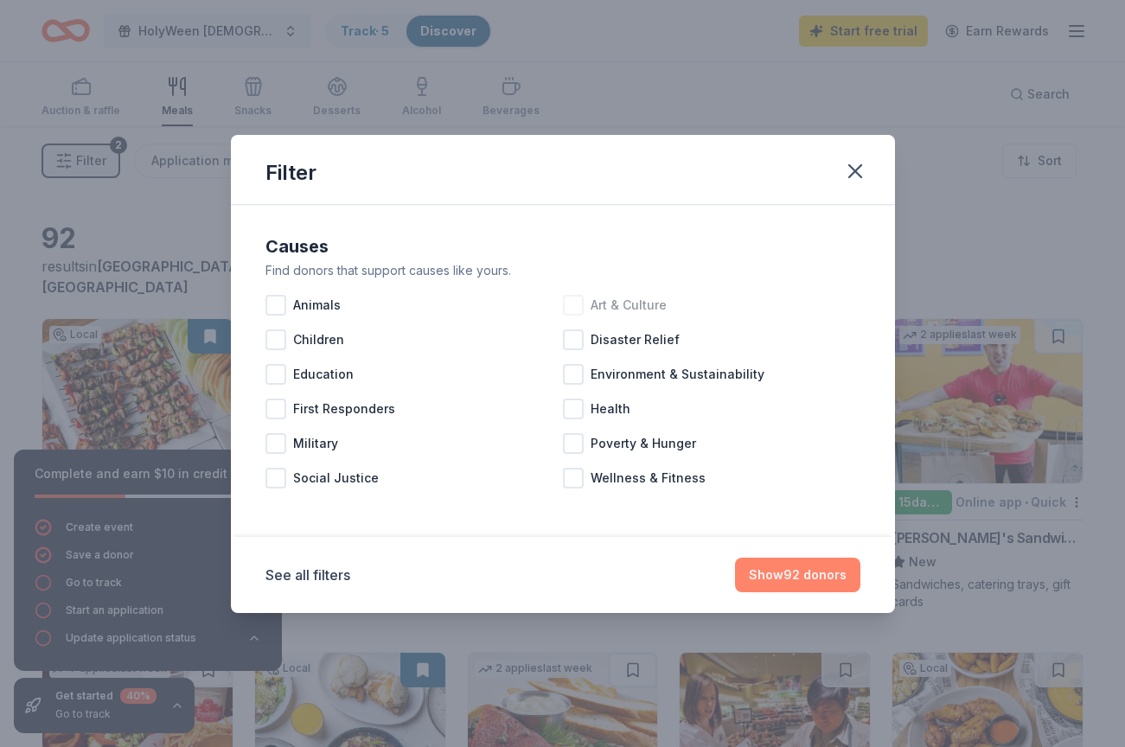
click at [810, 571] on button "Show 92 donors" at bounding box center [797, 575] width 125 height 35
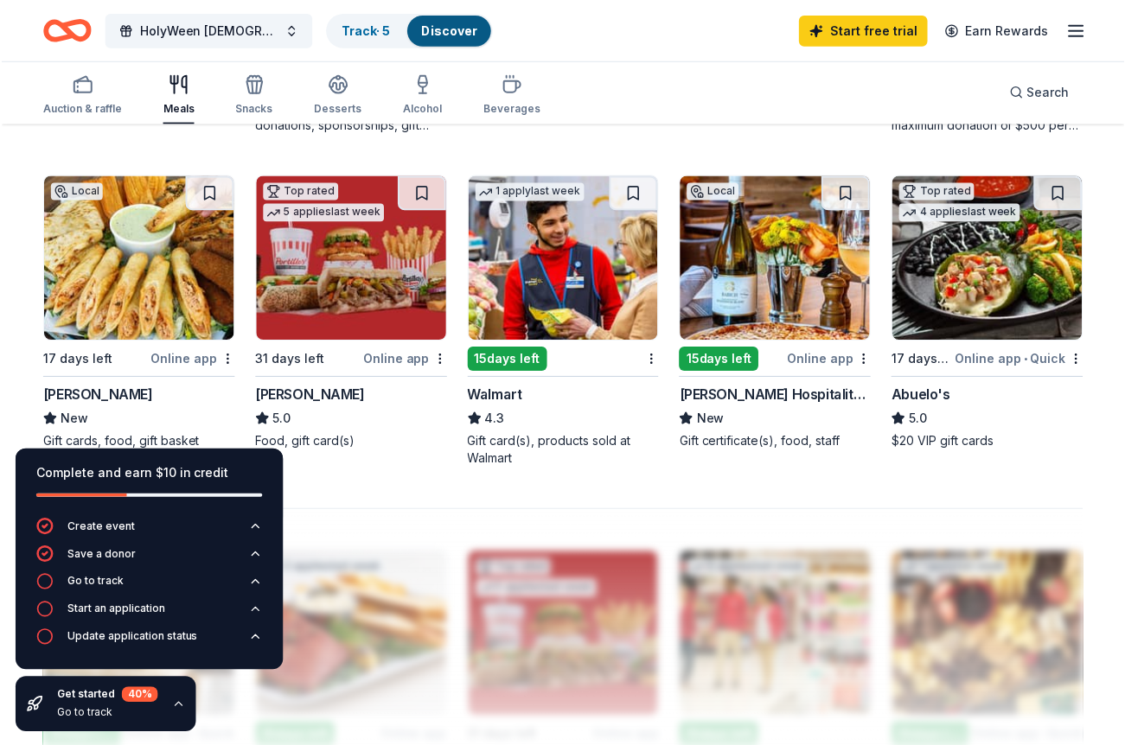
scroll to position [1142, 0]
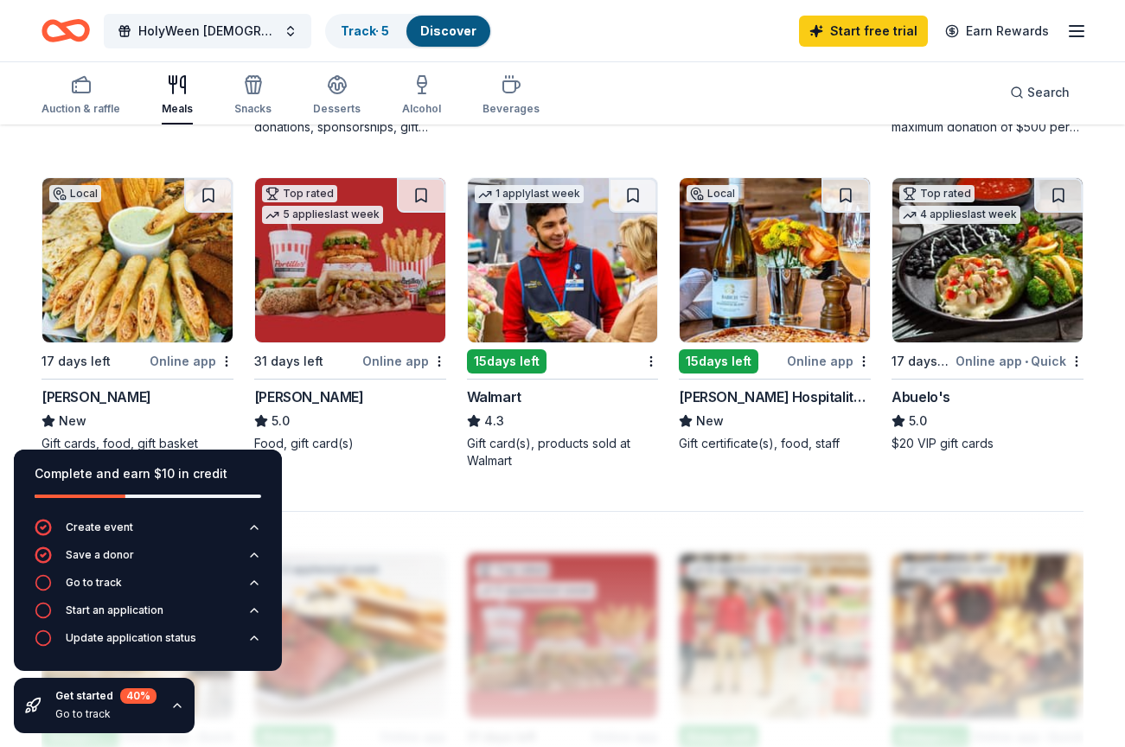
click at [124, 271] on img at bounding box center [137, 260] width 190 height 164
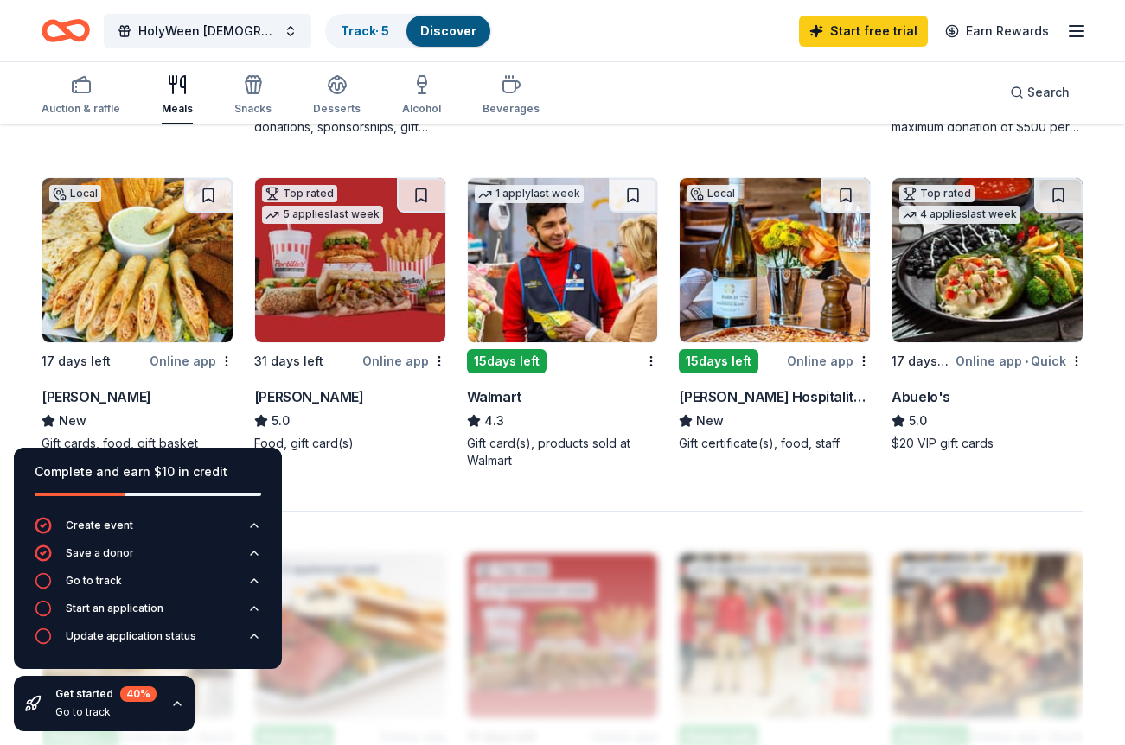
click at [988, 302] on img at bounding box center [987, 260] width 190 height 164
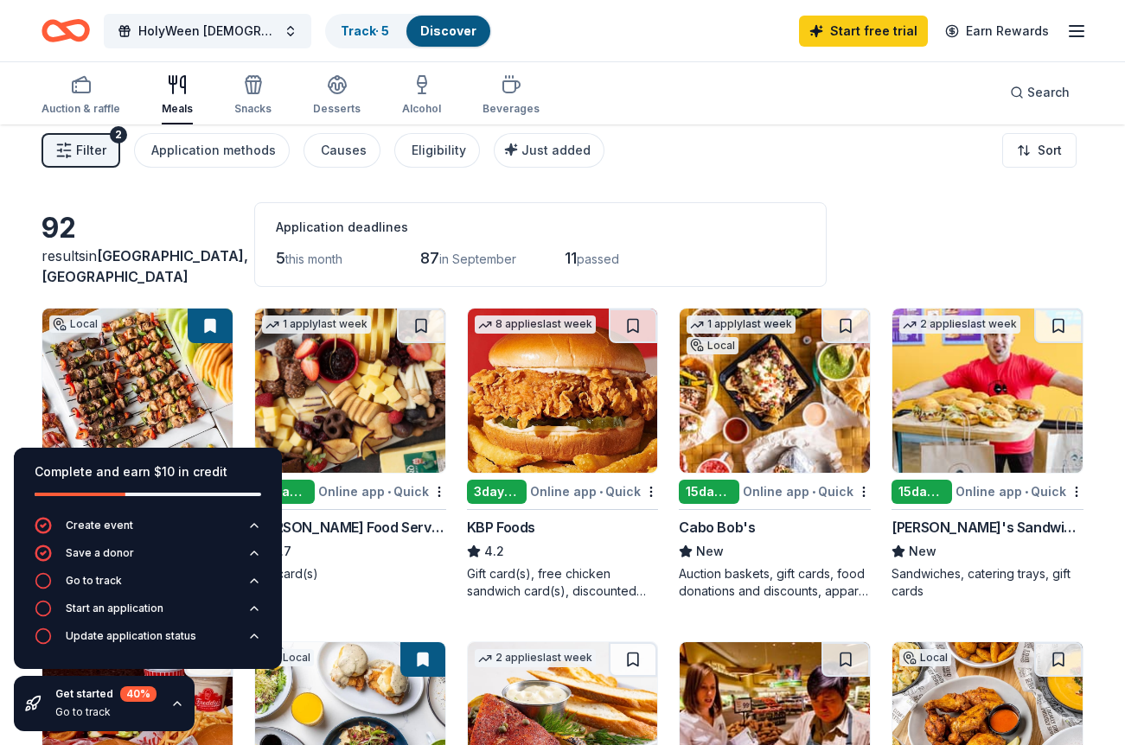
scroll to position [0, 0]
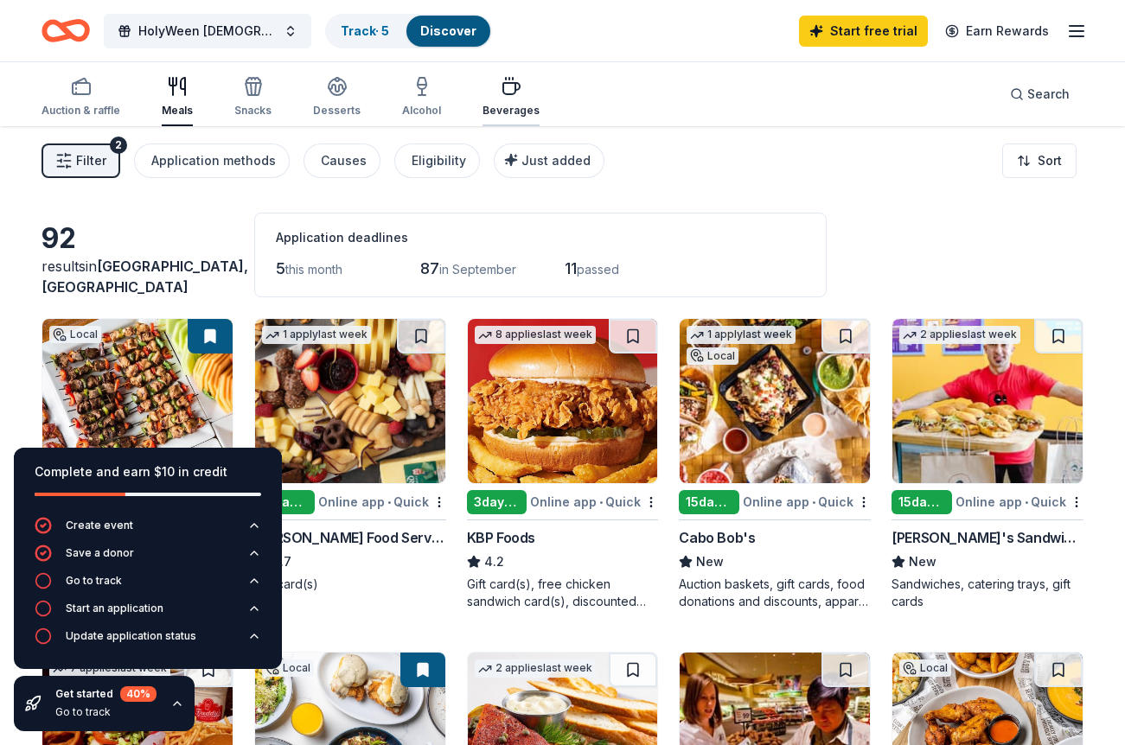
click at [492, 99] on div "Beverages" at bounding box center [510, 96] width 57 height 41
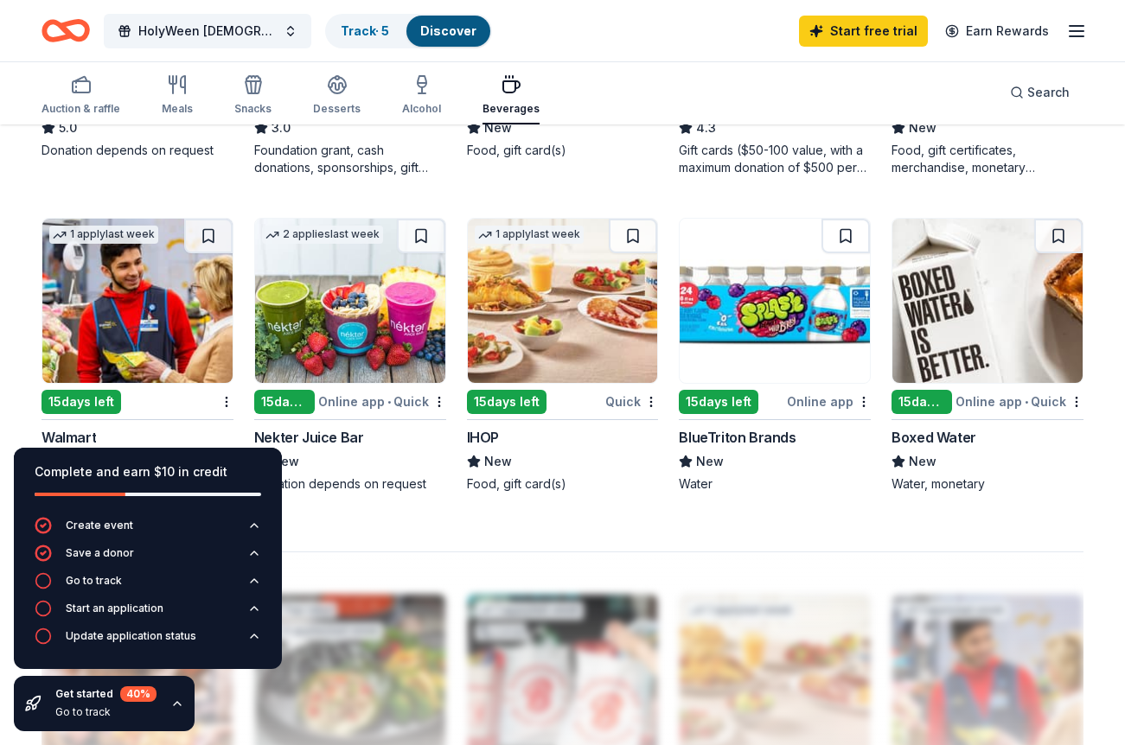
scroll to position [1113, 0]
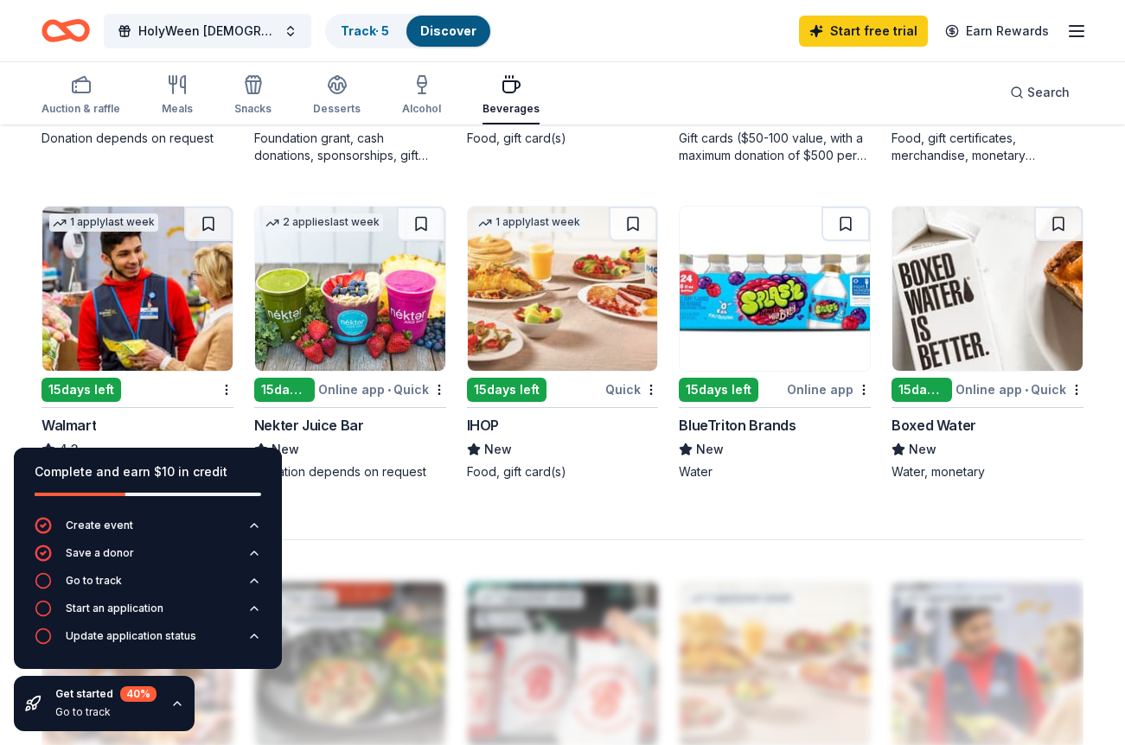
click at [950, 420] on div "Boxed Water" at bounding box center [933, 425] width 85 height 21
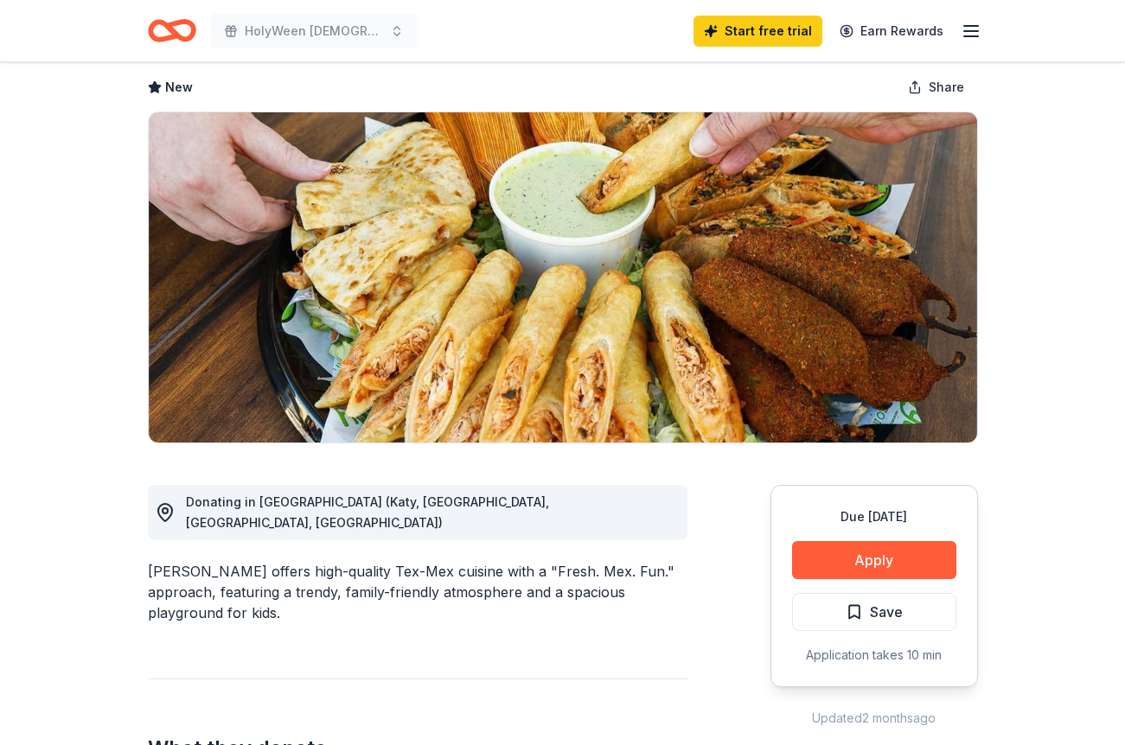
scroll to position [84, 0]
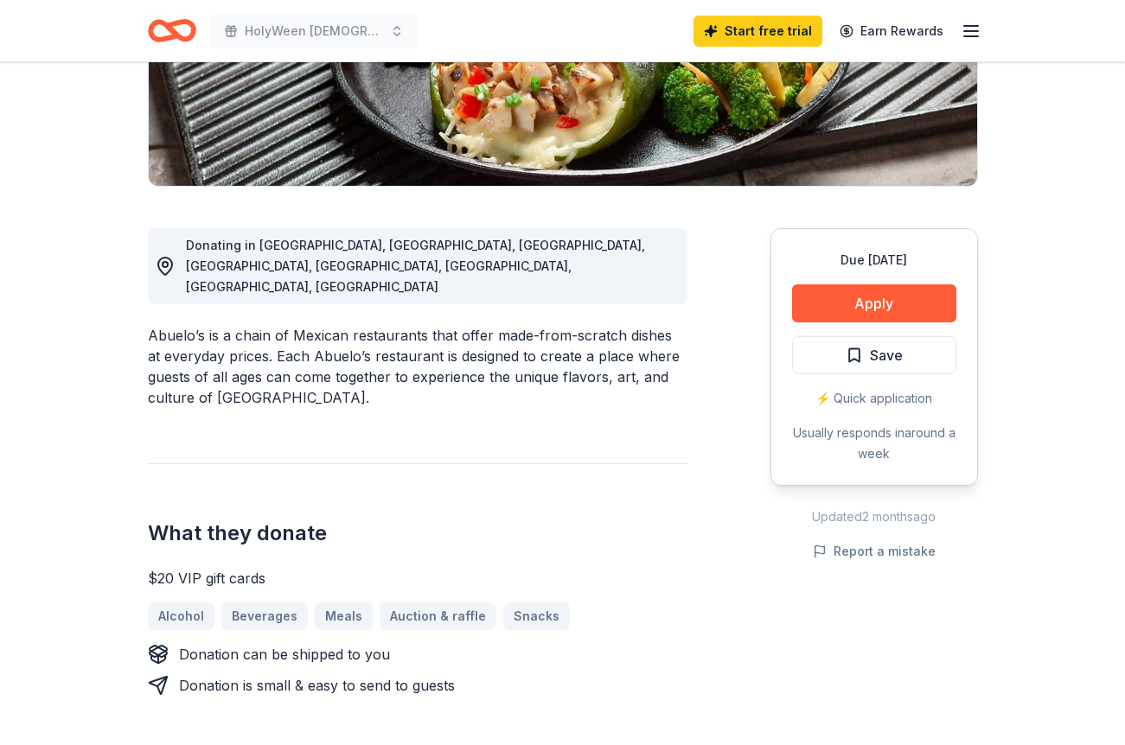
scroll to position [345, 0]
